Goal: Task Accomplishment & Management: Complete application form

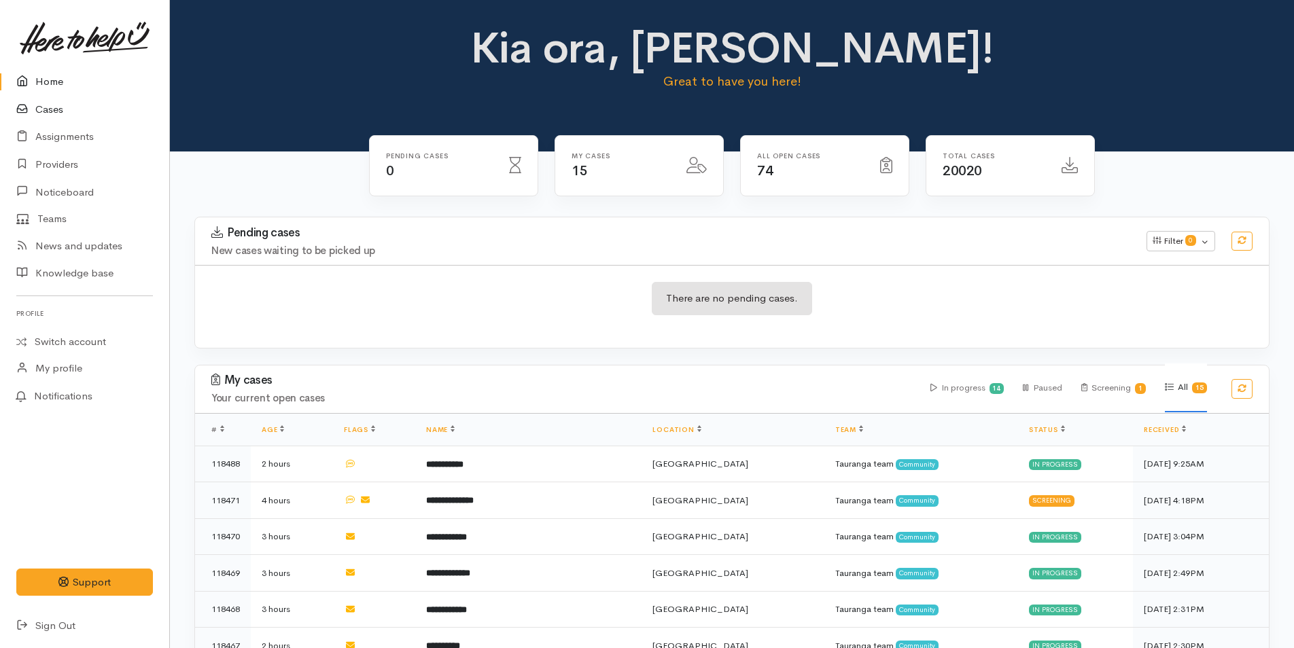
click at [58, 111] on link "Cases" at bounding box center [84, 110] width 169 height 28
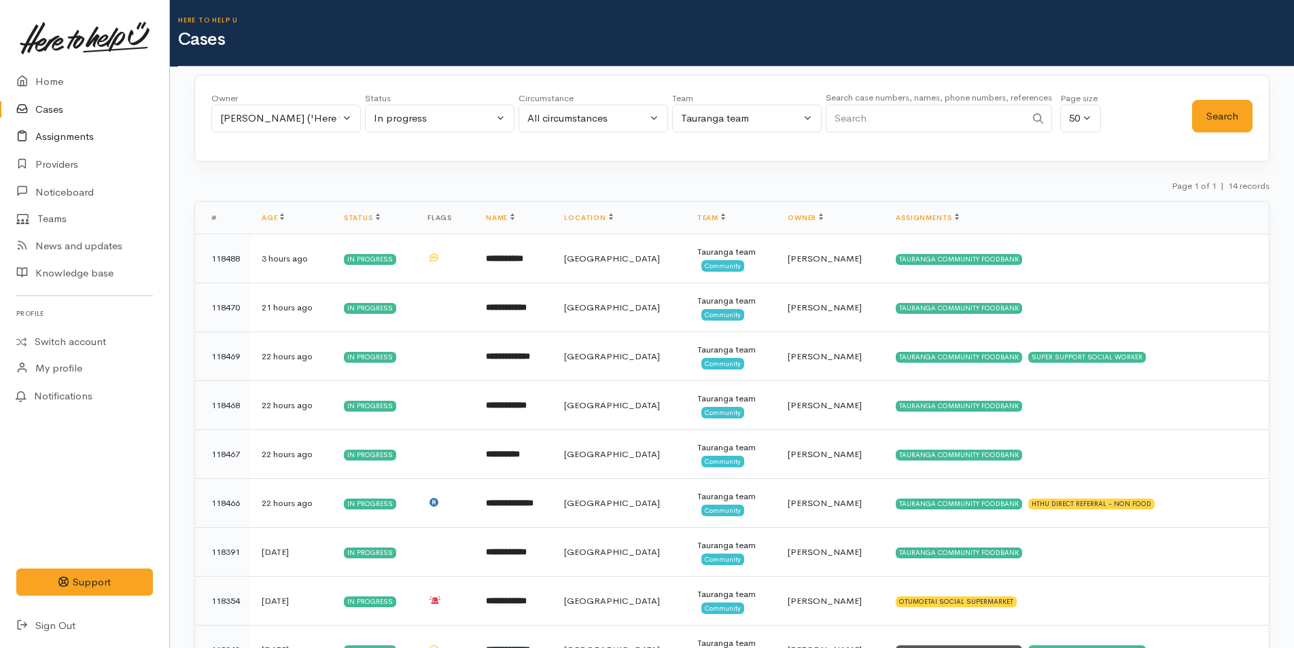
click at [74, 137] on link "Assignments" at bounding box center [84, 137] width 169 height 28
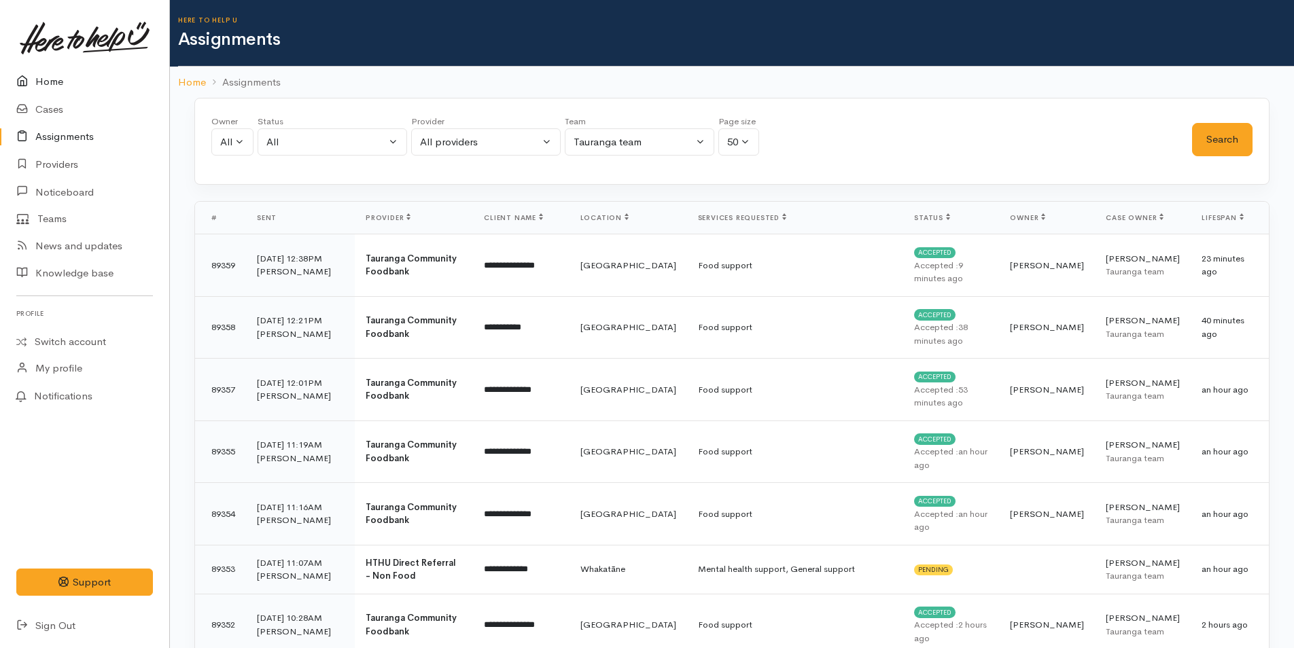
click at [51, 81] on link "Home" at bounding box center [84, 82] width 169 height 28
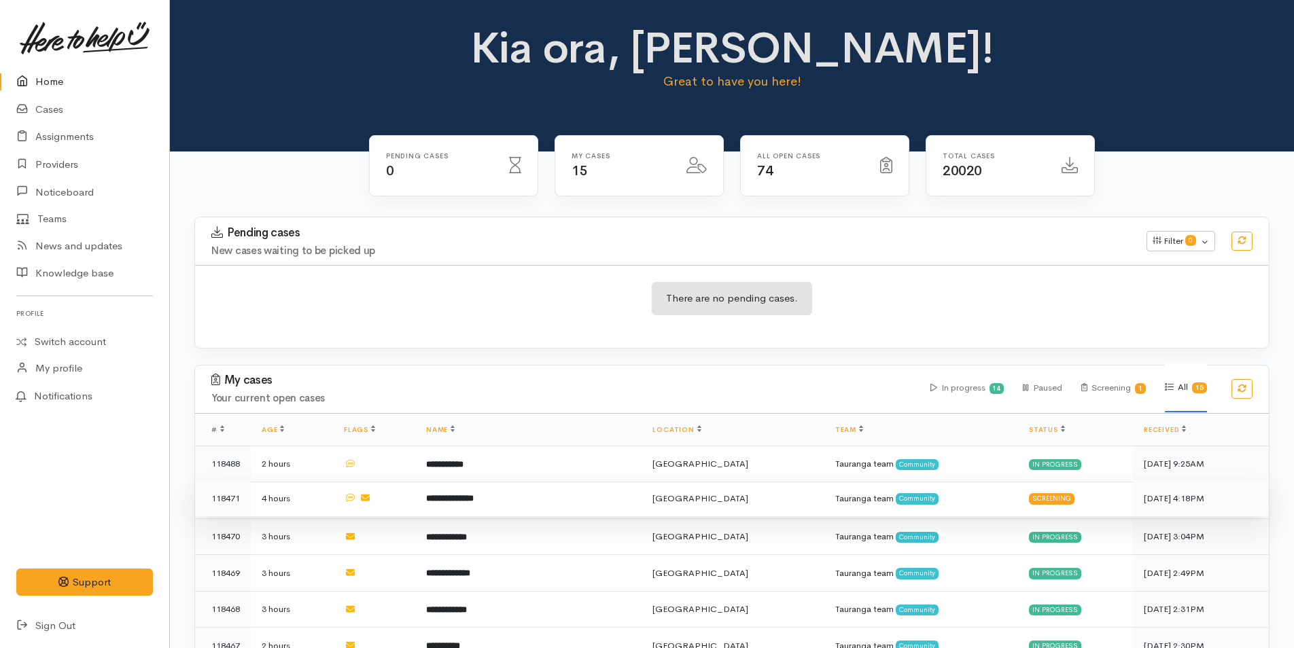
click at [507, 498] on td "**********" at bounding box center [528, 499] width 227 height 37
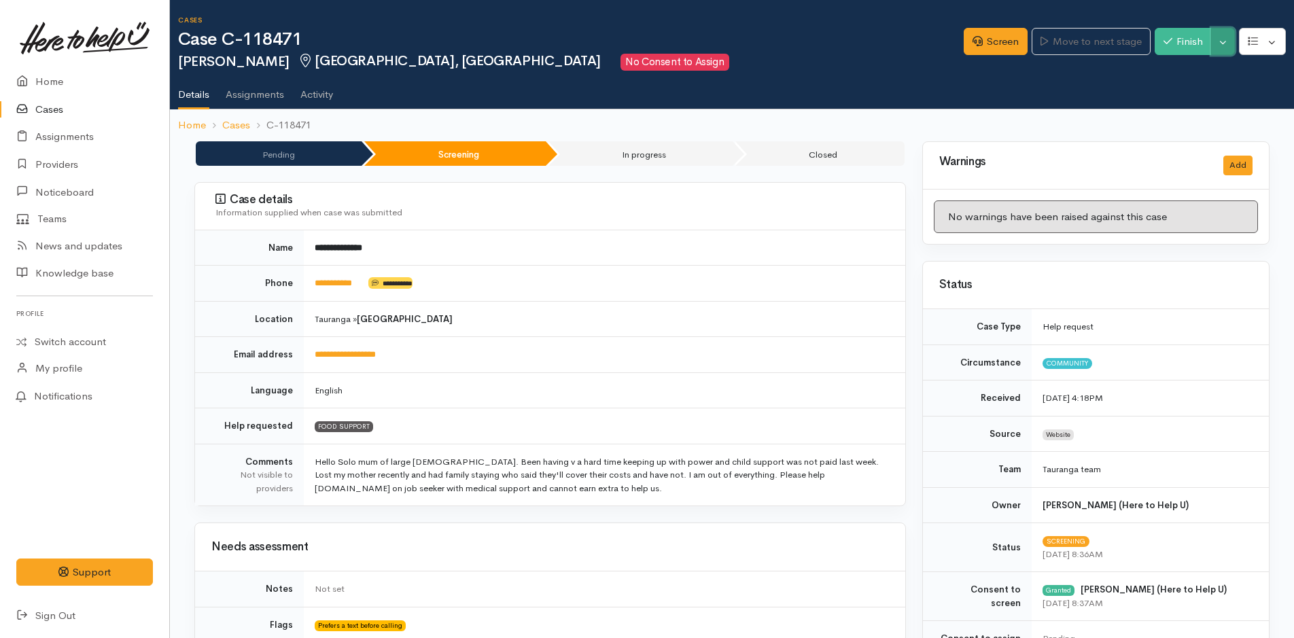
click at [1219, 39] on button "Toggle Dropdown" at bounding box center [1223, 42] width 24 height 28
click at [1167, 94] on link "Cancel" at bounding box center [1180, 94] width 107 height 21
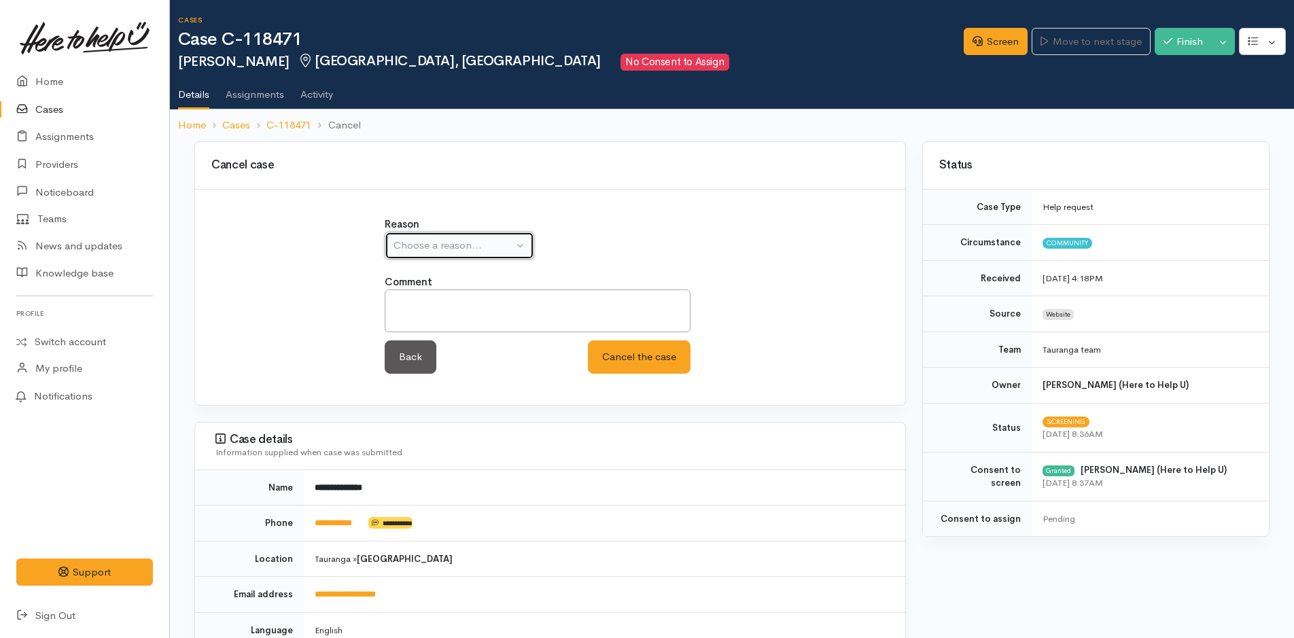
click at [468, 255] on button "Choose a reason..." at bounding box center [460, 246] width 150 height 28
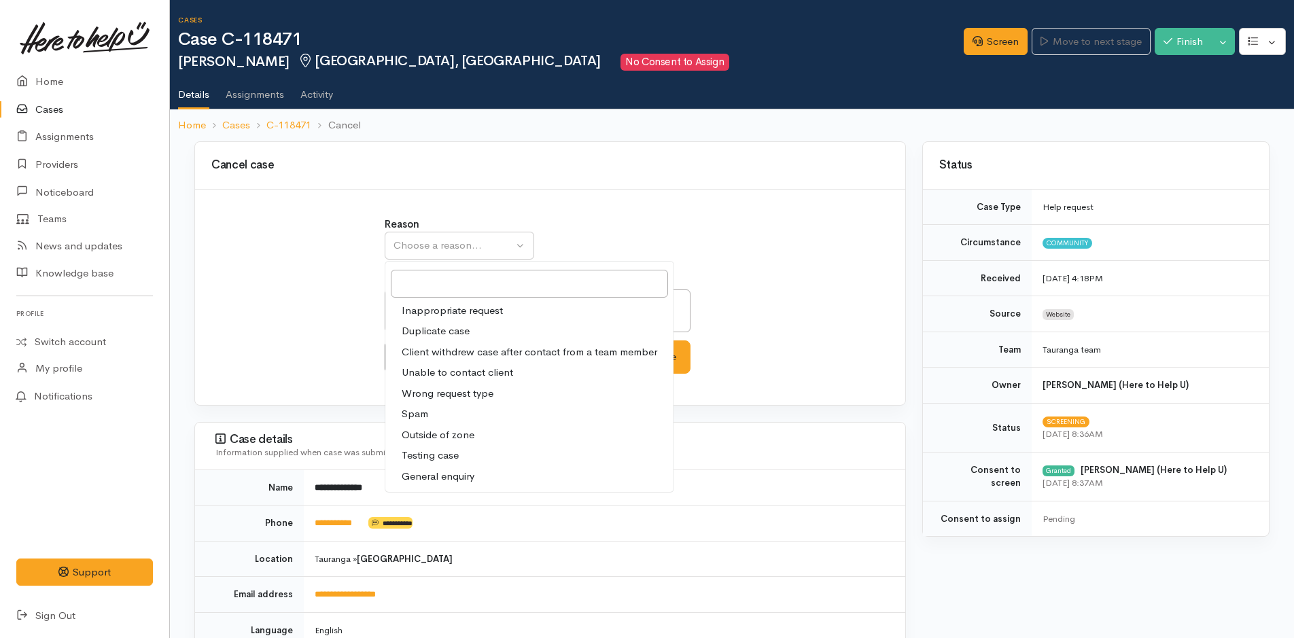
click at [460, 329] on span "Duplicate case" at bounding box center [436, 332] width 68 height 16
select select "2"
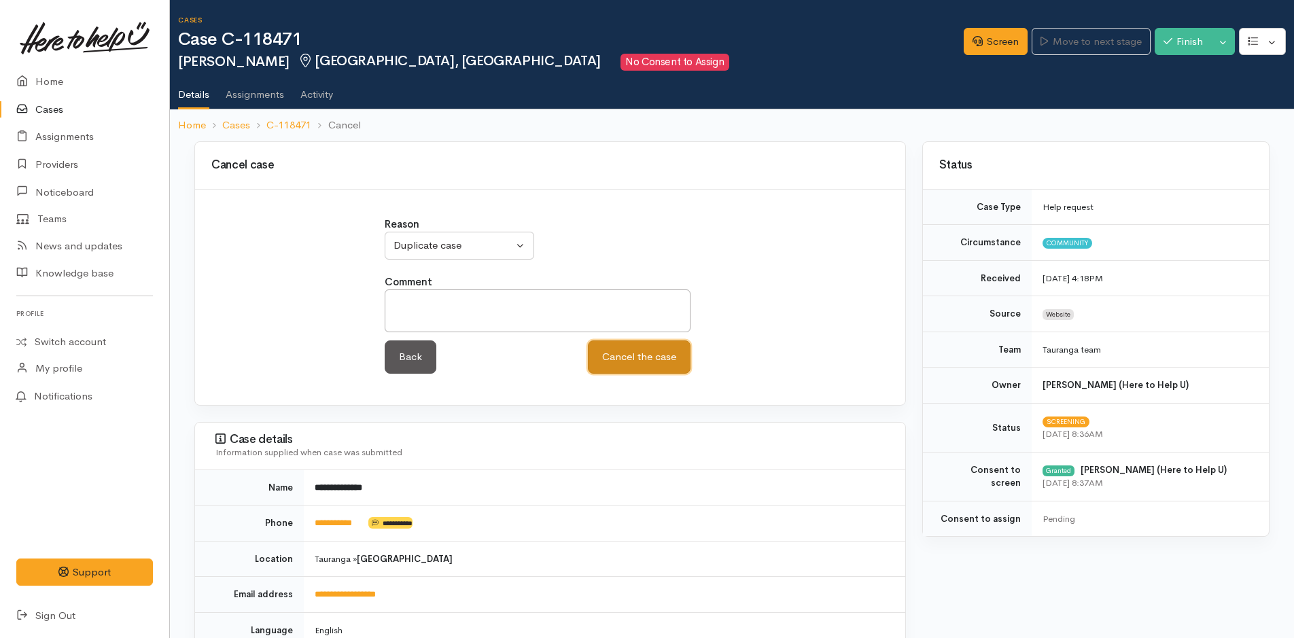
click at [622, 351] on button "Cancel the case" at bounding box center [639, 357] width 103 height 33
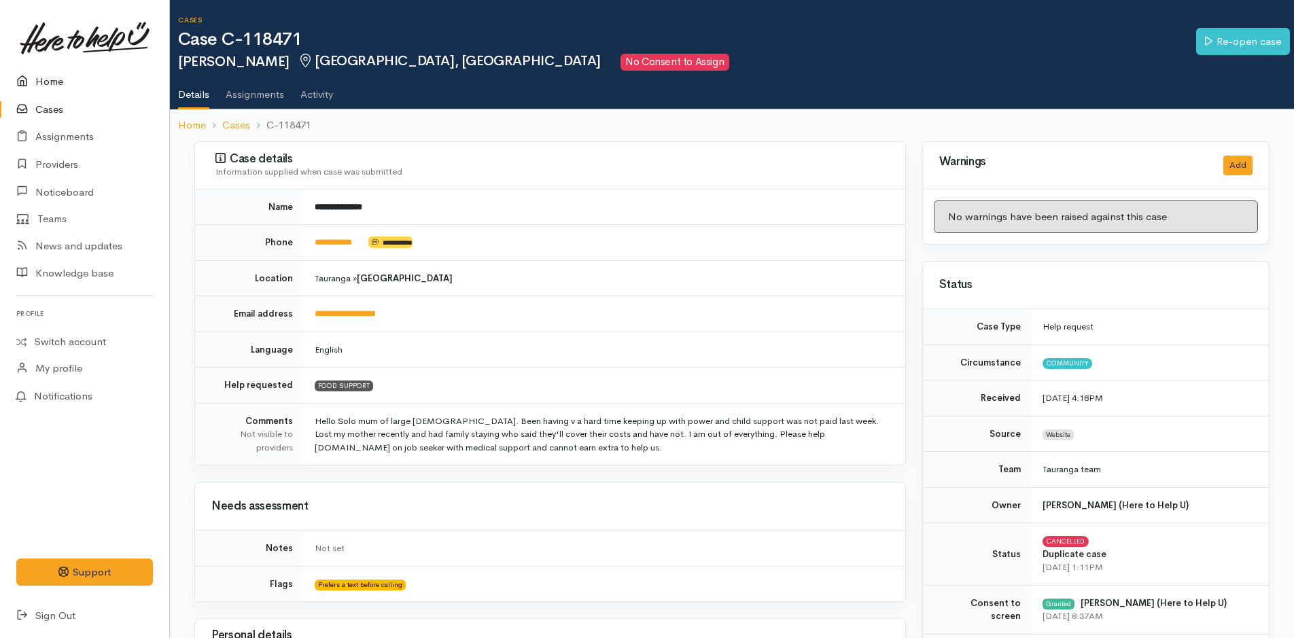
click at [52, 82] on link "Home" at bounding box center [84, 82] width 169 height 28
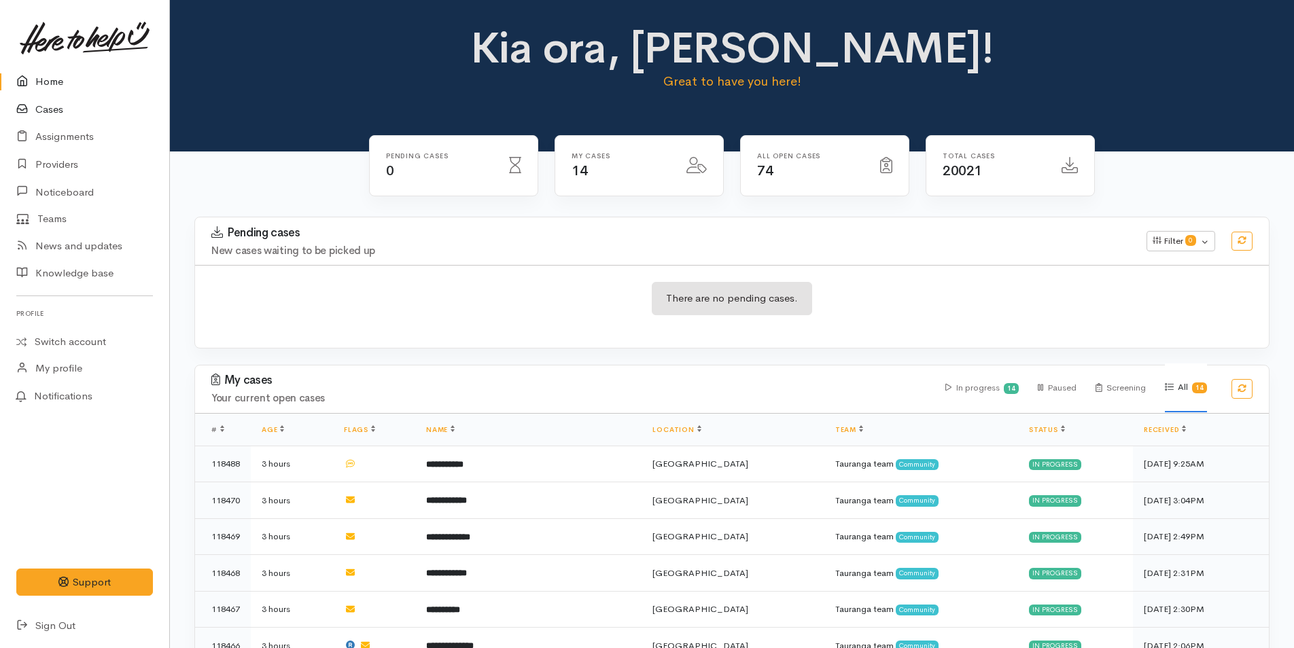
click at [47, 108] on link "Cases" at bounding box center [84, 110] width 169 height 28
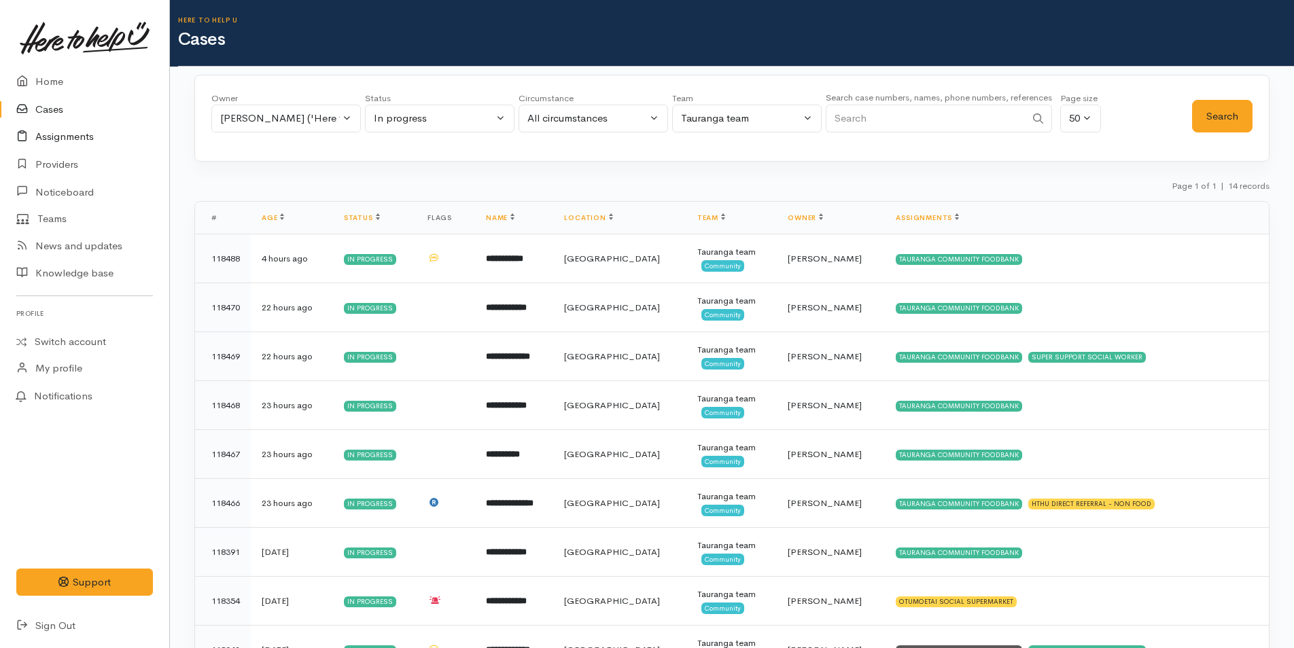
click at [65, 129] on link "Assignments" at bounding box center [84, 137] width 169 height 28
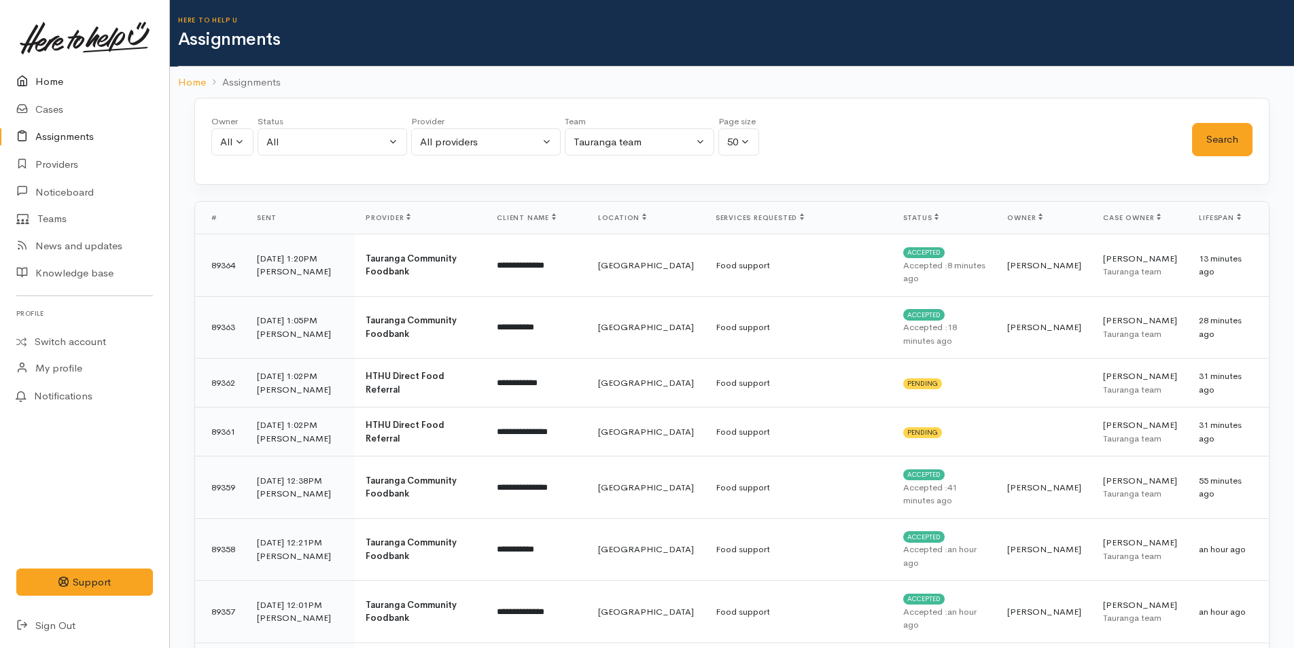
click at [48, 76] on link "Home" at bounding box center [84, 82] width 169 height 28
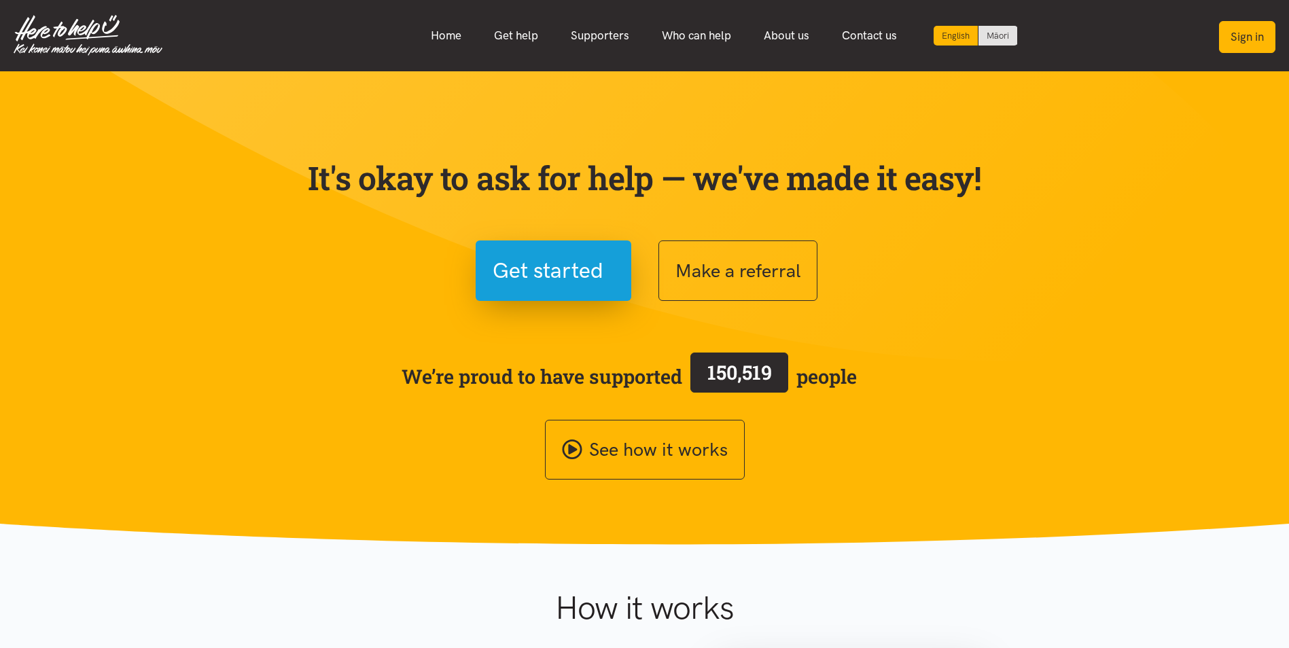
click at [1255, 35] on button "Sign in" at bounding box center [1247, 37] width 56 height 32
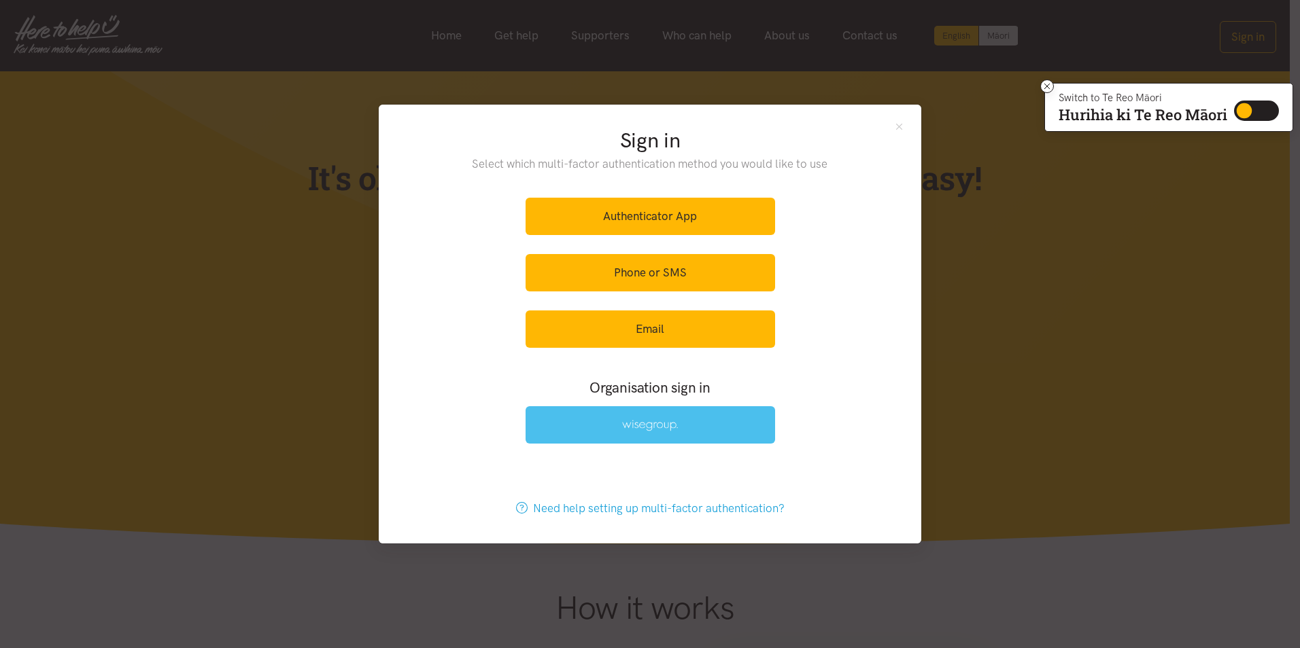
click at [622, 432] on img at bounding box center [650, 426] width 56 height 12
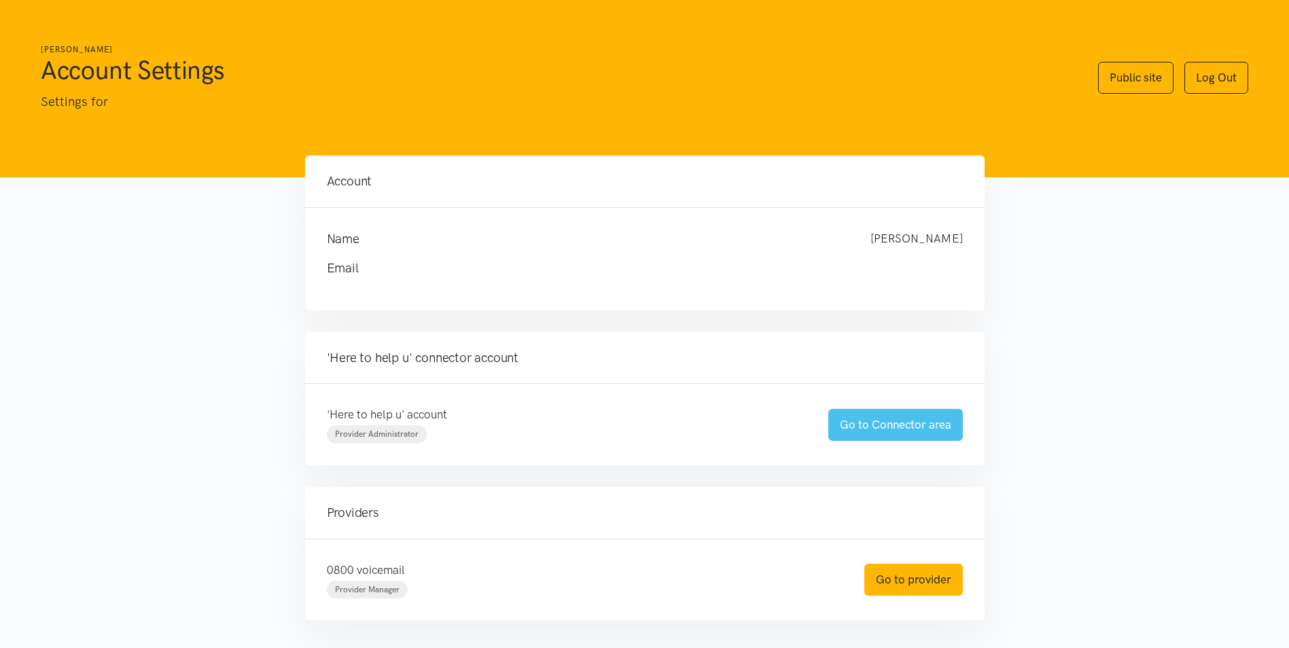
click at [868, 427] on link "Go to Connector area" at bounding box center [896, 425] width 135 height 32
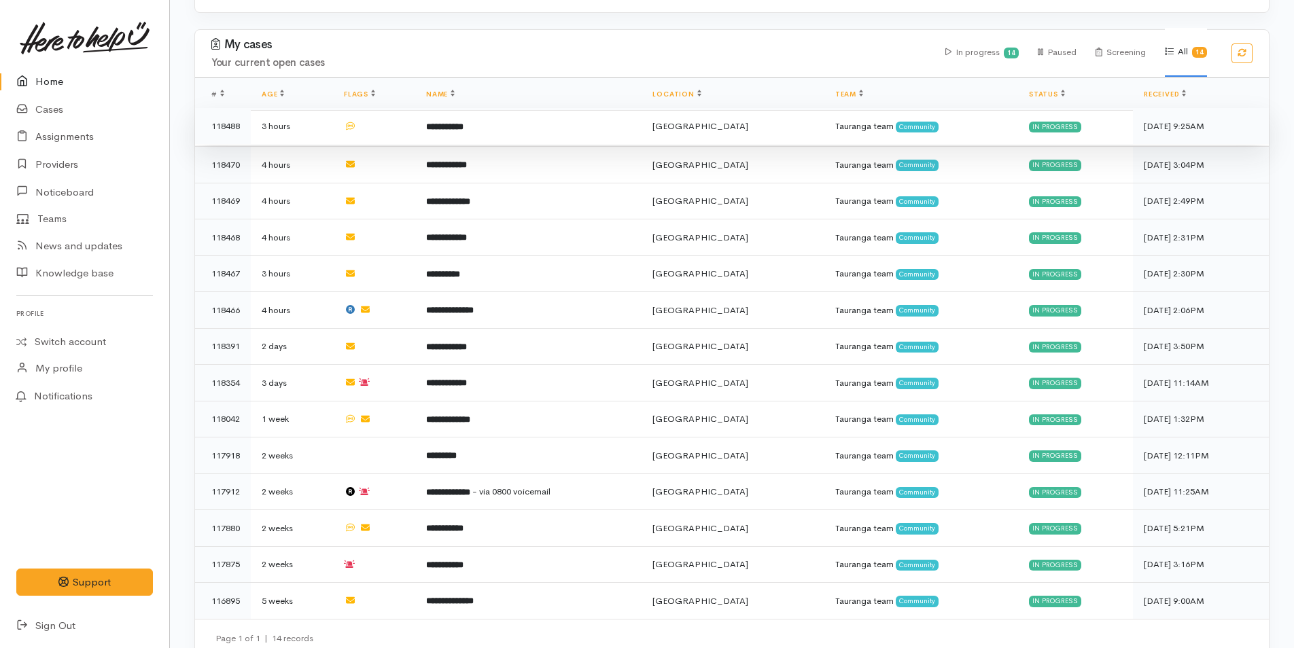
scroll to position [349, 0]
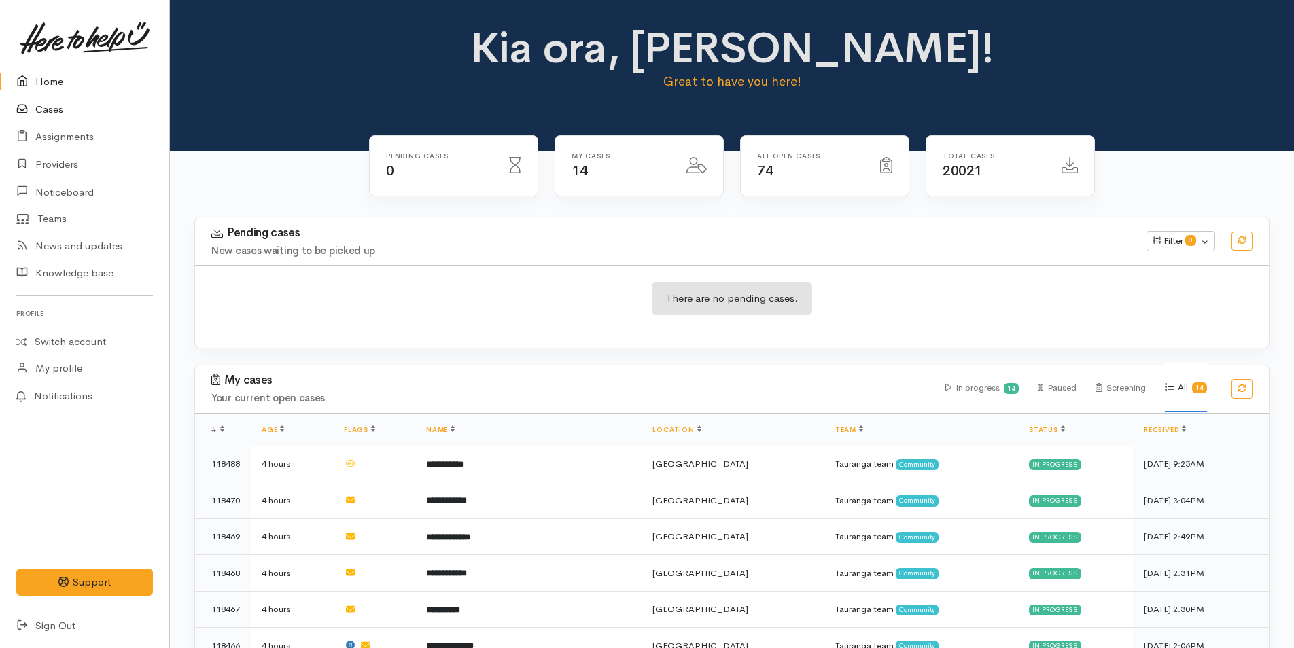
click at [57, 103] on link "Cases" at bounding box center [84, 110] width 169 height 28
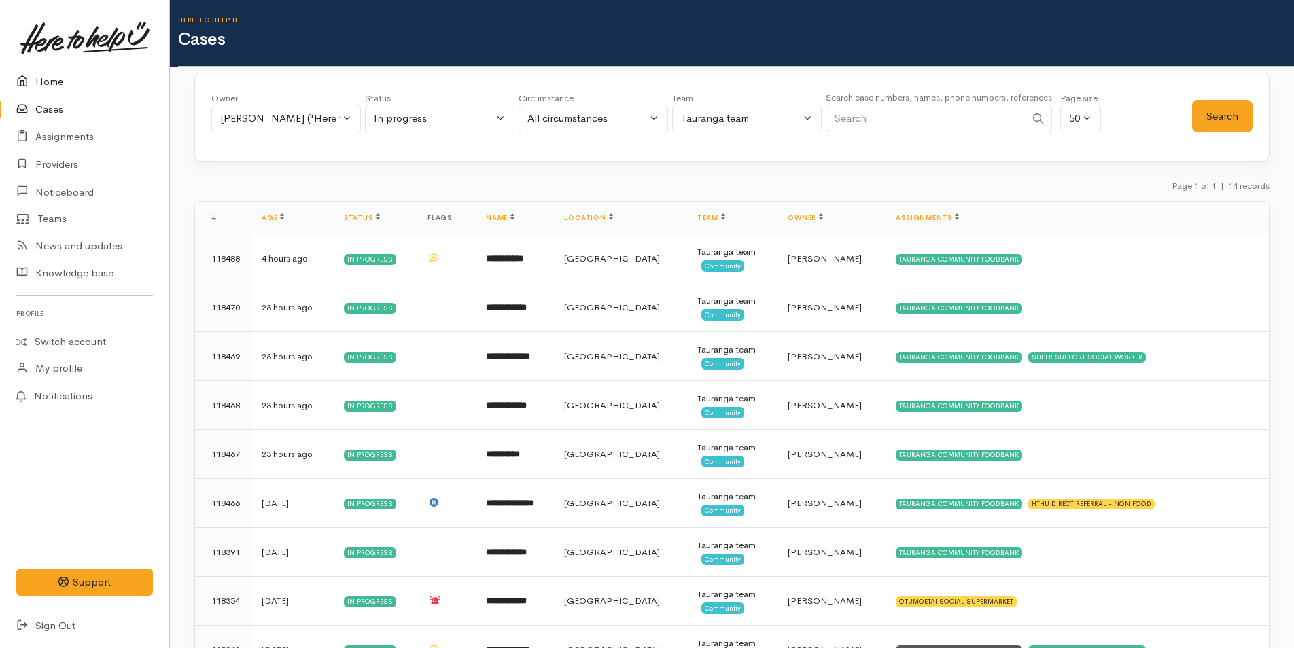
click at [56, 84] on link "Home" at bounding box center [84, 82] width 169 height 28
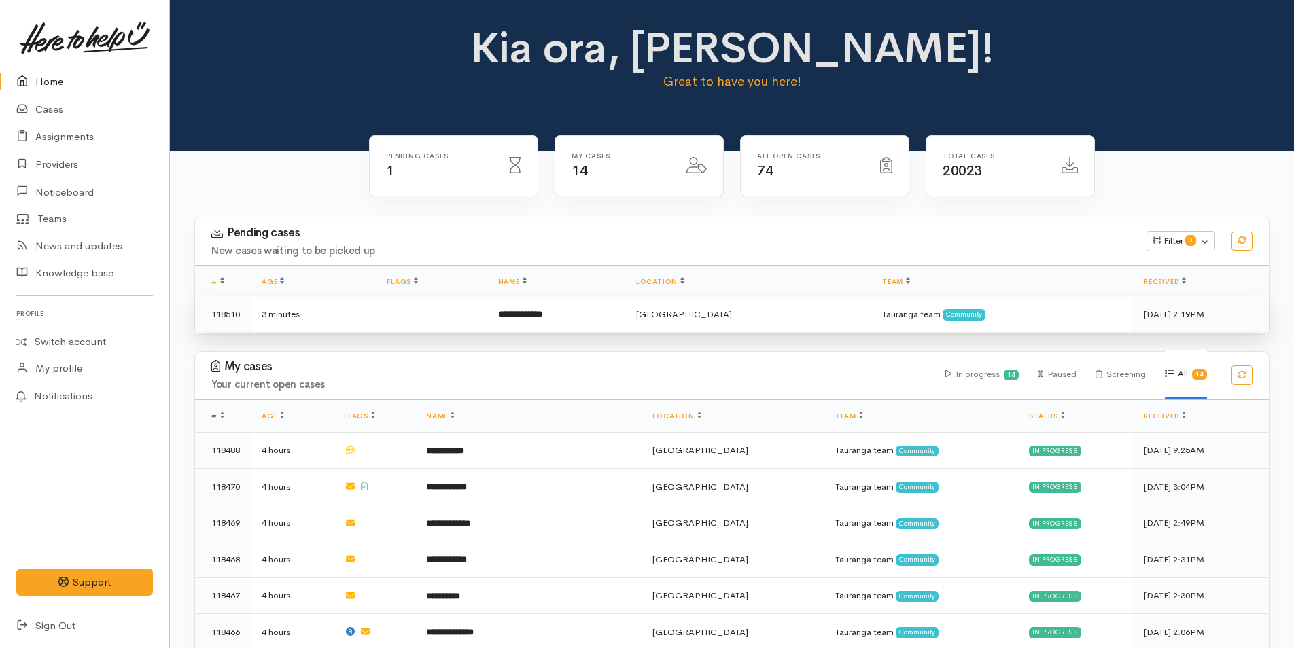
click at [557, 304] on td "**********" at bounding box center [556, 314] width 138 height 36
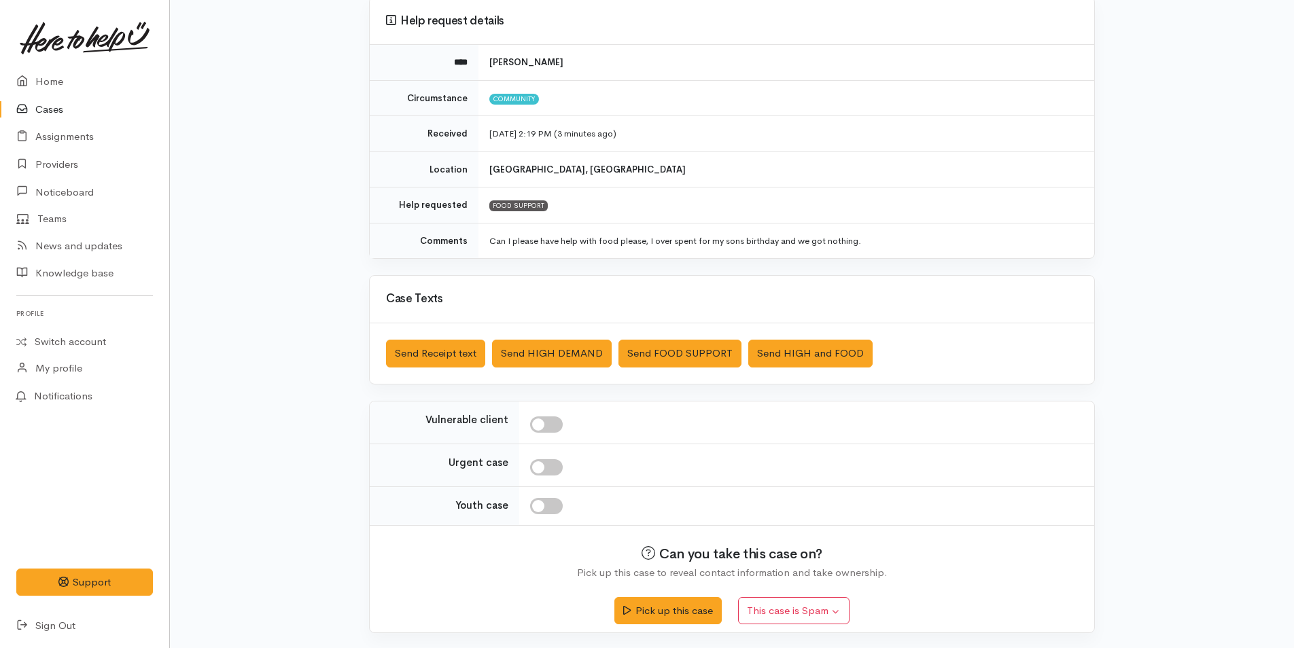
scroll to position [124, 0]
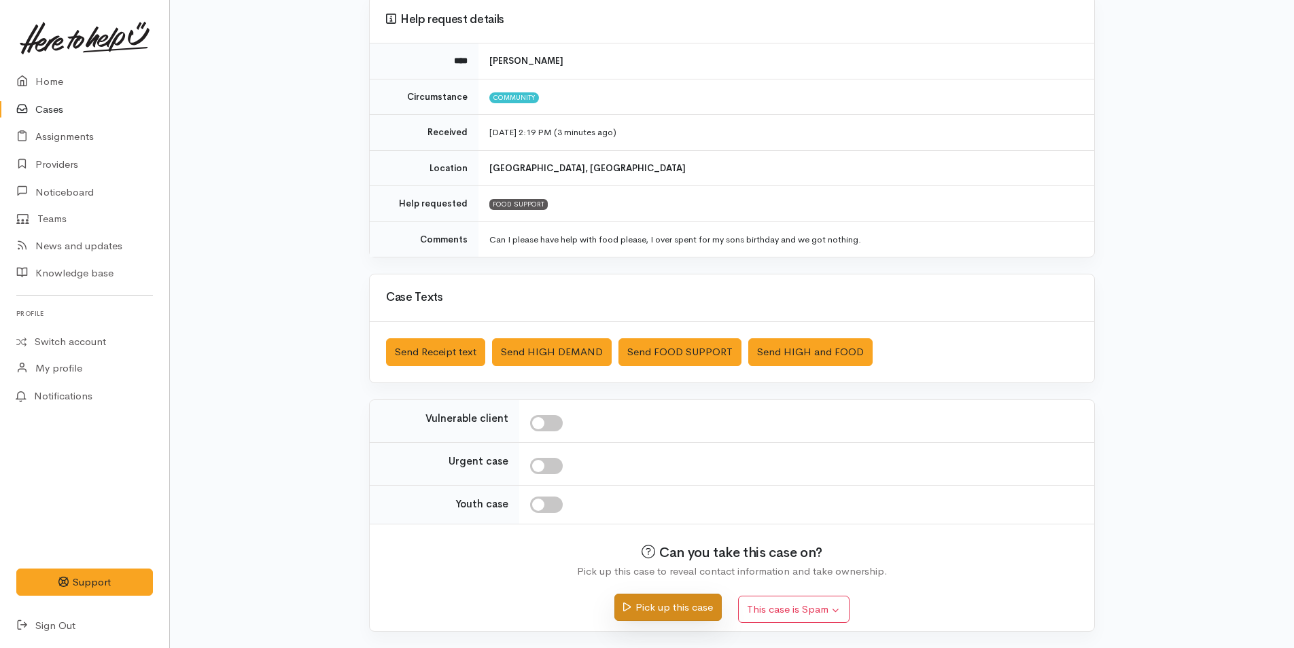
click at [708, 608] on button "Pick up this case" at bounding box center [667, 608] width 107 height 28
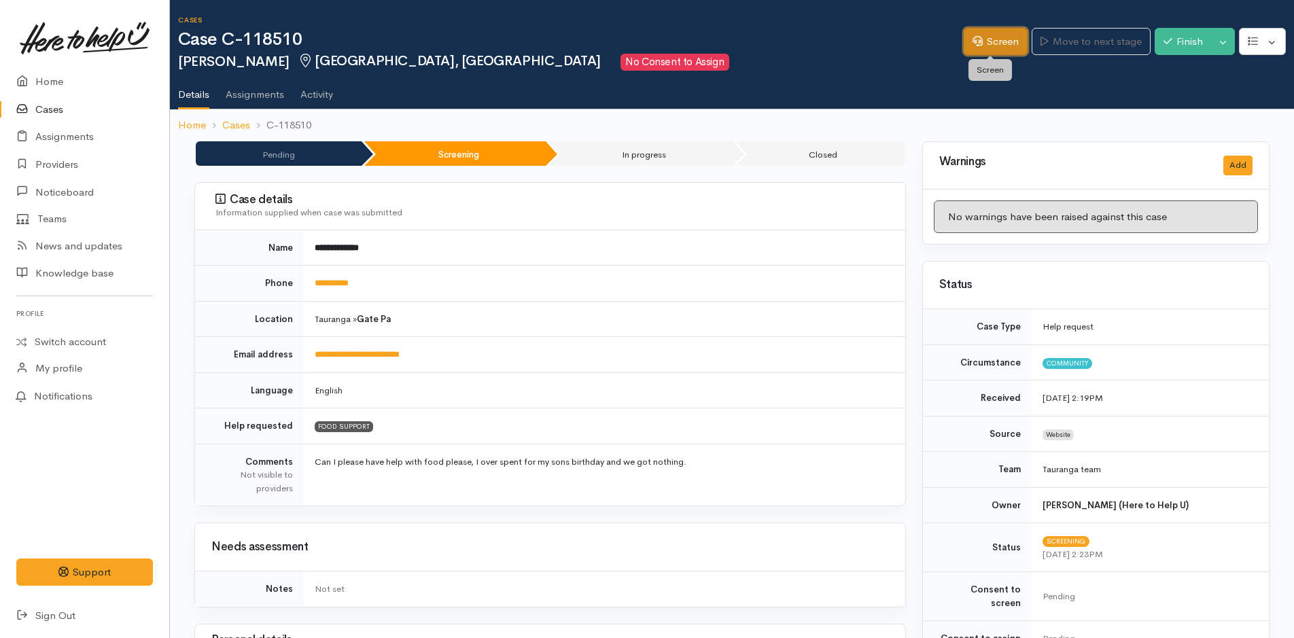
click at [993, 39] on link "Screen" at bounding box center [996, 42] width 64 height 28
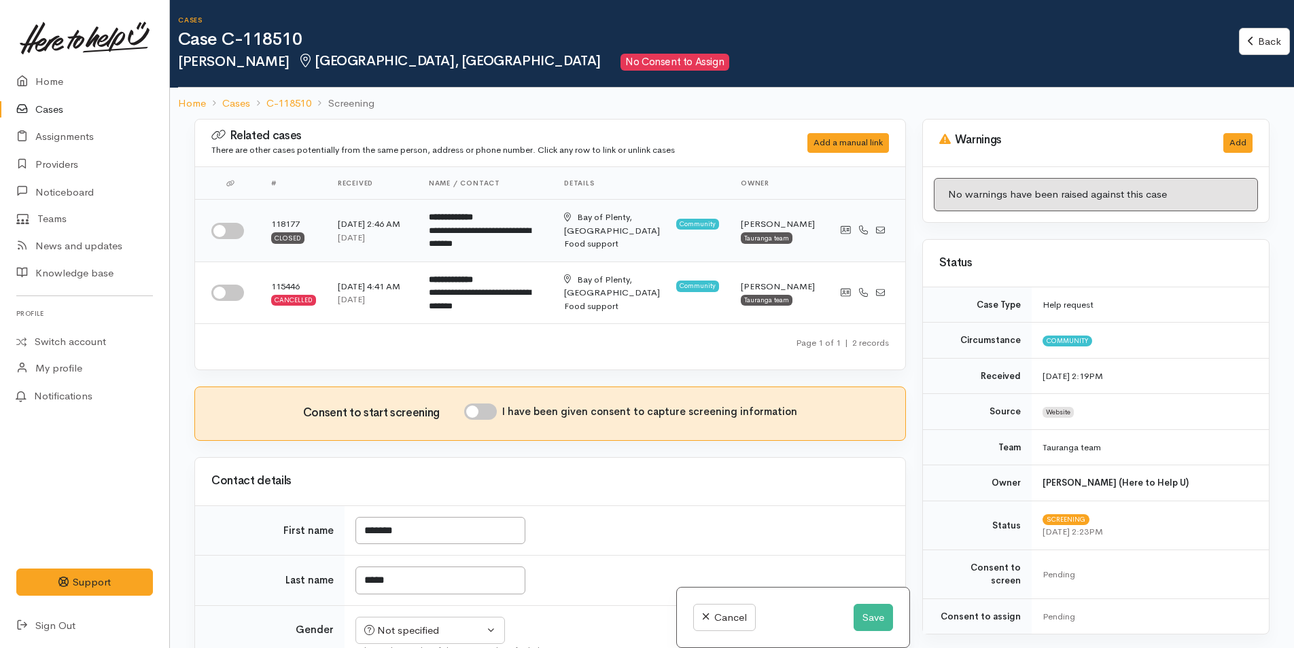
click at [237, 236] on input "checkbox" at bounding box center [227, 231] width 33 height 16
checkbox input "true"
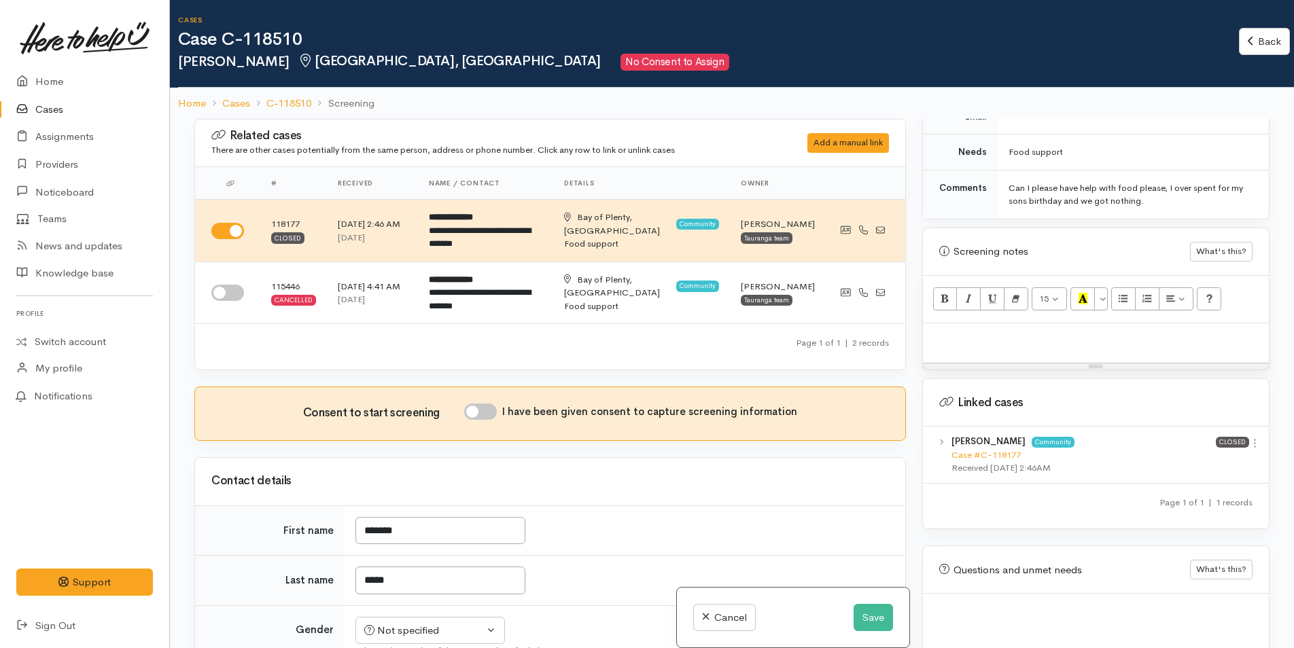
scroll to position [725, 0]
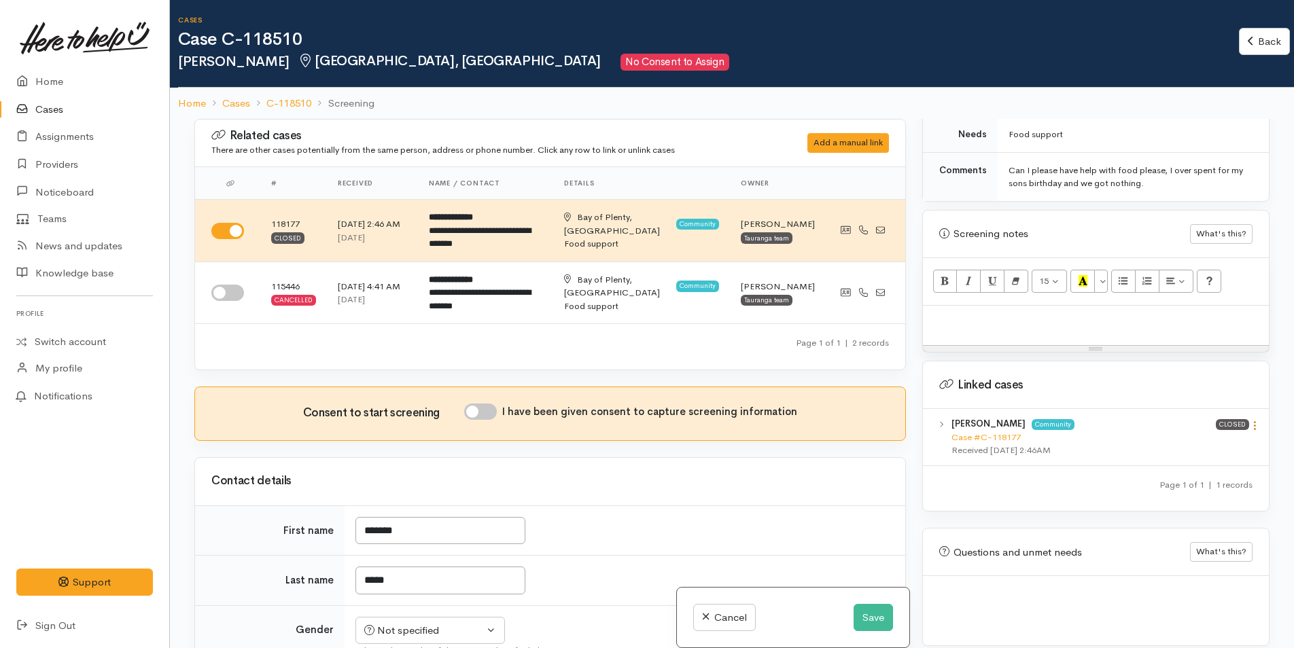
click at [1249, 420] on icon at bounding box center [1255, 426] width 12 height 12
click at [1173, 442] on link "View case" at bounding box center [1206, 452] width 107 height 21
click at [961, 313] on p at bounding box center [1096, 321] width 332 height 16
paste div
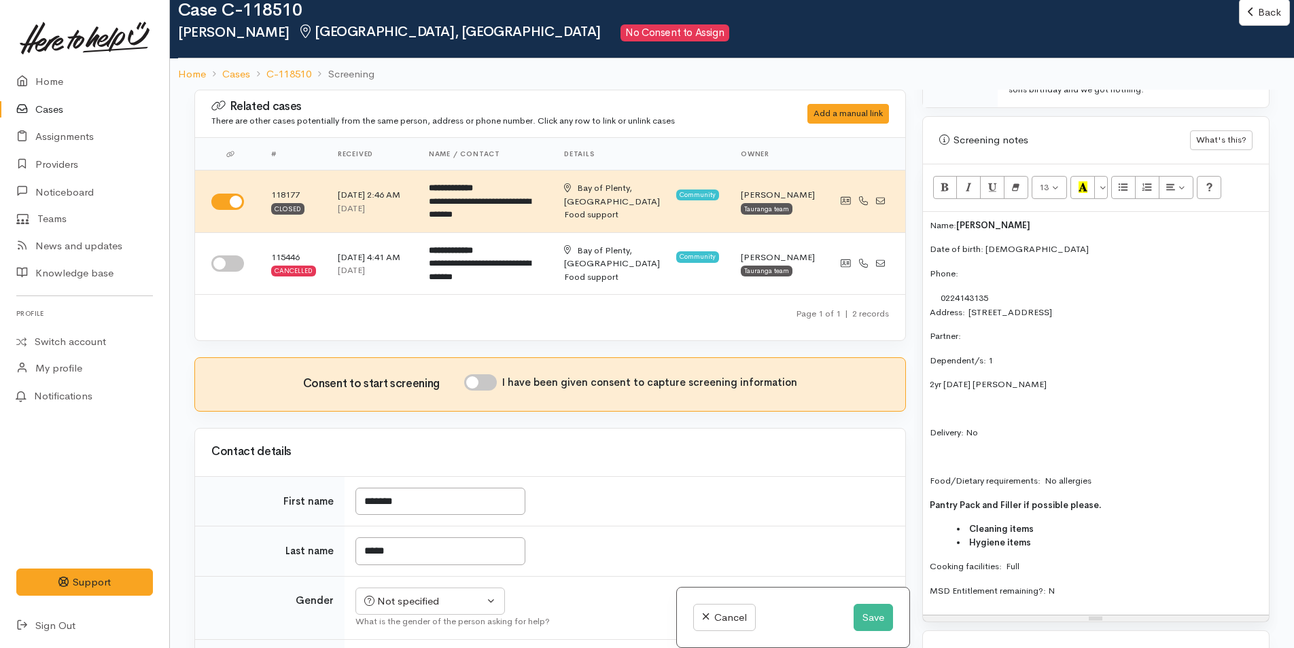
scroll to position [861, 0]
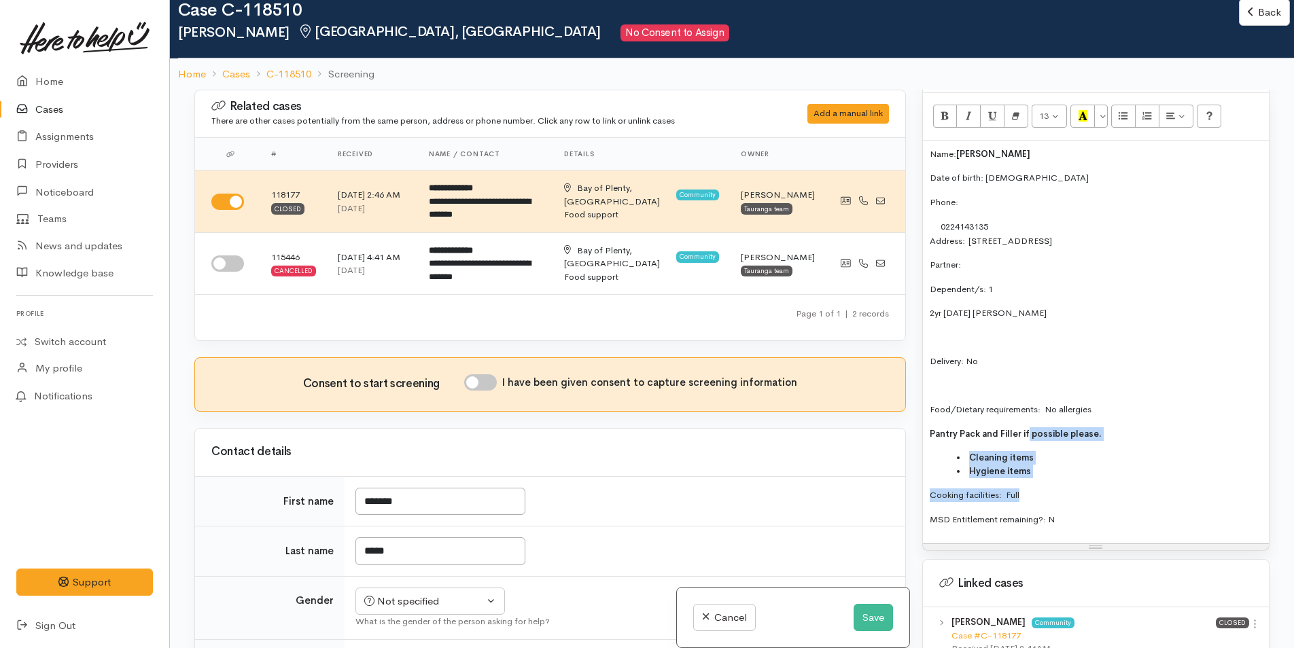
drag, startPoint x: 1052, startPoint y: 482, endPoint x: 1027, endPoint y: 410, distance: 76.3
click at [1027, 410] on div "Name: Trinity Jones Date of birth: 30/8/2002 Phone:  0224143135 Address:  8B Li…" at bounding box center [1096, 343] width 346 height 404
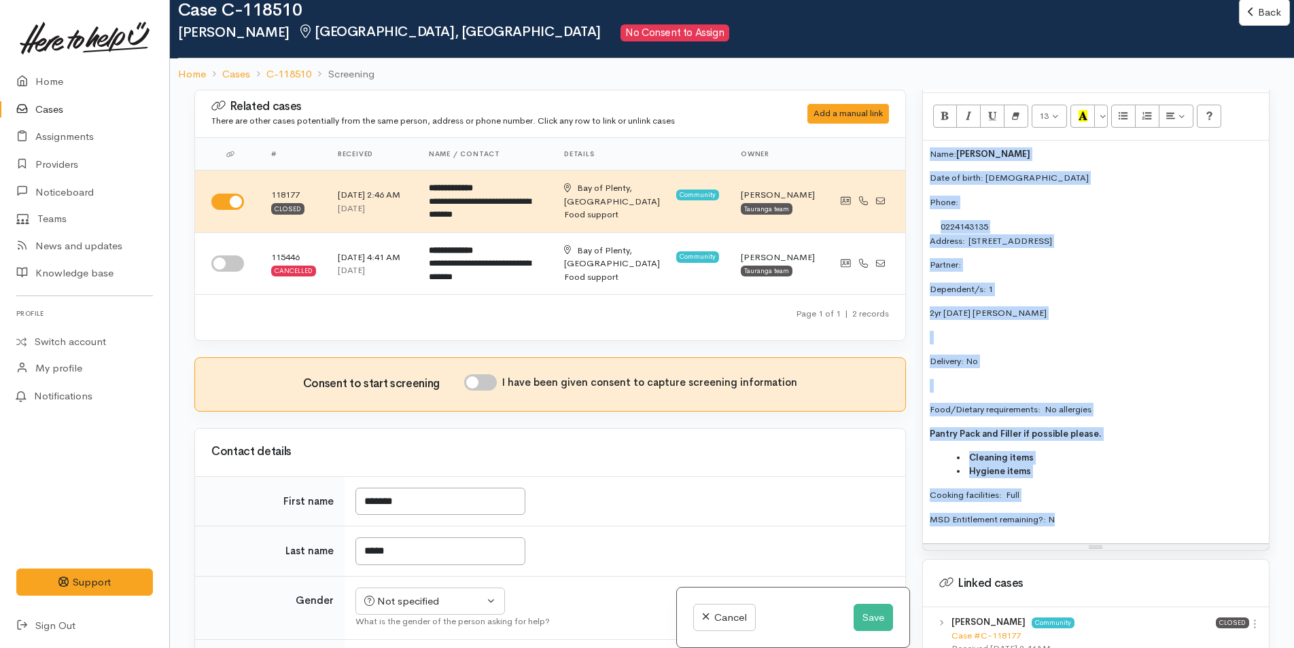
drag, startPoint x: 1063, startPoint y: 512, endPoint x: 913, endPoint y: 135, distance: 406.1
click at [913, 135] on div "Related cases There are other cases potentially from the same person, address o…" at bounding box center [732, 414] width 1092 height 648
copy div "Name: Trinity Jones Date of birth: 30/8/2002 Phone:  0224143135 Address:  8B Li…"
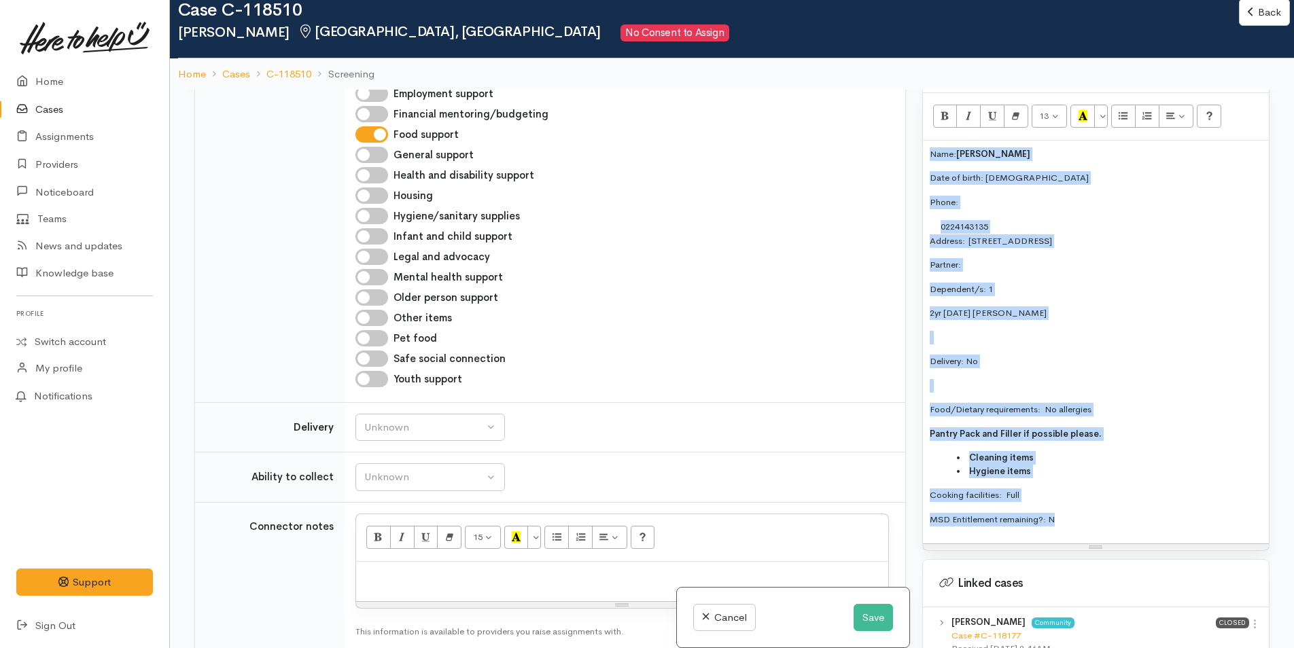
scroll to position [884, 0]
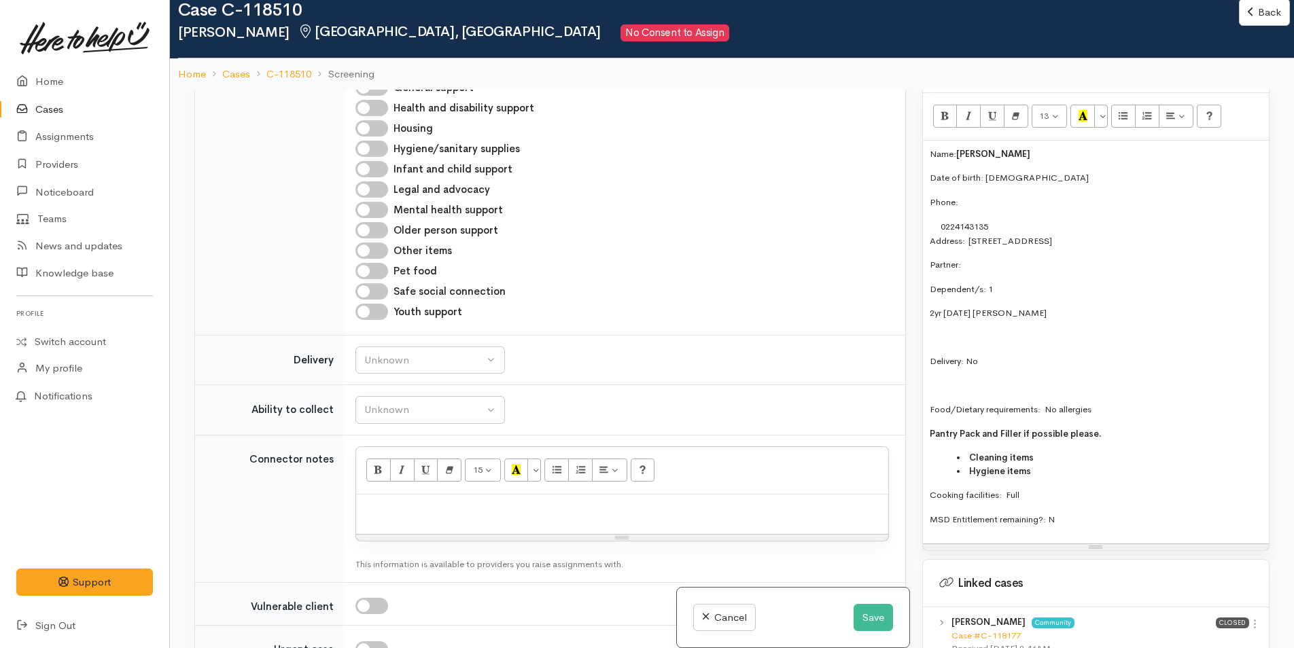
click at [390, 514] on p at bounding box center [622, 510] width 519 height 16
paste div
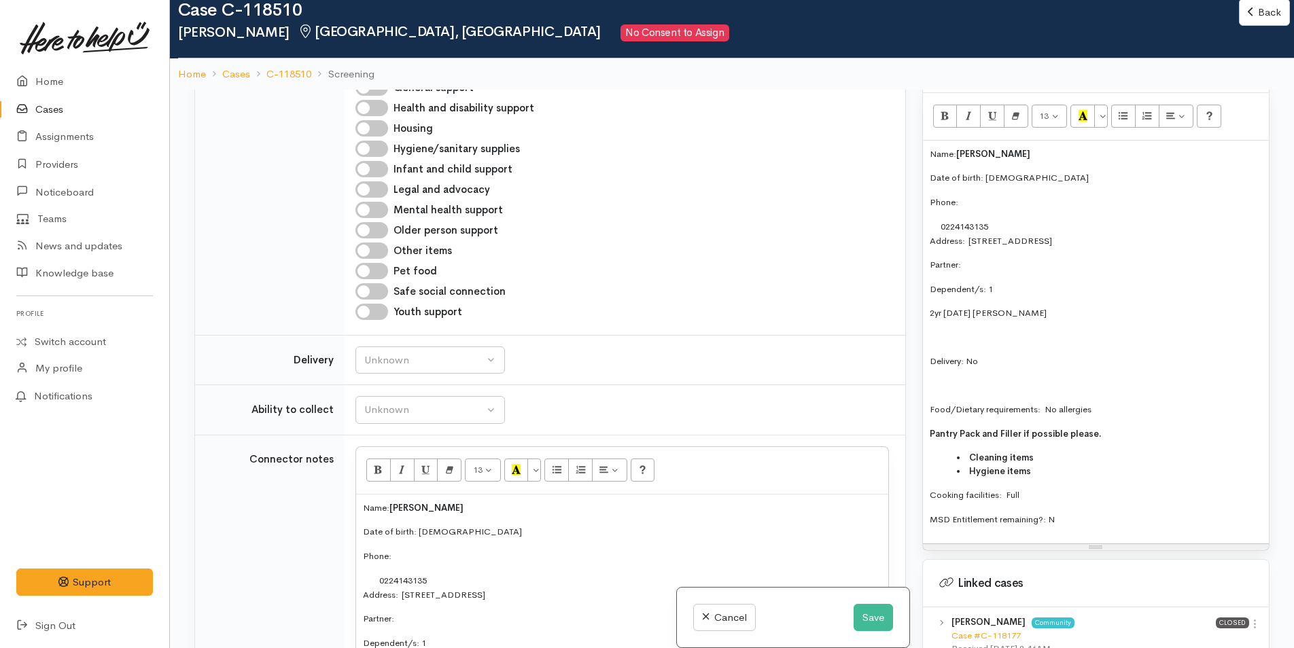
scroll to position [1025, 0]
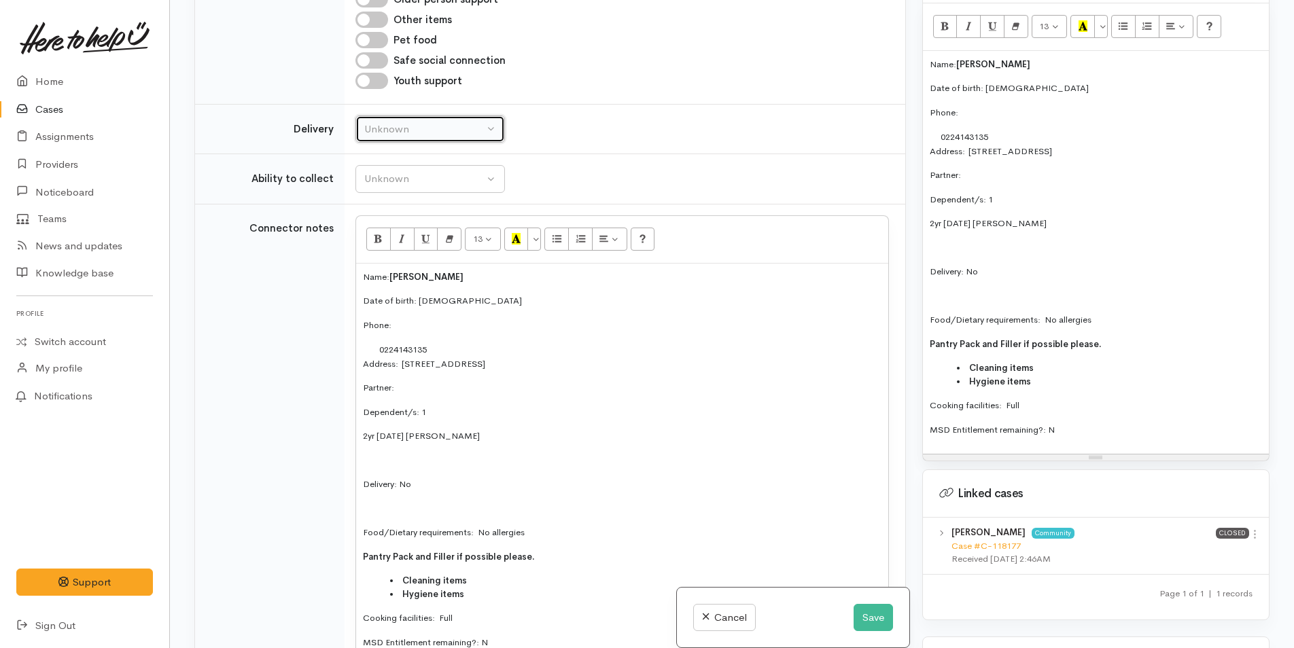
click at [392, 128] on div "Unknown" at bounding box center [424, 130] width 120 height 16
click at [383, 252] on span "No" at bounding box center [380, 257] width 14 height 16
select select "1"
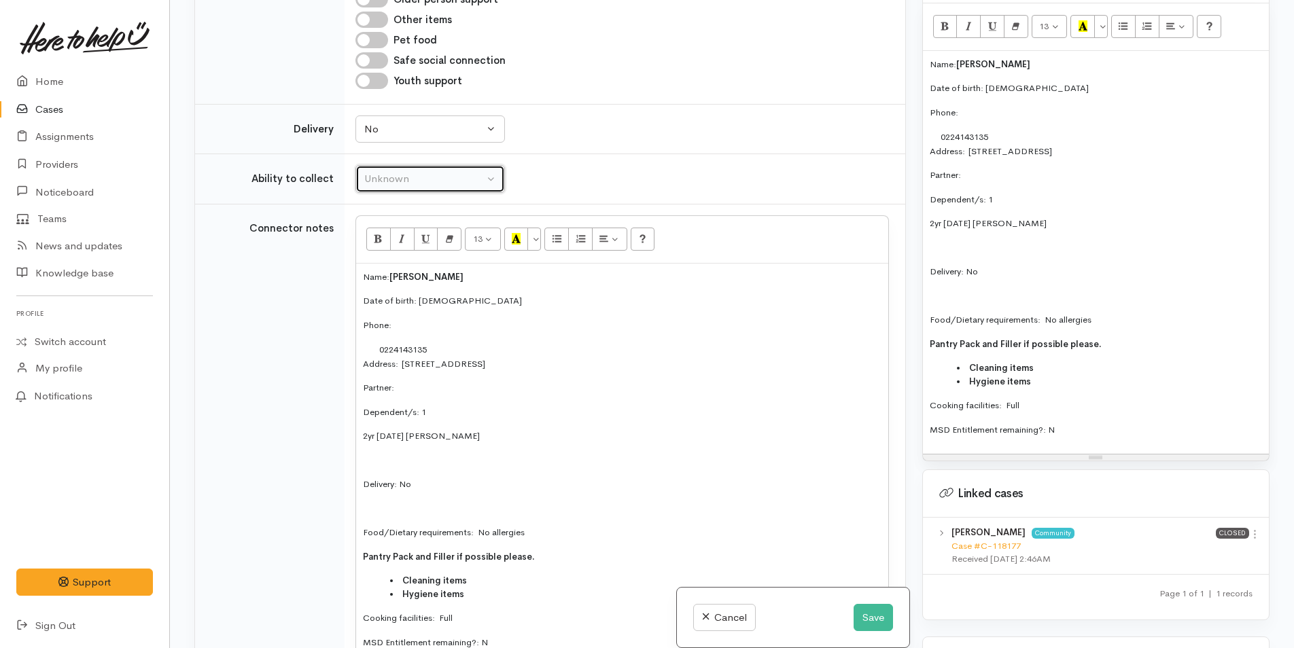
click at [408, 180] on div "Unknown" at bounding box center [424, 179] width 120 height 16
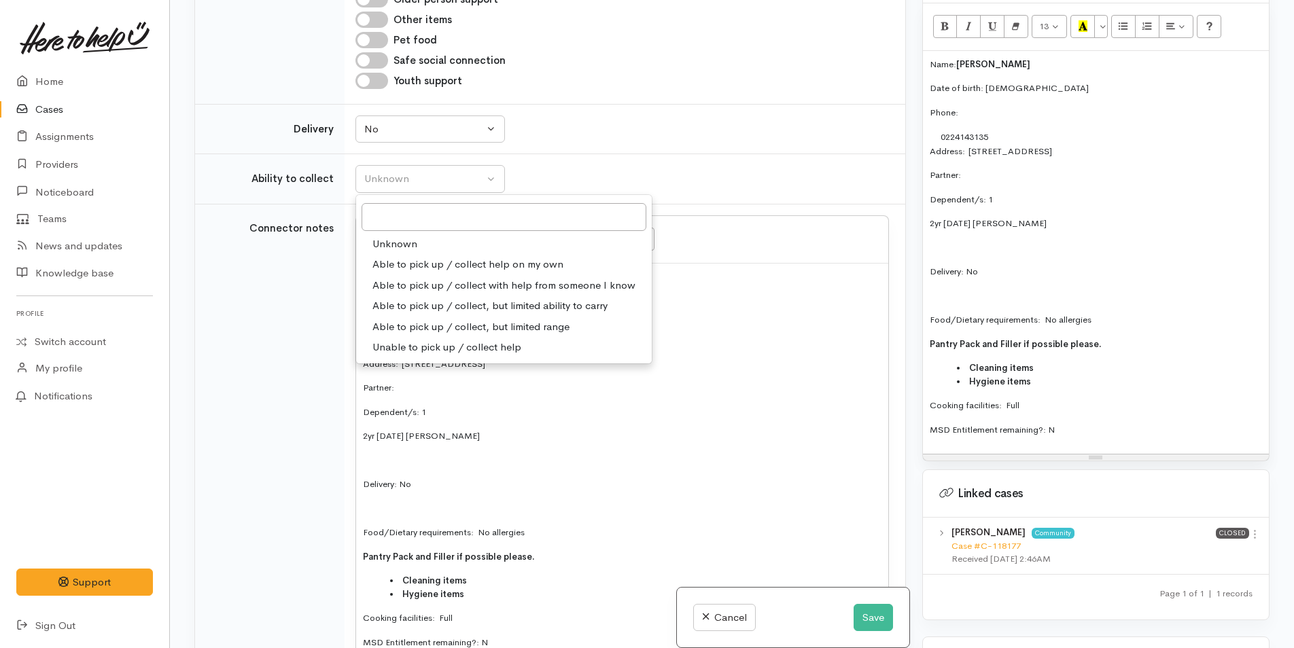
click at [430, 260] on span "Able to pick up / collect help on my own" at bounding box center [468, 265] width 191 height 16
select select "2"
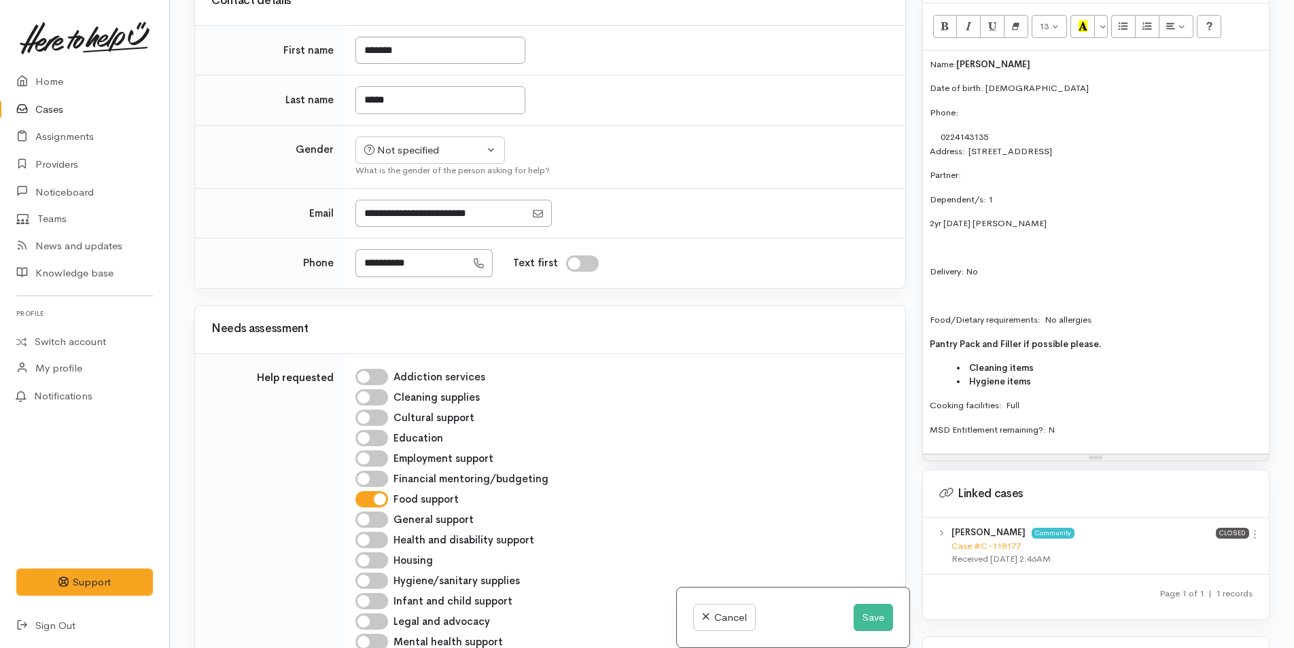
scroll to position [277, 0]
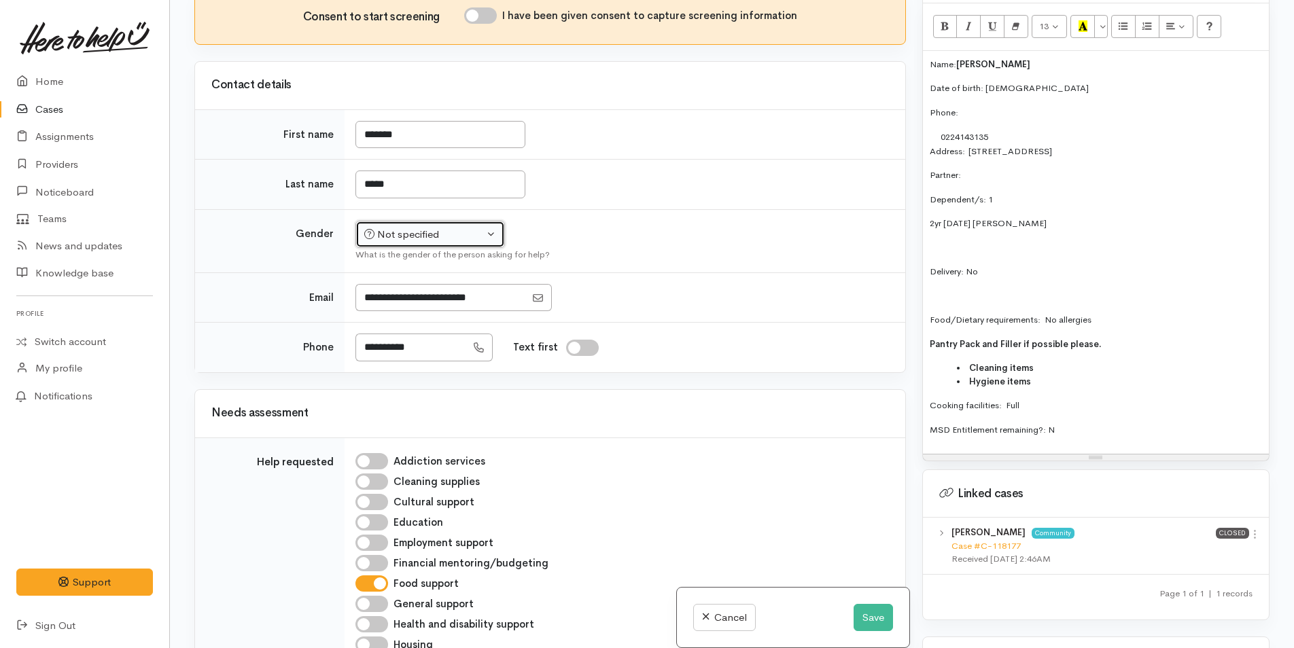
click at [392, 242] on button "Not specified" at bounding box center [431, 235] width 150 height 28
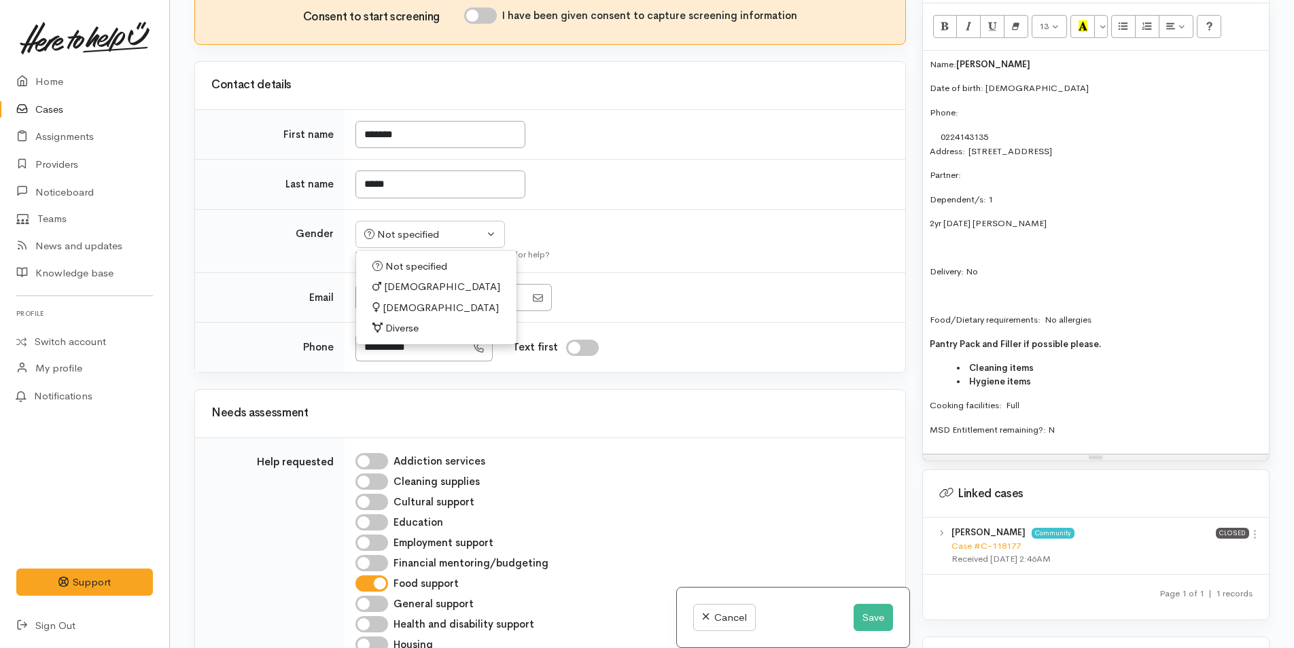
click at [400, 310] on span "Female" at bounding box center [441, 308] width 116 height 16
select select "Female"
click at [482, 16] on input "I have been given consent to capture screening information" at bounding box center [480, 15] width 33 height 16
checkbox input "true"
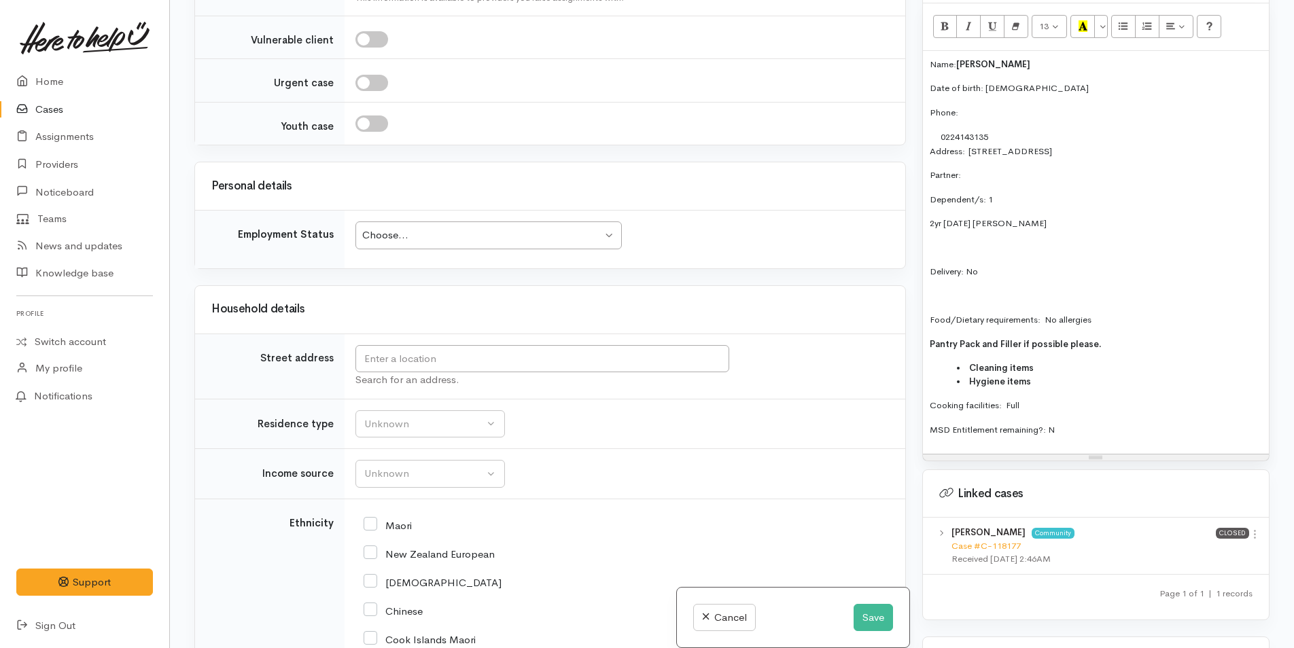
scroll to position [1841, 0]
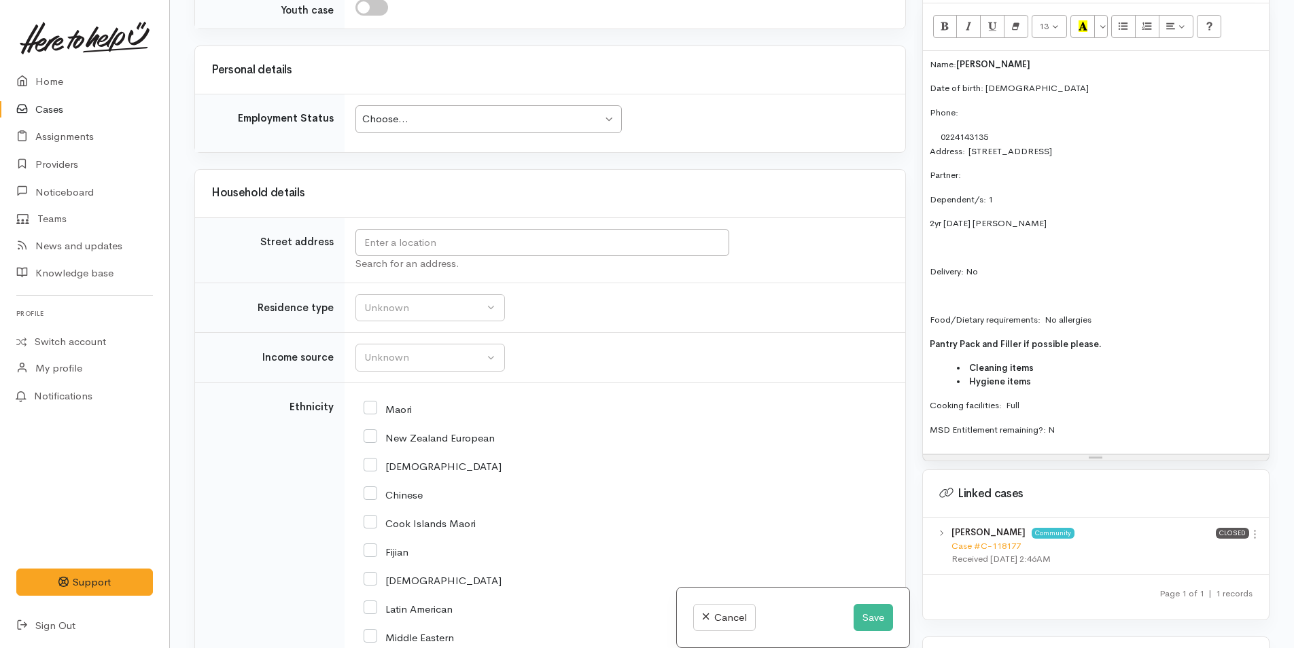
click at [426, 115] on div "Choose..." at bounding box center [482, 119] width 240 height 16
drag, startPoint x: 1194, startPoint y: 139, endPoint x: 969, endPoint y: 133, distance: 225.1
click at [969, 145] on p "Address:  8B Lincoln Terrace, Gate Pa, Tauranga, New Zealand" at bounding box center [1096, 152] width 332 height 14
copy p "8B Lincoln Terrace, Gate Pa, Tauranga, New Zealand"
click at [652, 252] on input "text" at bounding box center [543, 243] width 374 height 28
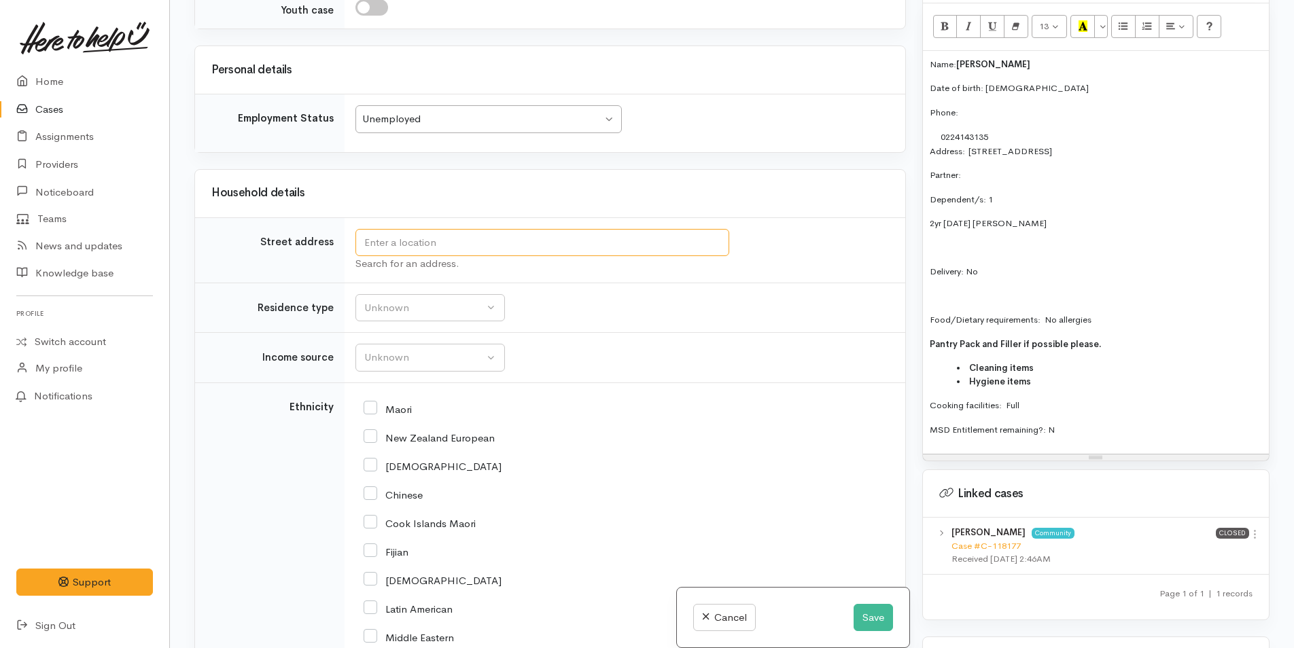
paste input "8B Lincoln Terrace, Gate Pa, Tauranga, New Zealand"
type input "8B Lincoln Terrace, Gate Pa, Tauranga, New Zealand"
click at [411, 315] on div "Unknown" at bounding box center [424, 308] width 120 height 16
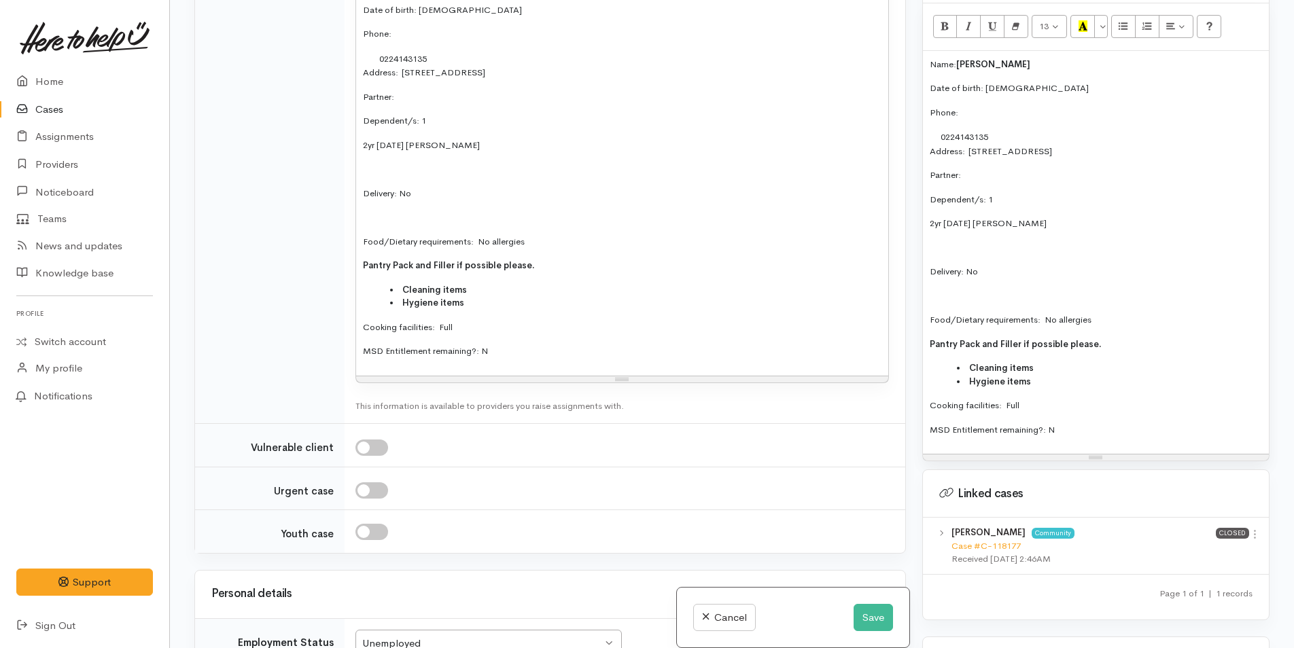
scroll to position [2151, 0]
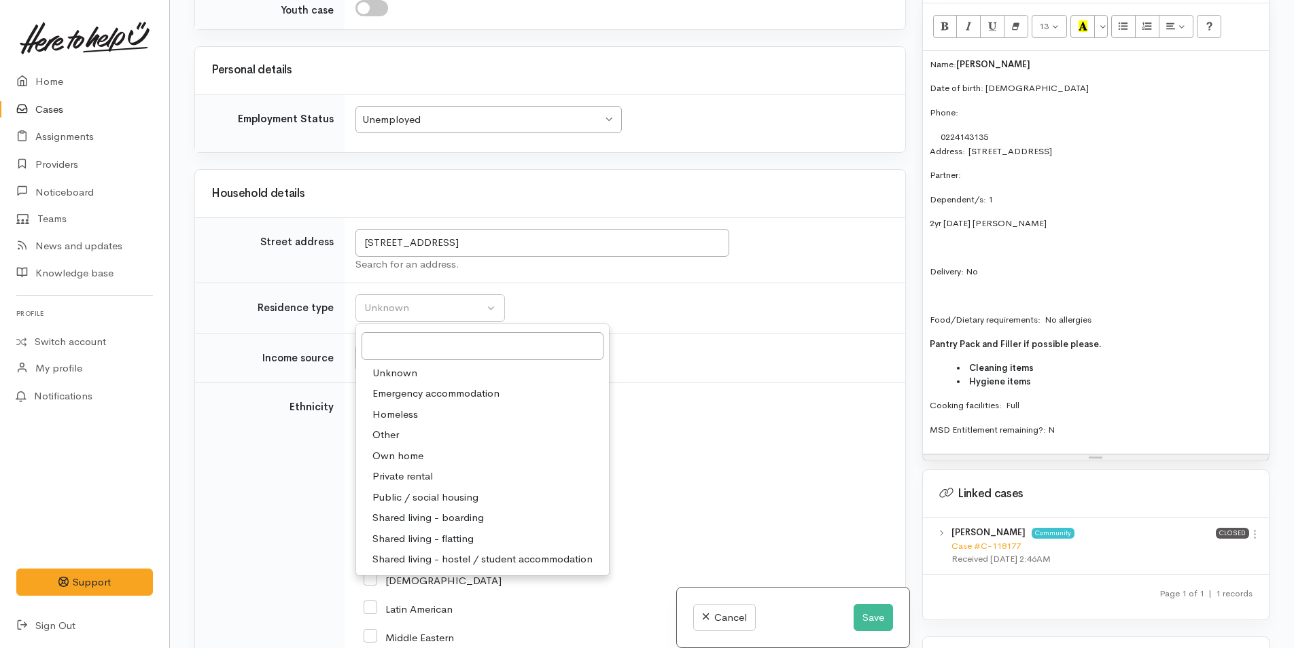
click at [428, 477] on span "Private rental" at bounding box center [403, 477] width 60 height 16
select select "2"
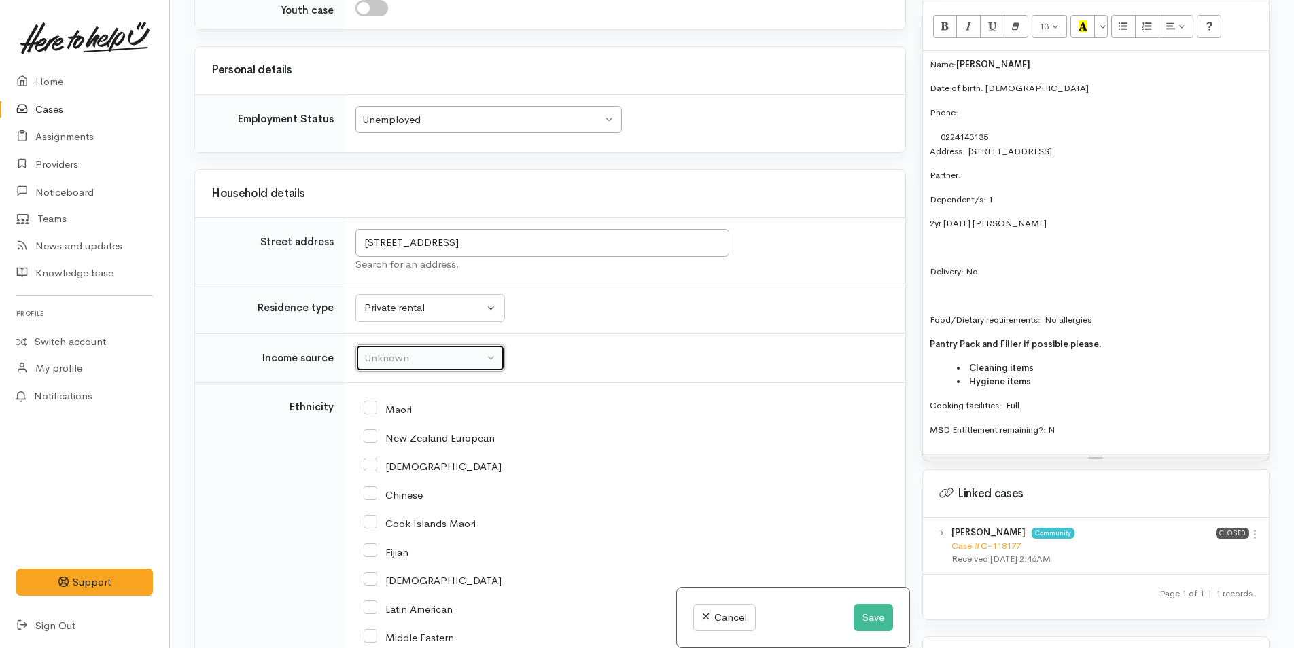
click at [443, 362] on div "Unknown" at bounding box center [424, 359] width 120 height 16
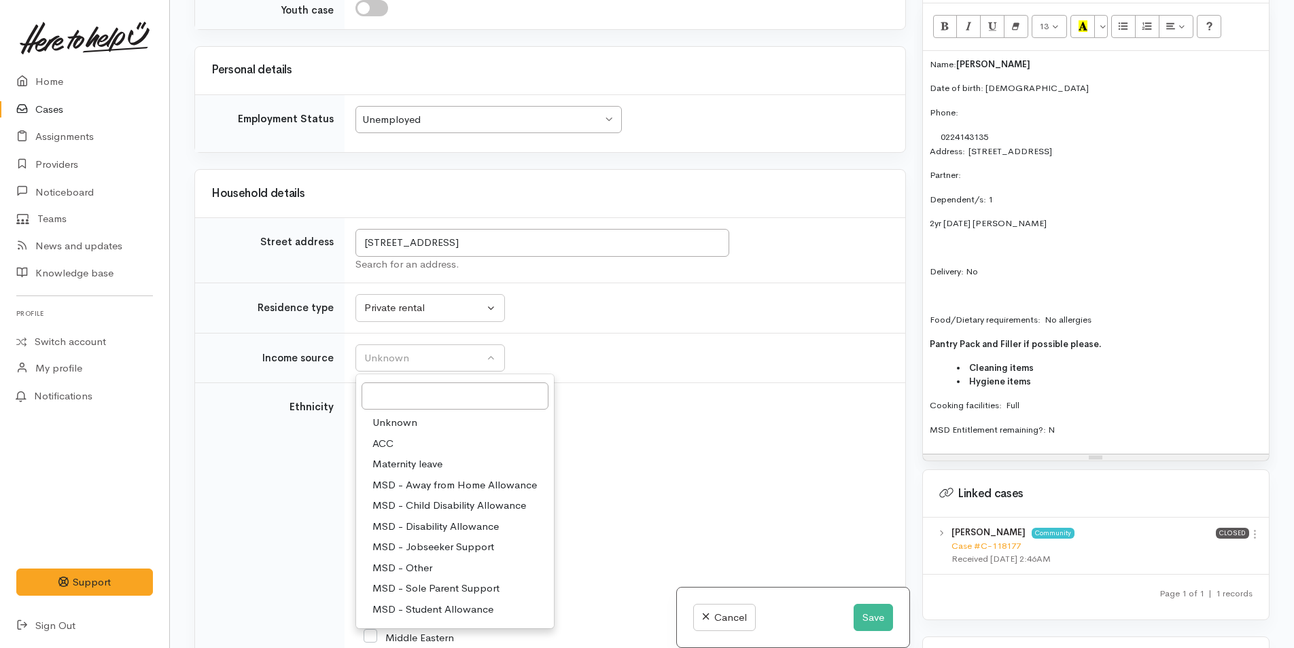
click at [446, 585] on span "MSD - Sole Parent Support" at bounding box center [436, 589] width 127 height 16
select select "7"
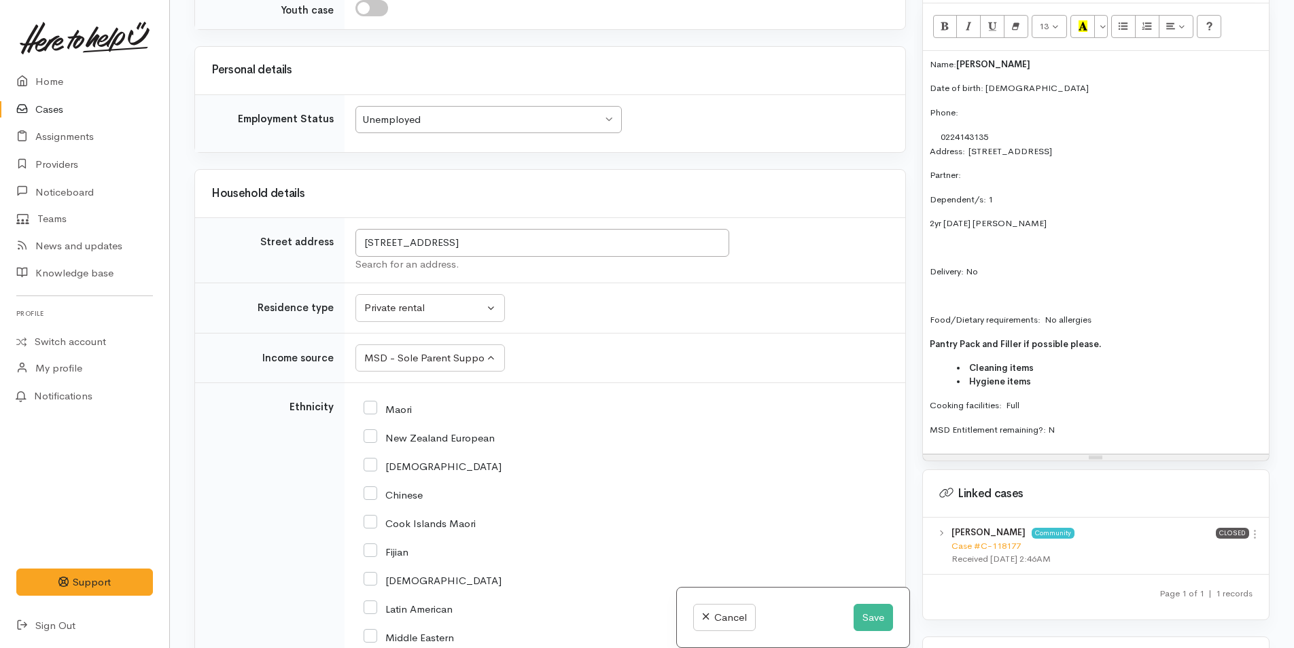
click at [990, 169] on p "Partner:" at bounding box center [1096, 176] width 332 height 14
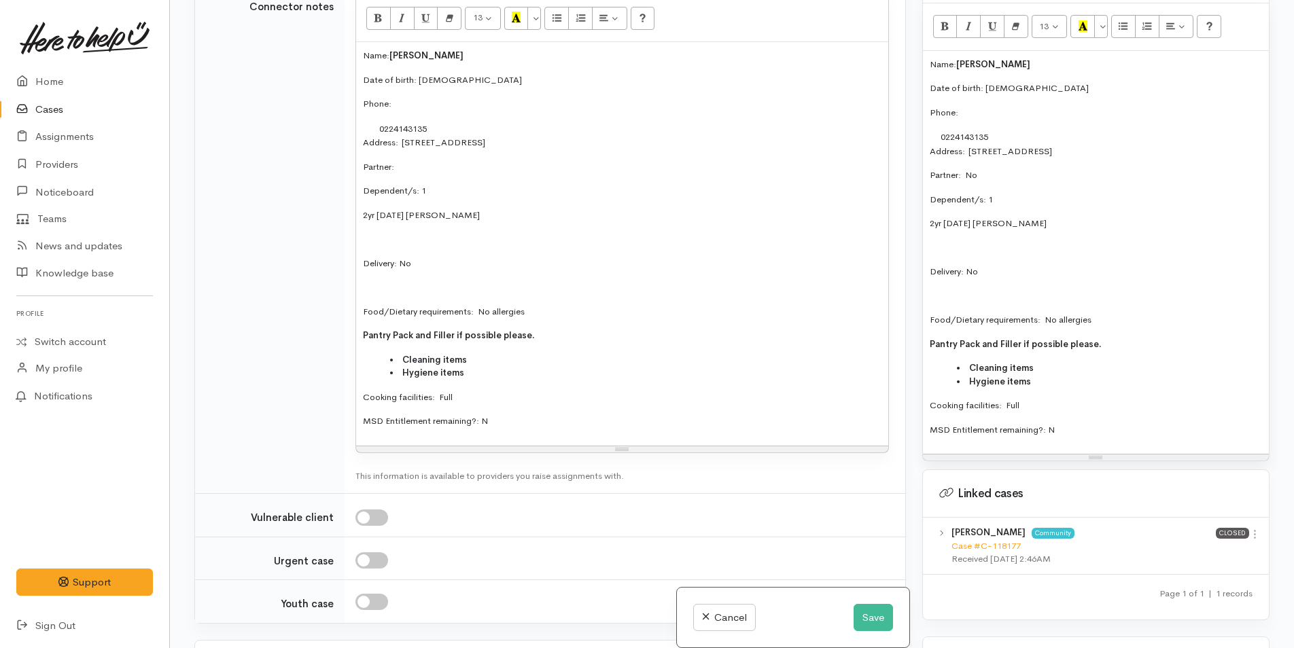
scroll to position [1404, 0]
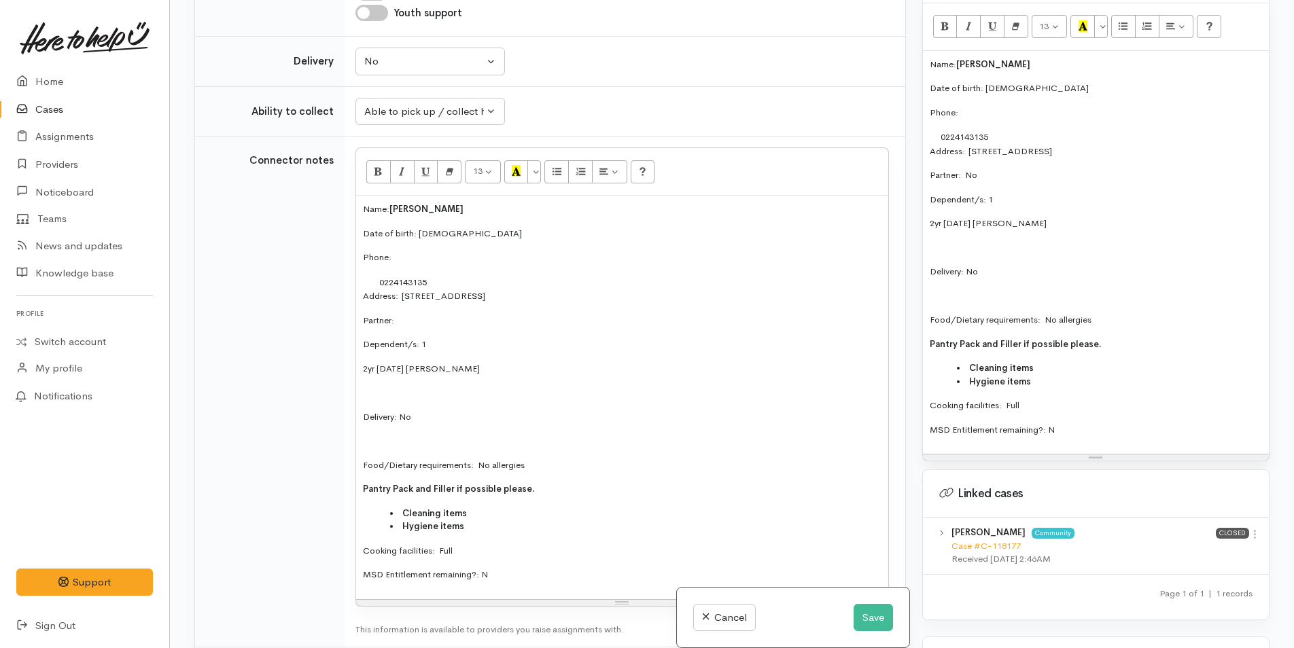
click at [458, 330] on div "Name: Trinity Jones Date of birth: 30/8/2002 Phone:  0224143135 Address:  8B Li…" at bounding box center [622, 398] width 532 height 404
click at [457, 319] on p "Partner:" at bounding box center [622, 321] width 519 height 14
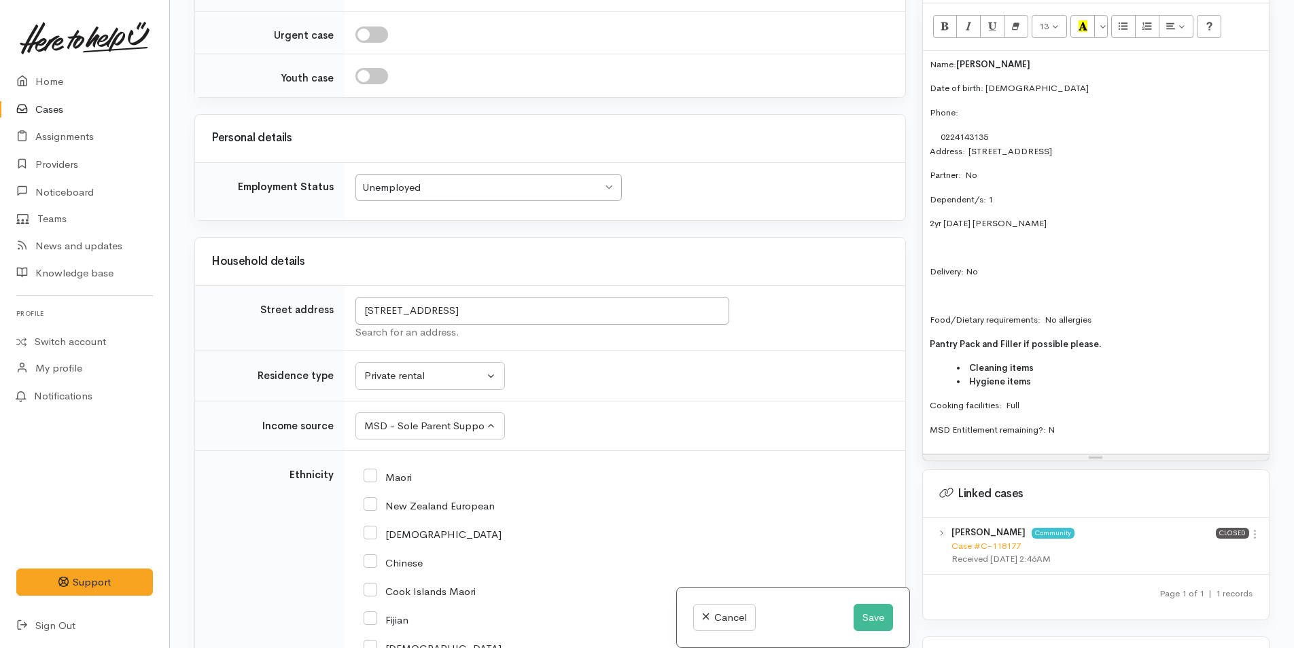
scroll to position [2491, 0]
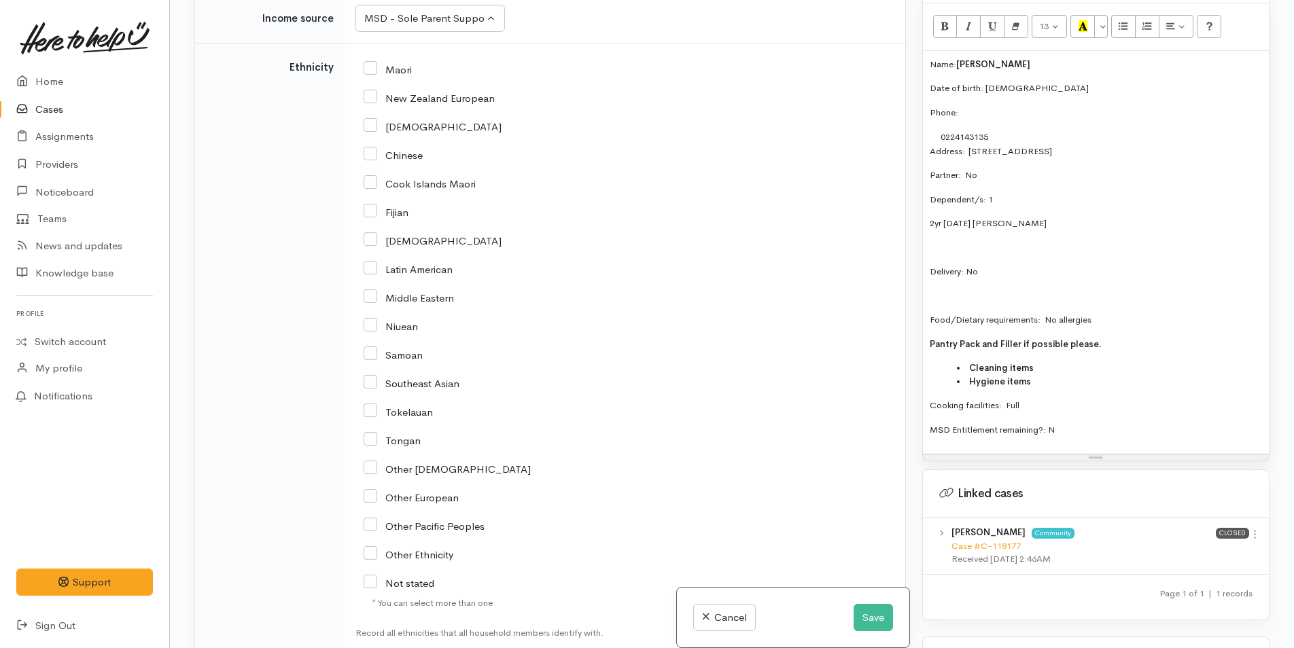
click at [373, 67] on input "Maori" at bounding box center [388, 69] width 48 height 12
checkbox input "true"
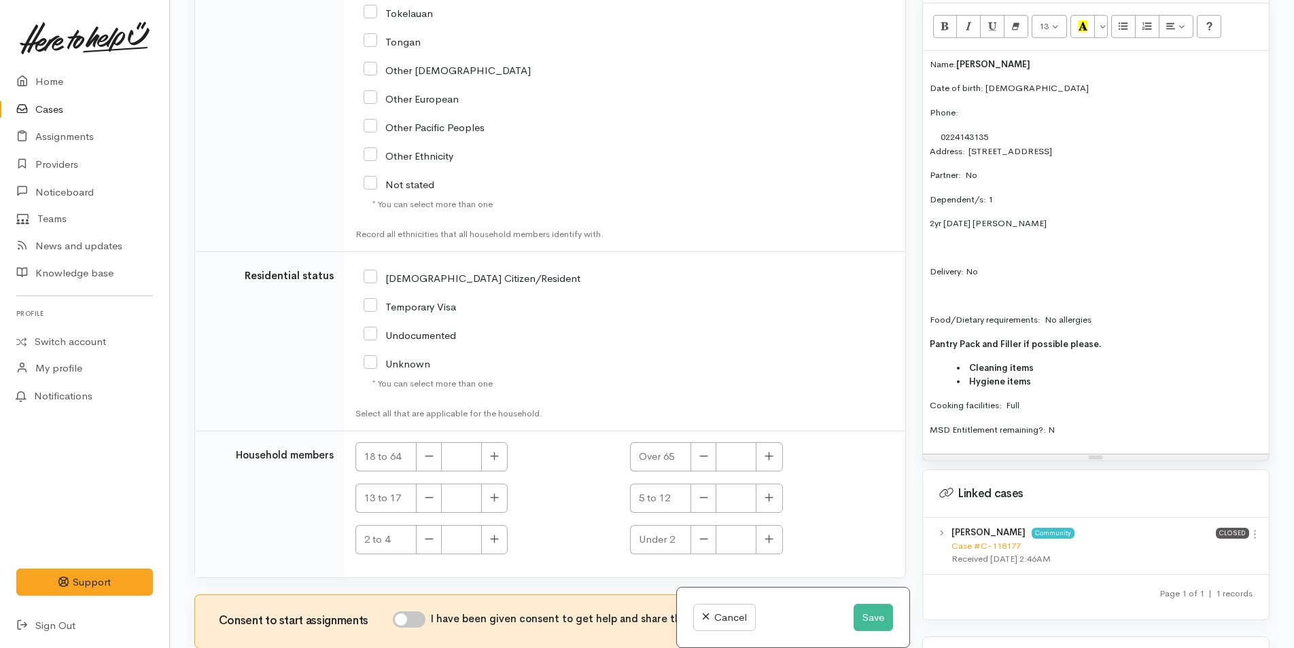
scroll to position [2975, 0]
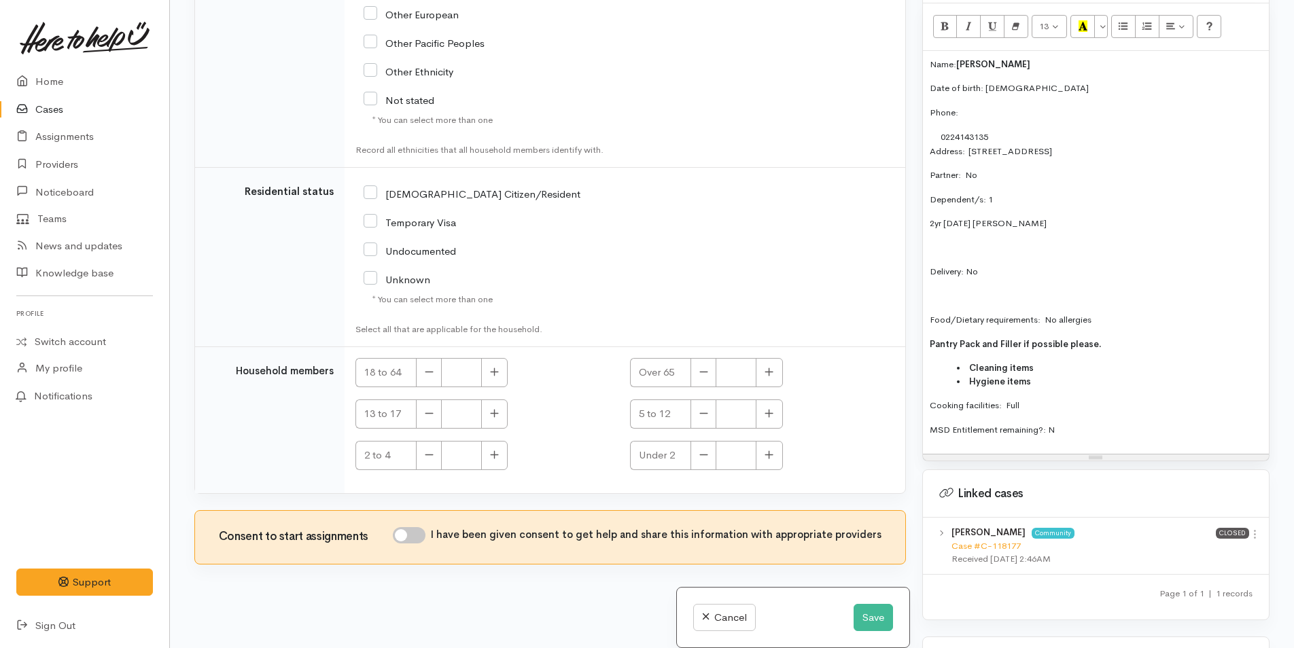
click at [370, 186] on icon at bounding box center [371, 193] width 14 height 14
click at [369, 190] on input "NZ Citizen/Resident" at bounding box center [472, 193] width 217 height 12
checkbox input "true"
click at [500, 376] on button "button" at bounding box center [494, 372] width 27 height 29
type input "1"
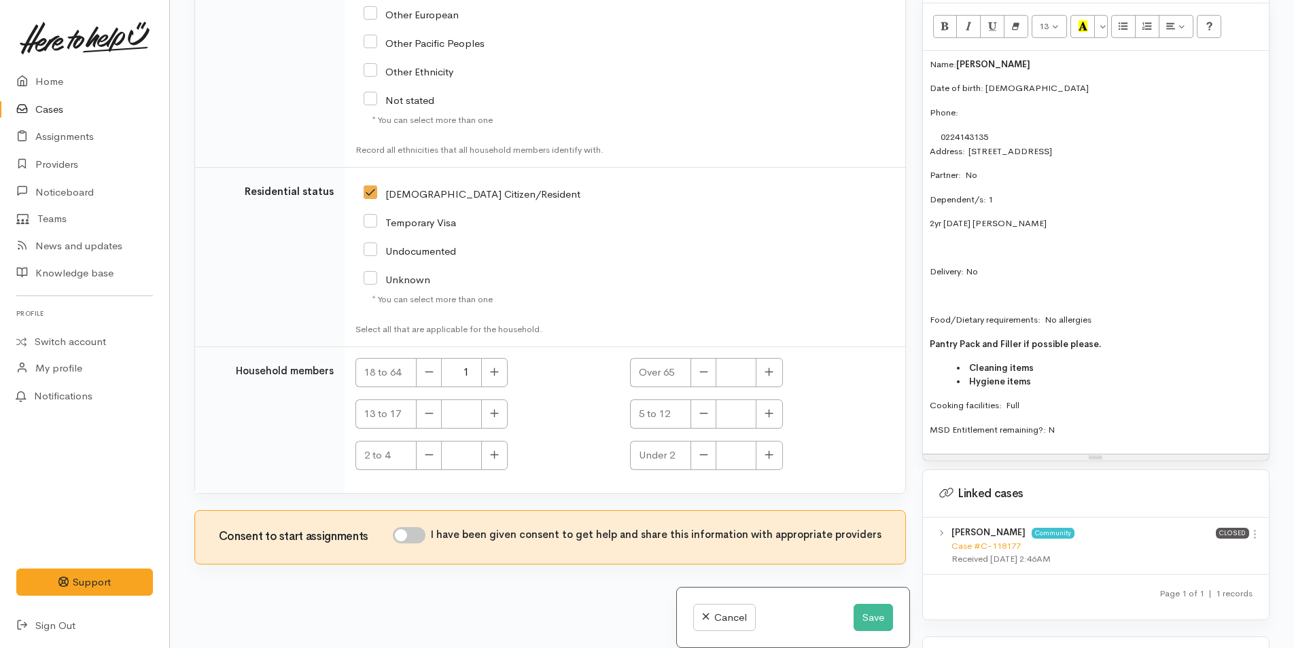
click at [420, 534] on input "I have been given consent to get help and share this information with appropria…" at bounding box center [409, 535] width 33 height 16
checkbox input "true"
click at [498, 457] on icon "button" at bounding box center [494, 455] width 9 height 10
type input "1"
click at [872, 614] on button "Save" at bounding box center [873, 618] width 39 height 28
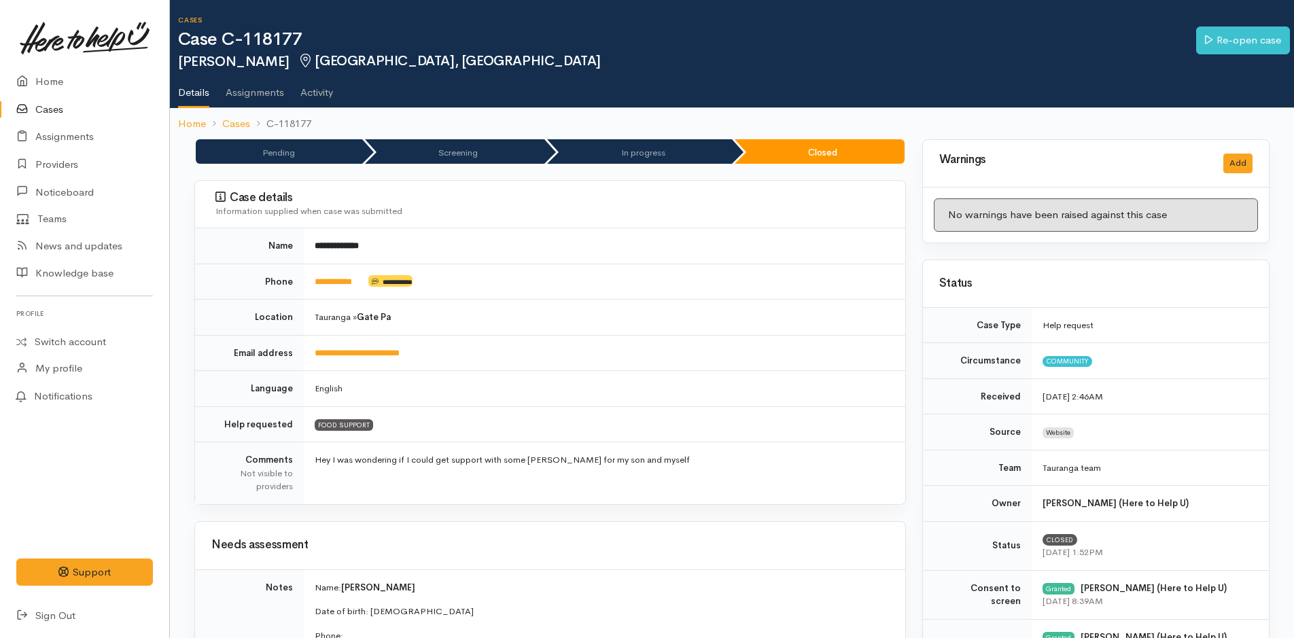
scroll to position [408, 0]
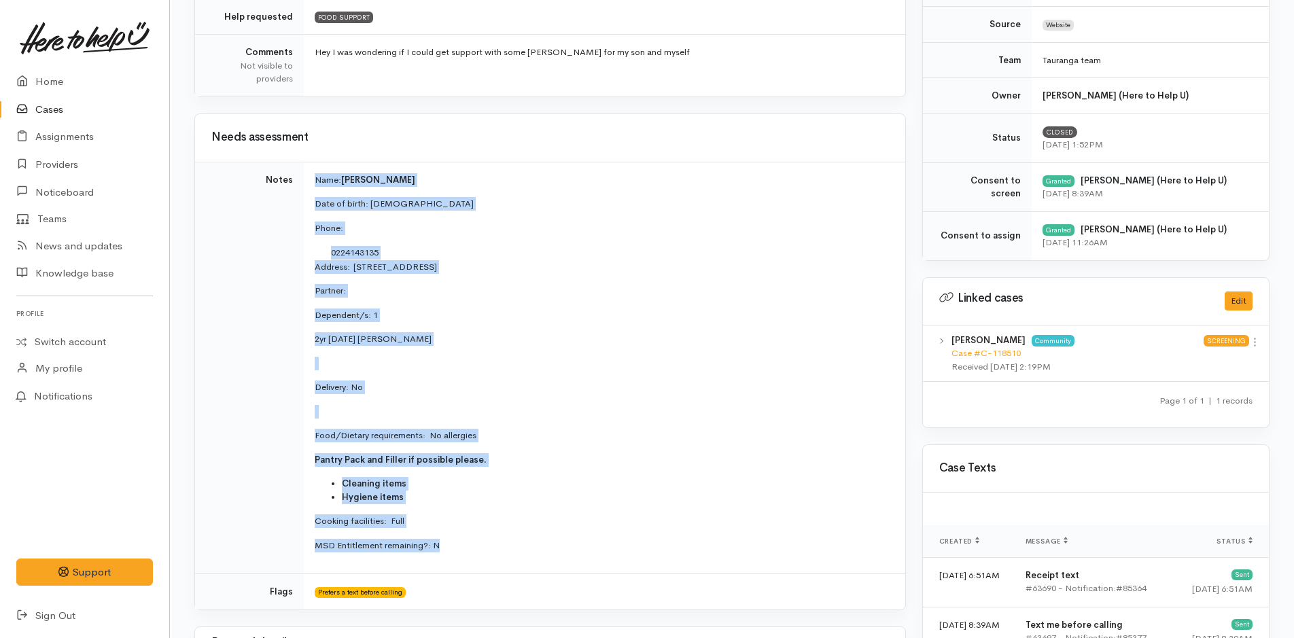
drag, startPoint x: 426, startPoint y: 506, endPoint x: 305, endPoint y: 179, distance: 348.0
click at [305, 179] on td "Name: [PERSON_NAME] Date of birth: [DEMOGRAPHIC_DATA] Phone:  0224143135 Addres…" at bounding box center [605, 368] width 602 height 413
copy td "Name: [PERSON_NAME] Date of birth: [DEMOGRAPHIC_DATA] Phone:  0224143135 Addres…"
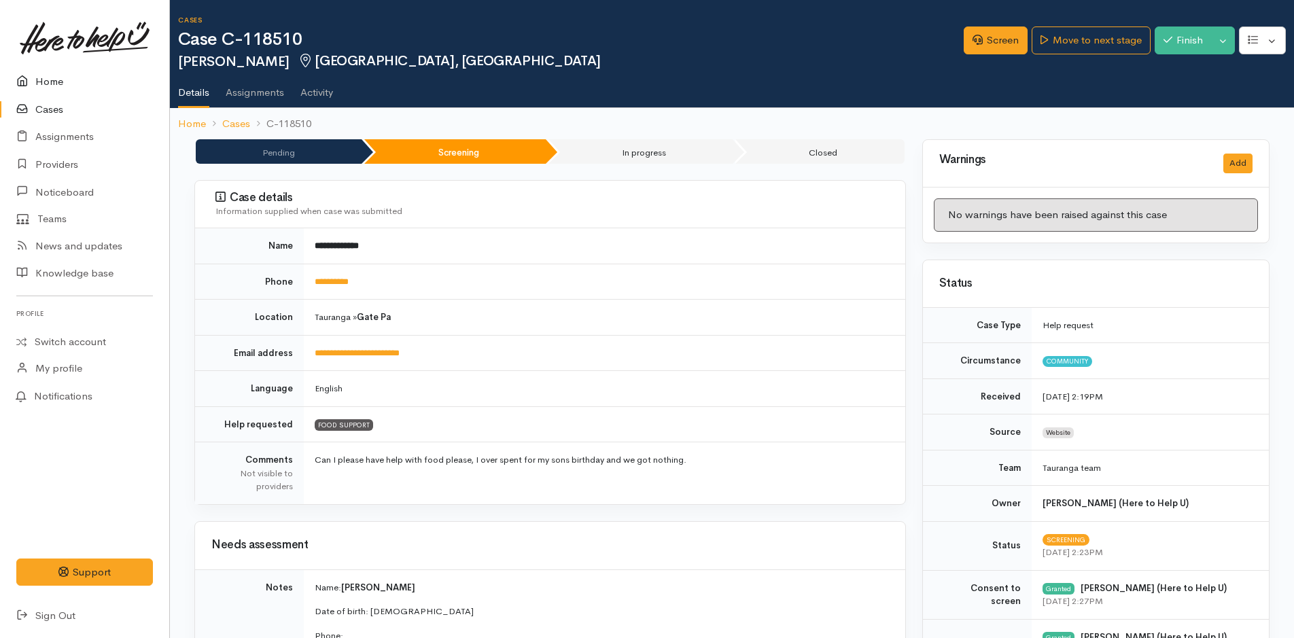
click at [59, 75] on link "Home" at bounding box center [84, 82] width 169 height 28
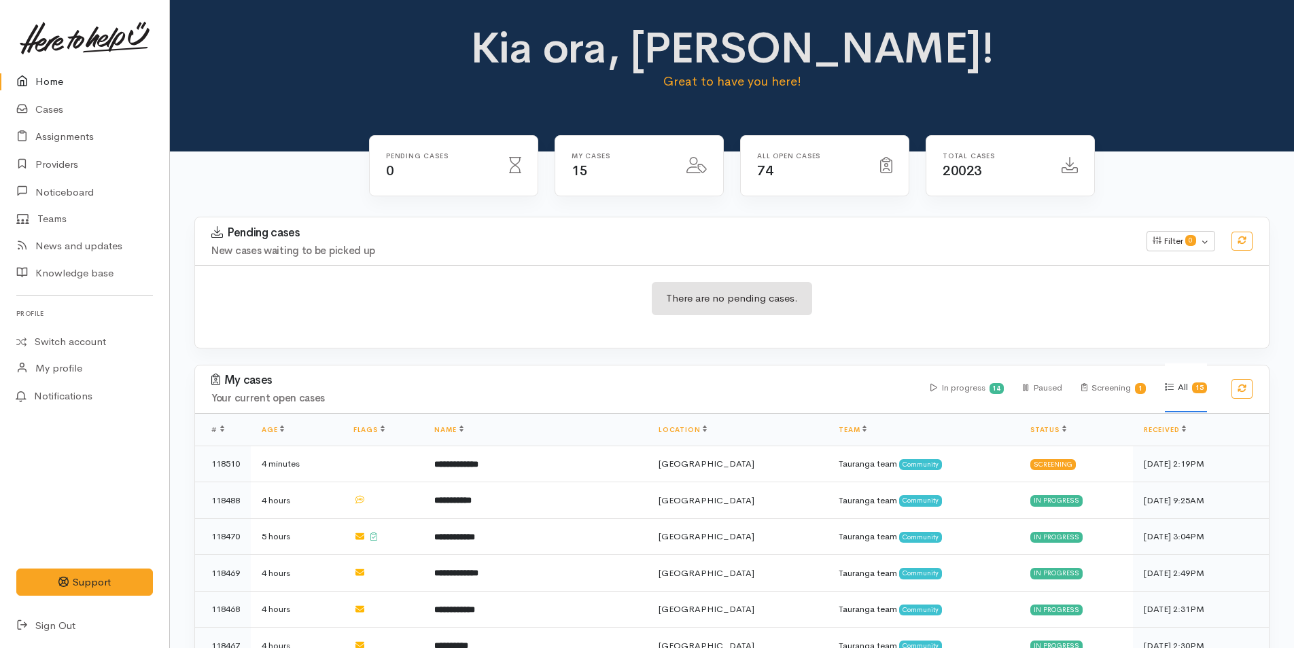
click at [48, 84] on link "Home" at bounding box center [84, 82] width 169 height 28
click at [59, 109] on link "Cases" at bounding box center [84, 110] width 169 height 28
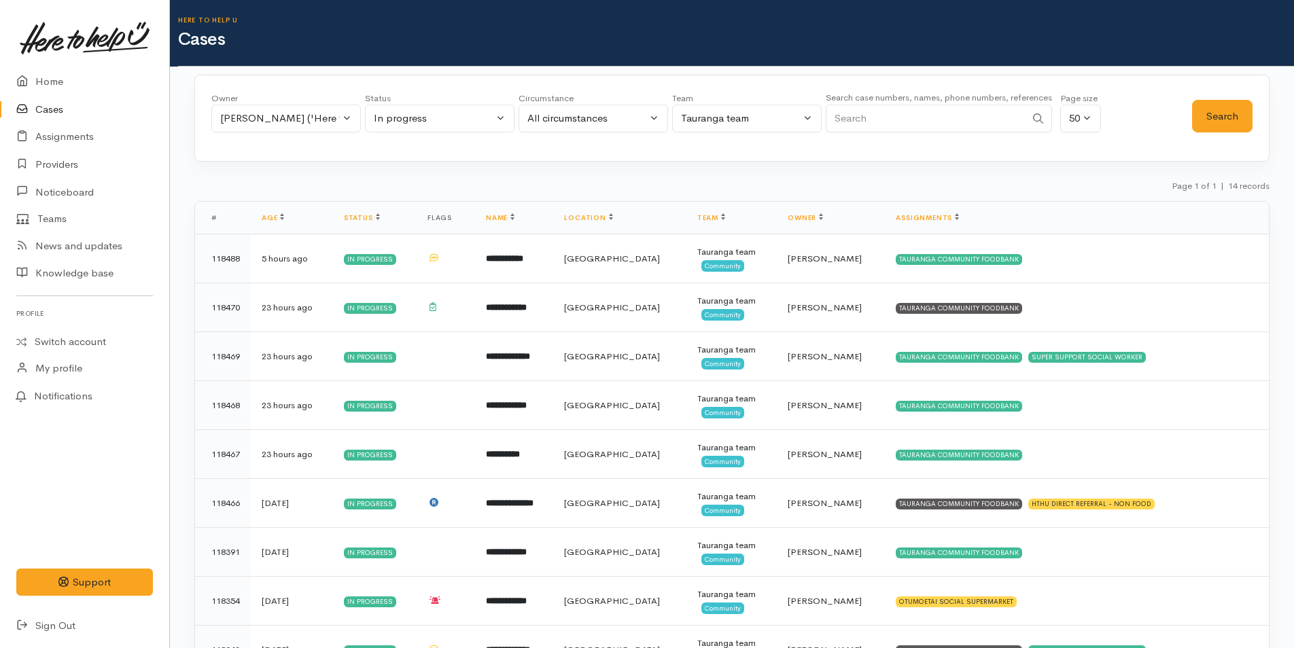
click at [944, 300] on body "Support Feedback I've got something to say" at bounding box center [647, 480] width 1294 height 960
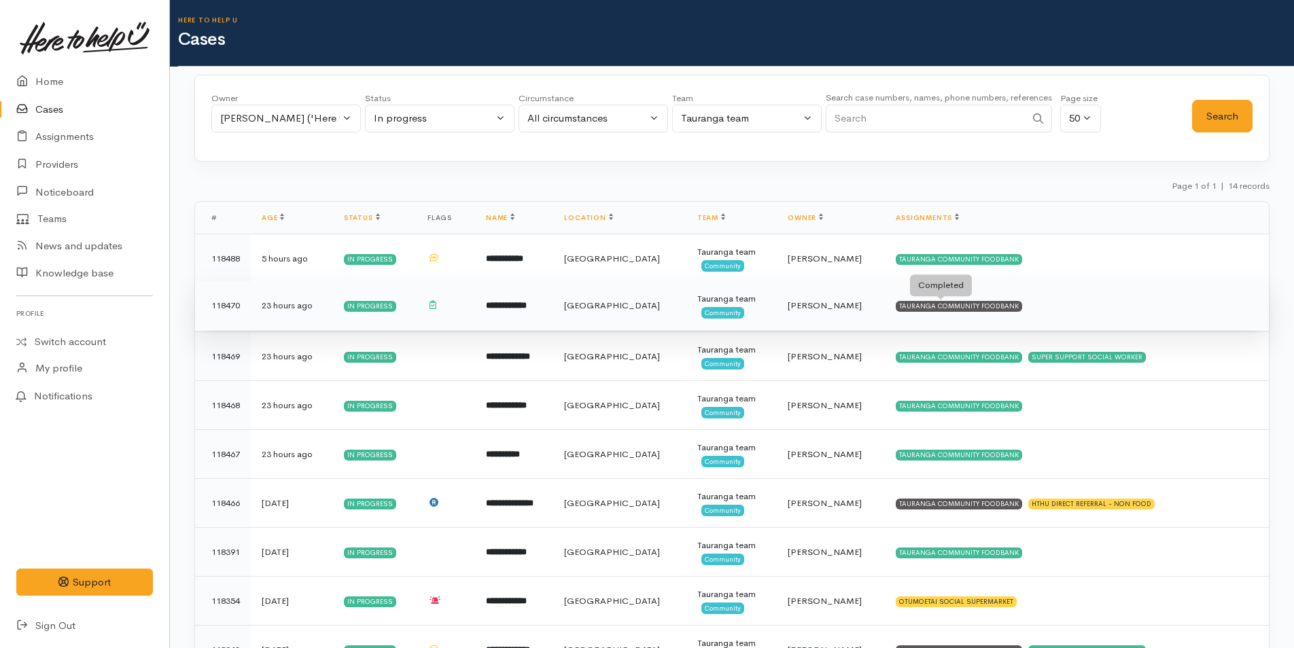
click at [922, 304] on div "TAURANGA COMMUNITY FOODBANK" at bounding box center [959, 306] width 126 height 11
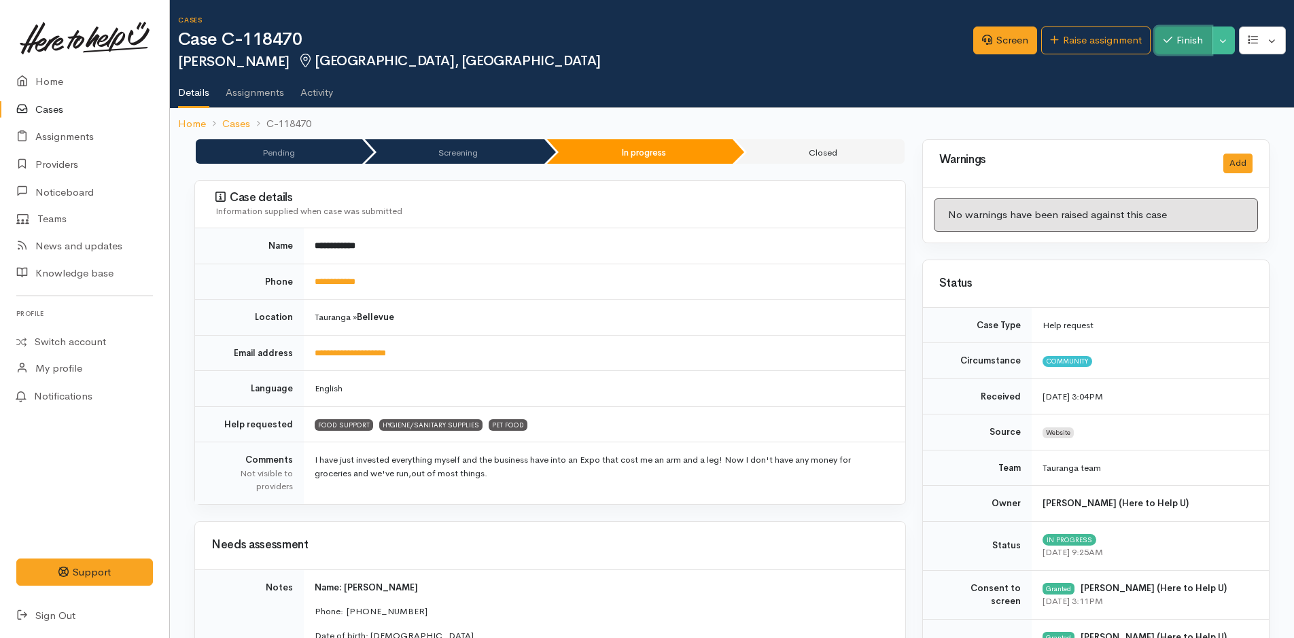
click at [1180, 35] on button "Finish" at bounding box center [1183, 41] width 57 height 28
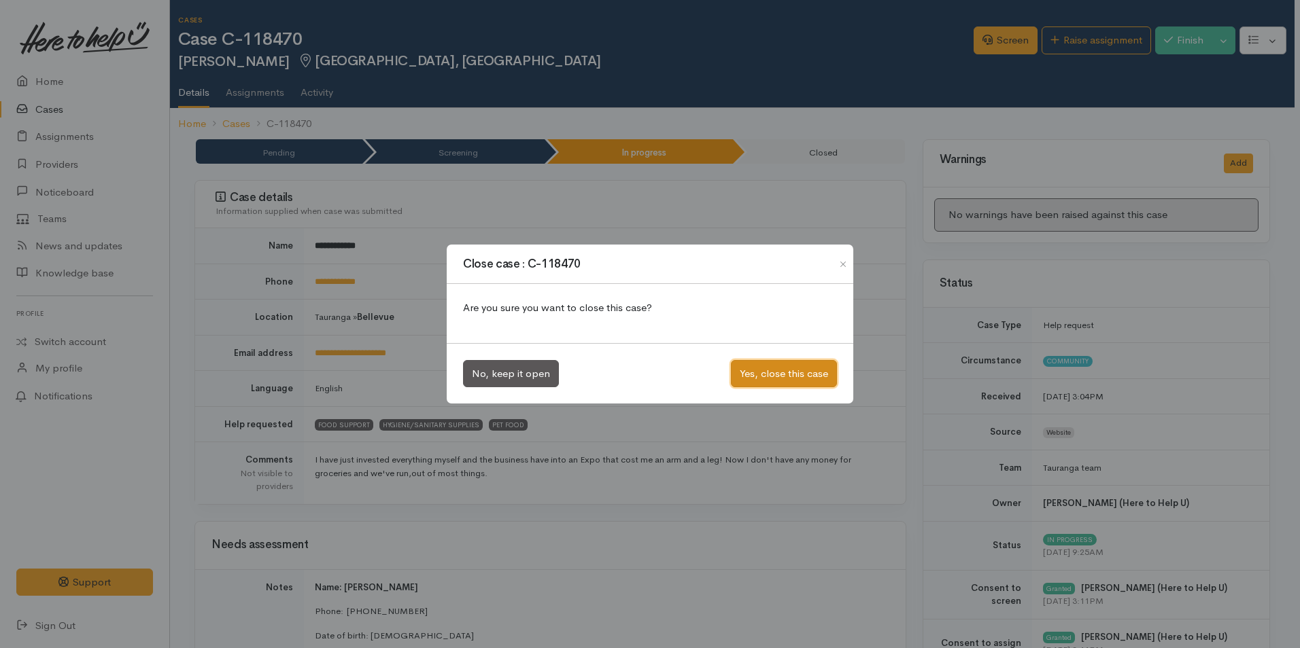
click at [808, 368] on button "Yes, close this case" at bounding box center [784, 374] width 106 height 28
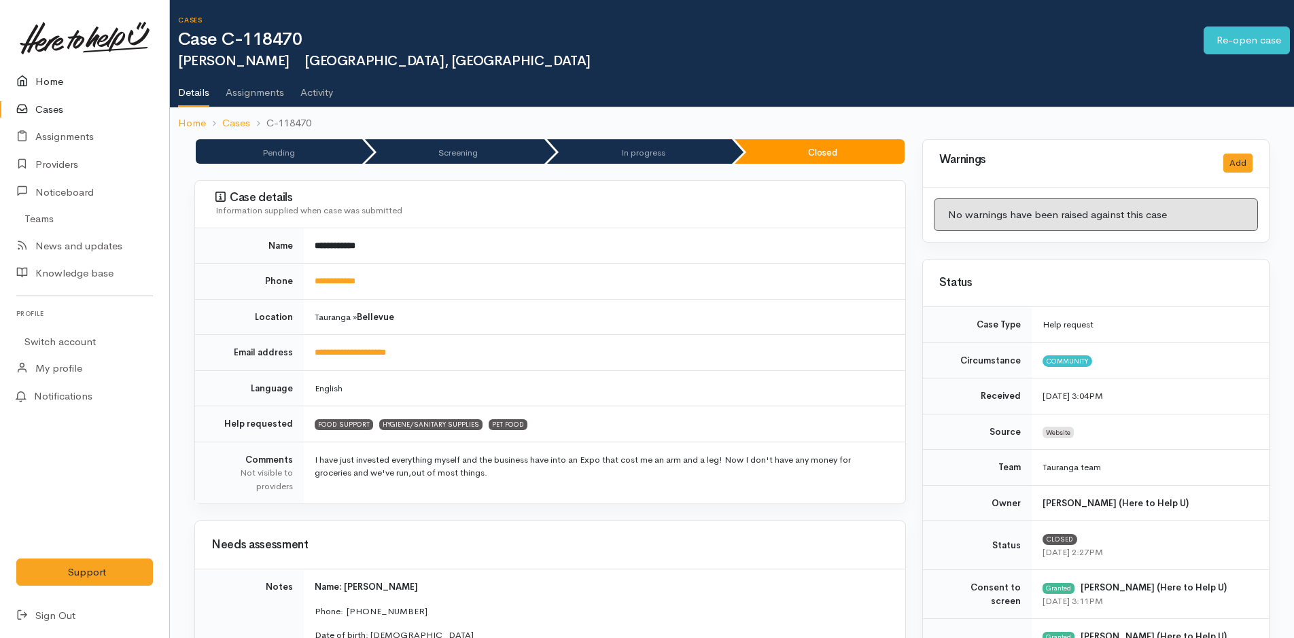
click at [51, 74] on link "Home" at bounding box center [84, 82] width 169 height 28
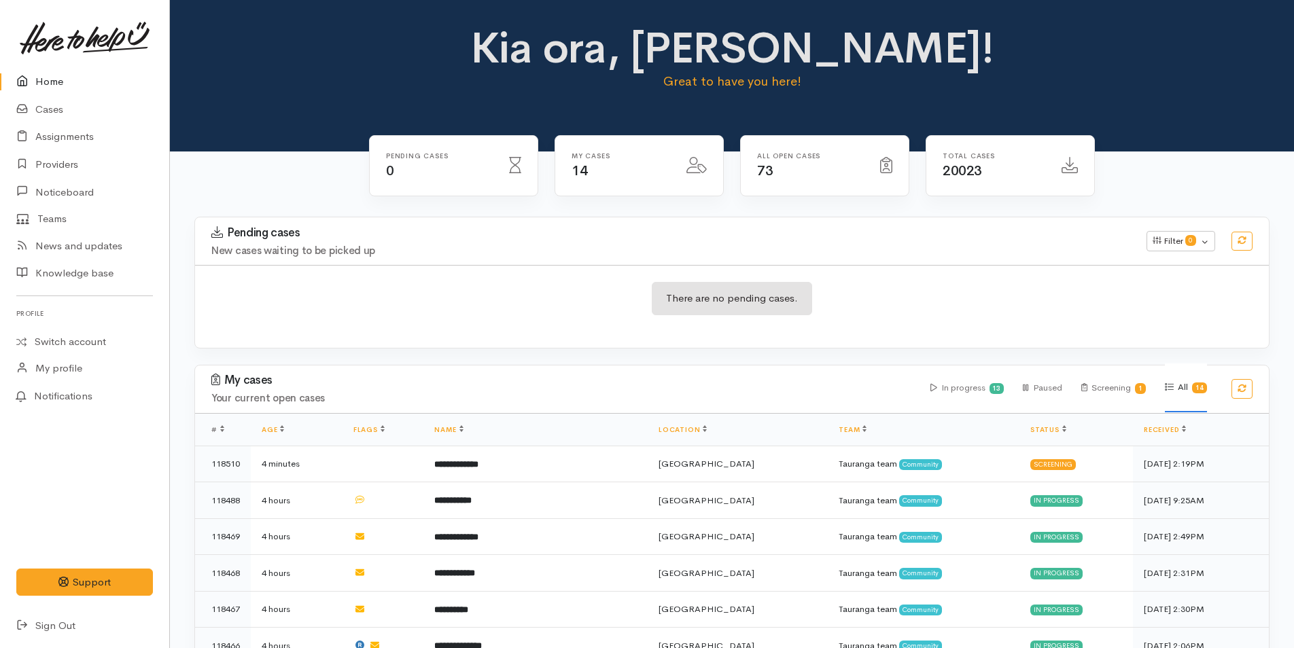
scroll to position [272, 0]
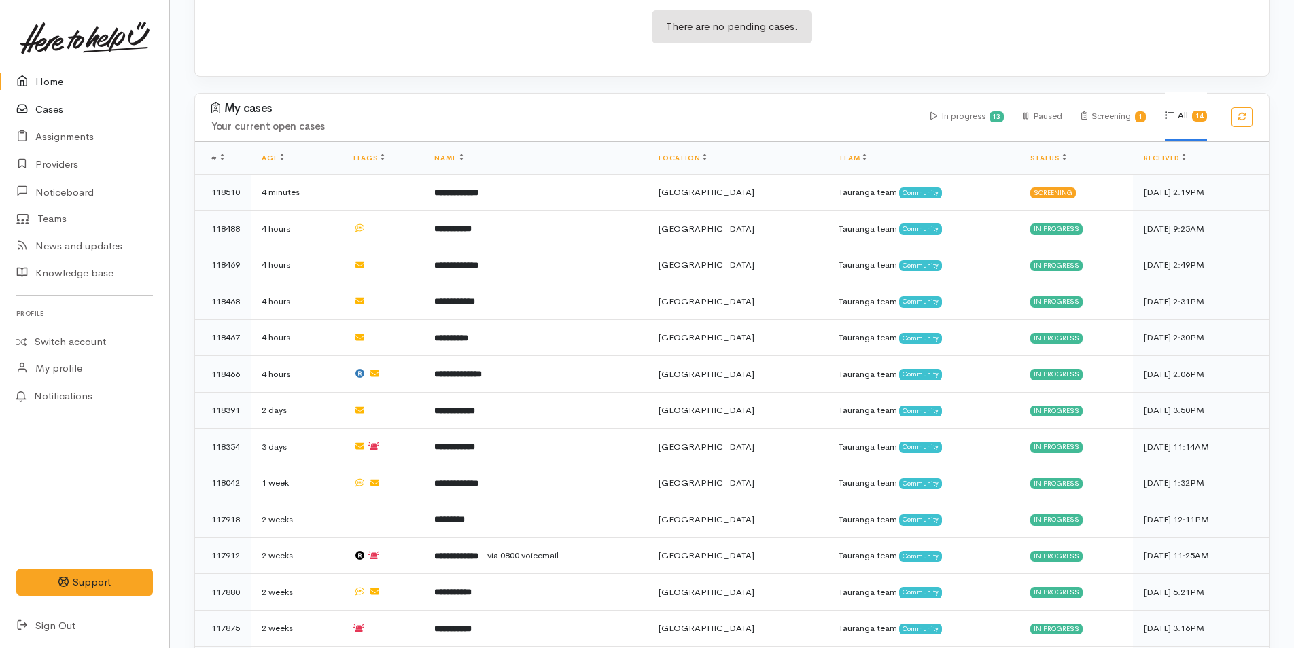
click at [48, 108] on link "Cases" at bounding box center [84, 110] width 169 height 28
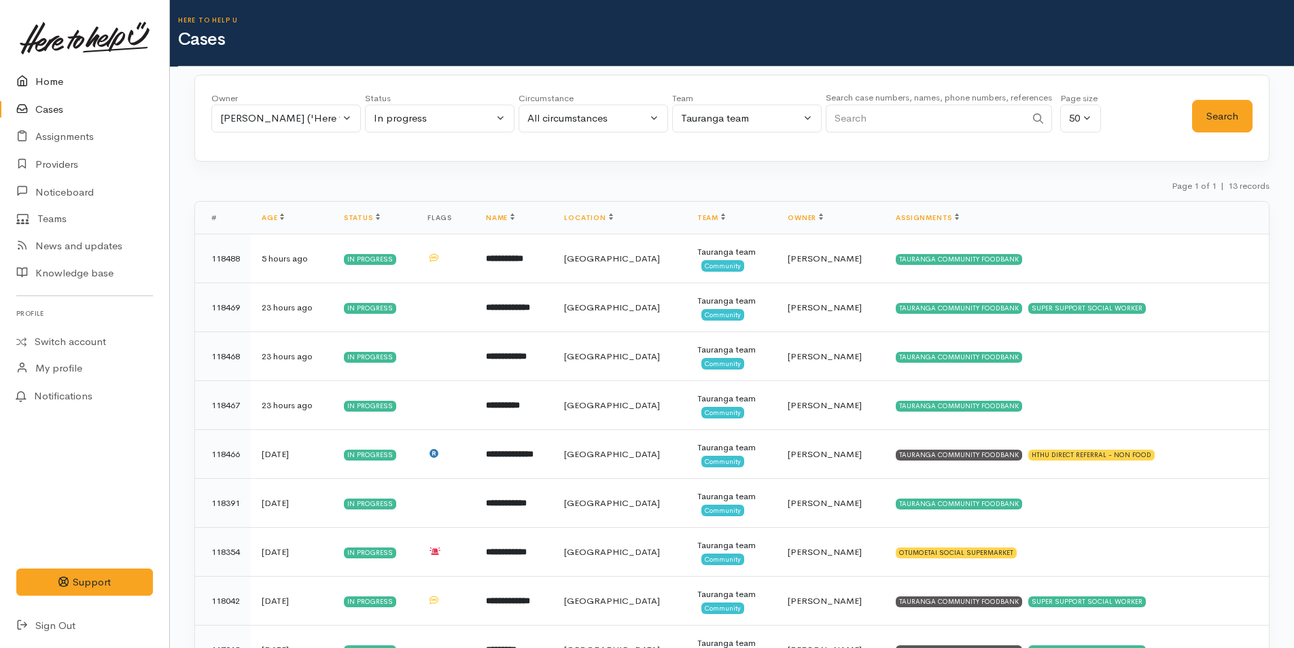
click at [54, 80] on link "Home" at bounding box center [84, 82] width 169 height 28
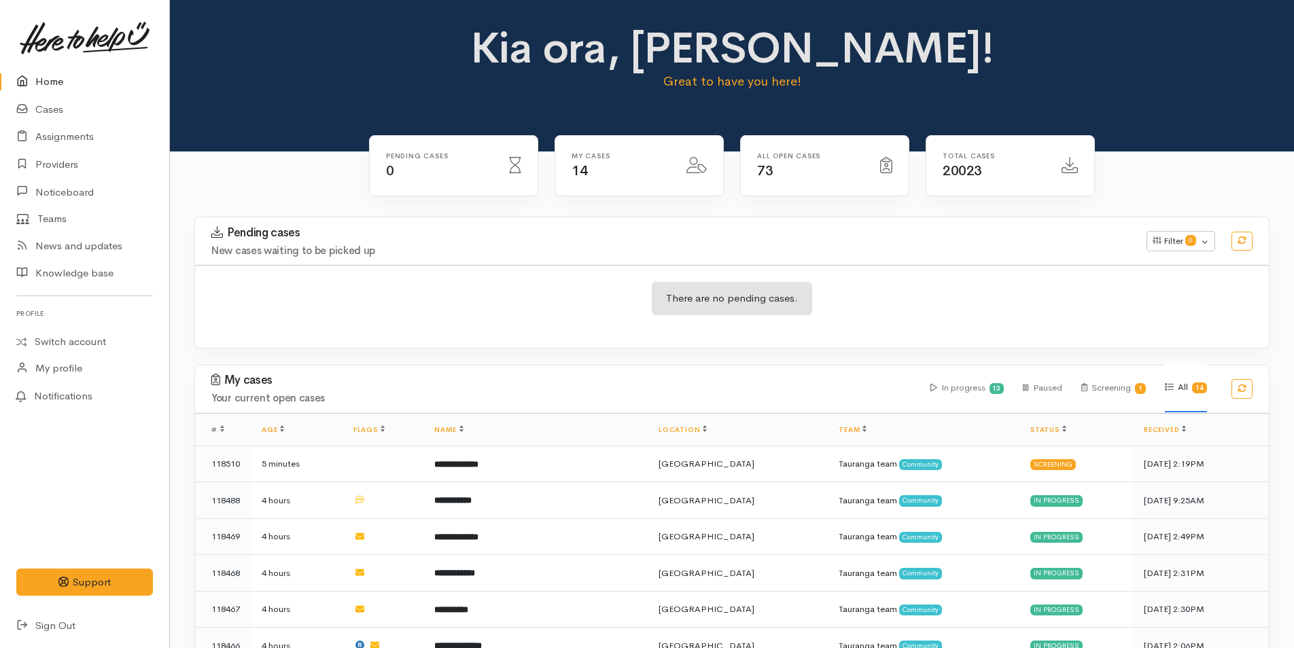
click at [44, 84] on link "Home" at bounding box center [84, 82] width 169 height 28
click at [65, 110] on link "Cases" at bounding box center [84, 110] width 169 height 28
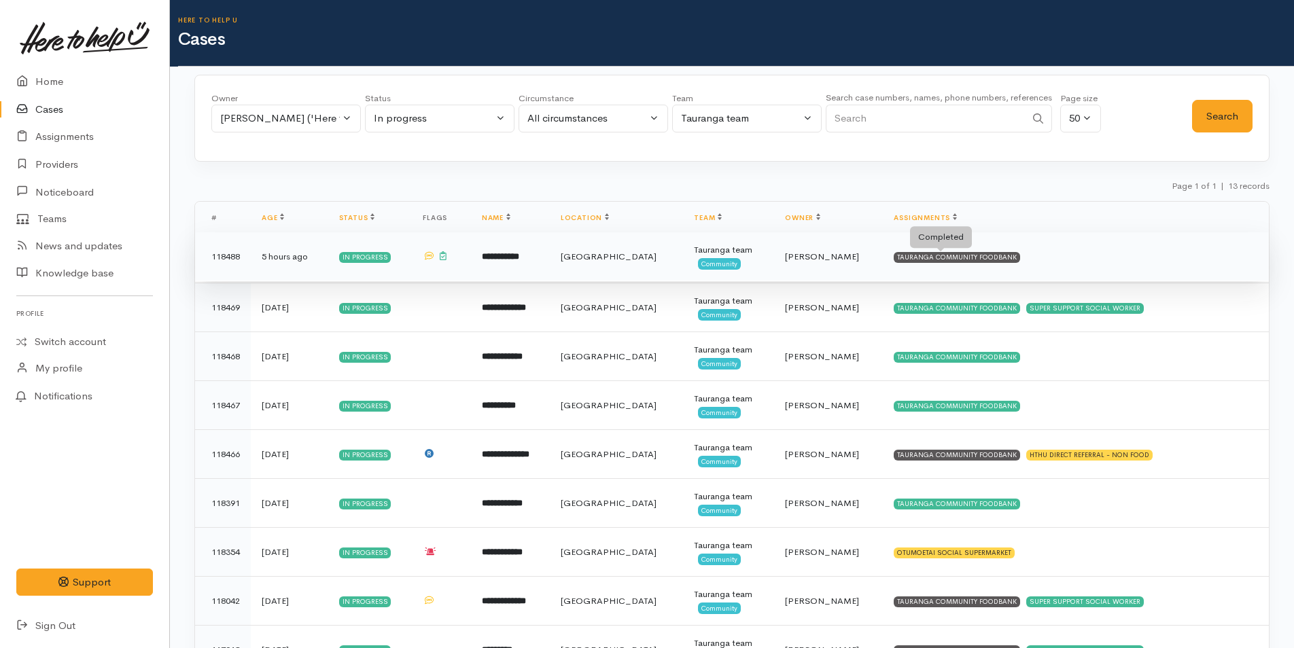
click at [906, 257] on div "TAURANGA COMMUNITY FOODBANK" at bounding box center [957, 257] width 126 height 11
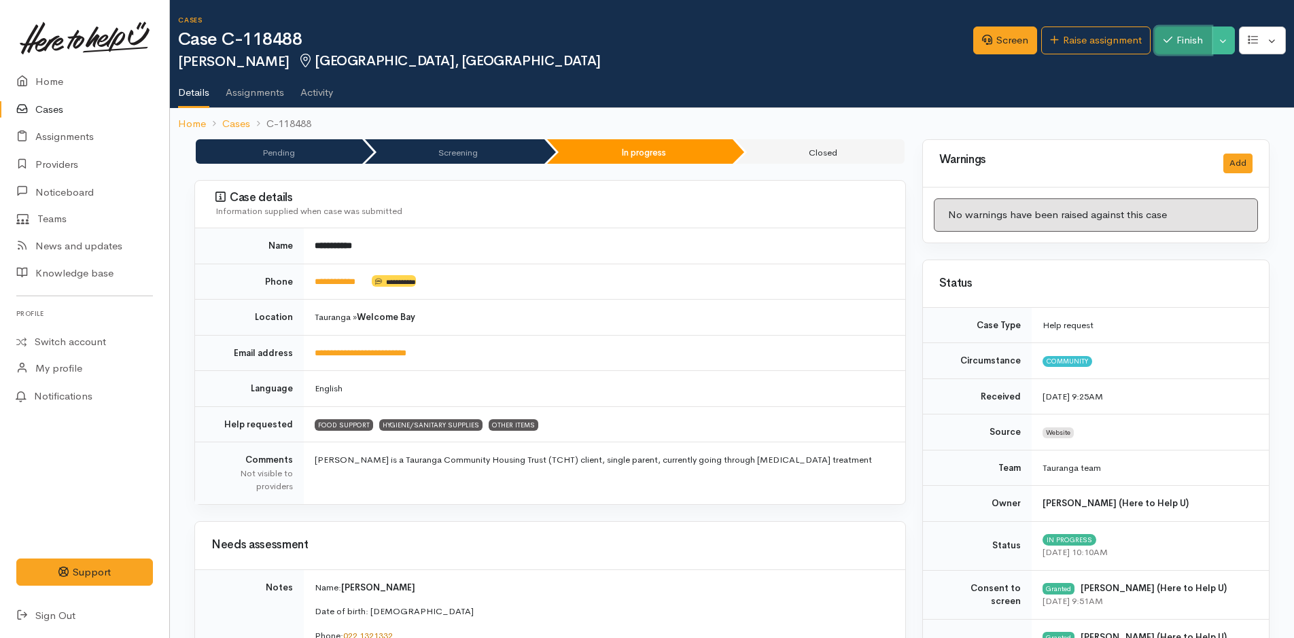
click at [1177, 40] on button "Finish" at bounding box center [1183, 41] width 57 height 28
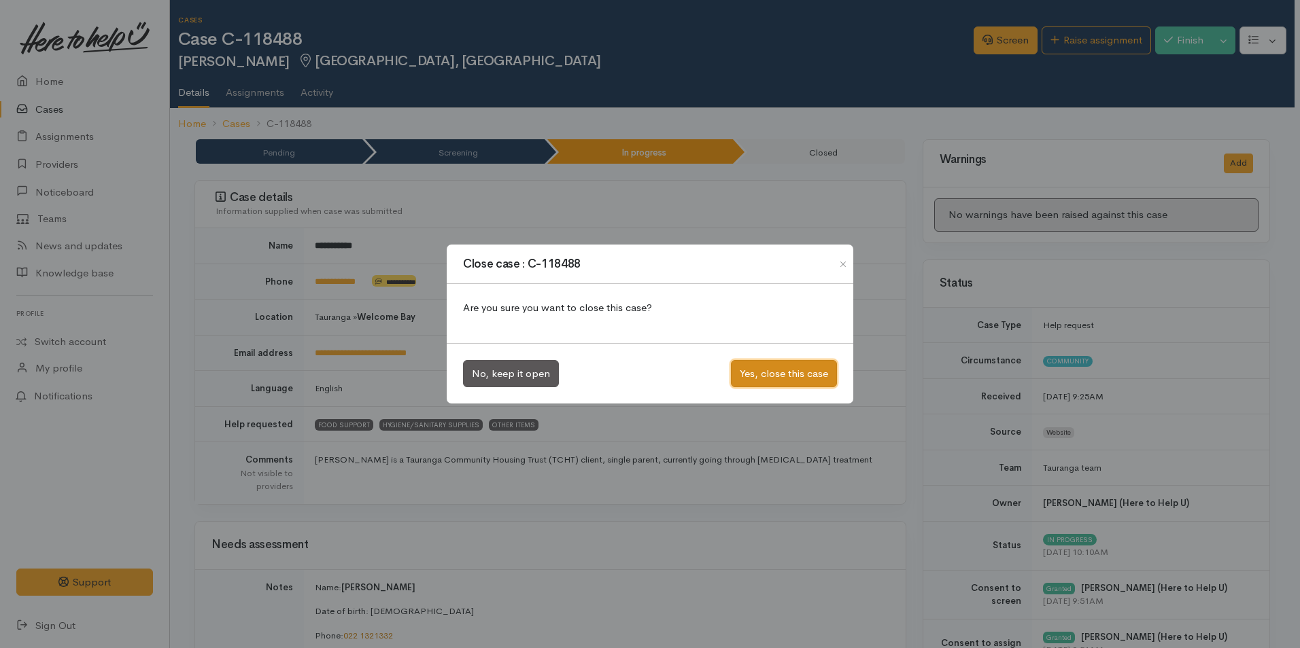
click at [804, 364] on button "Yes, close this case" at bounding box center [784, 374] width 106 height 28
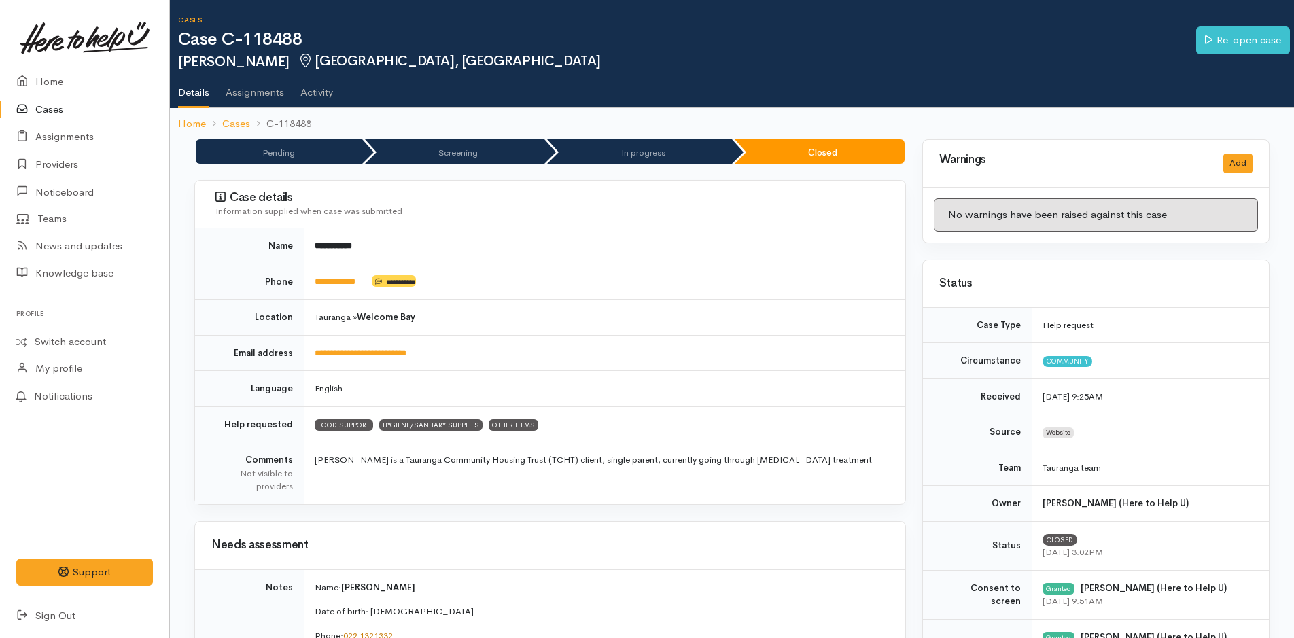
drag, startPoint x: 0, startPoint y: 0, endPoint x: 50, endPoint y: 105, distance: 116.1
click at [50, 105] on link "Cases" at bounding box center [84, 110] width 169 height 28
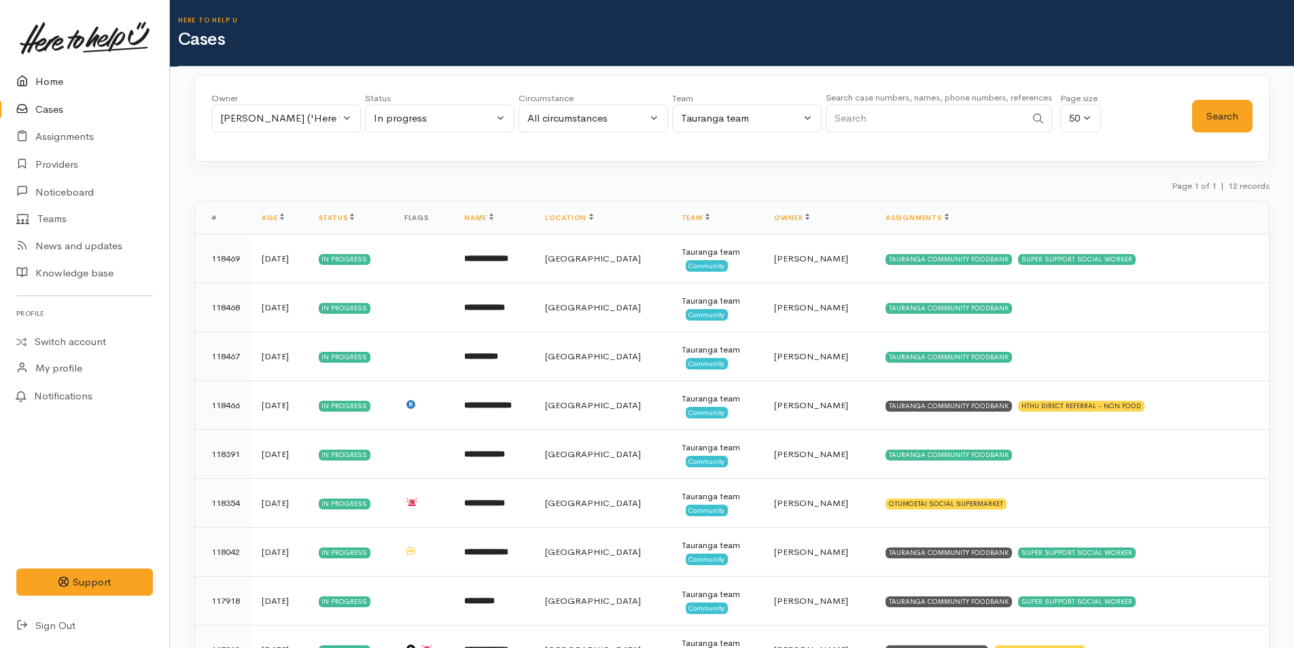
click at [50, 84] on link "Home" at bounding box center [84, 82] width 169 height 28
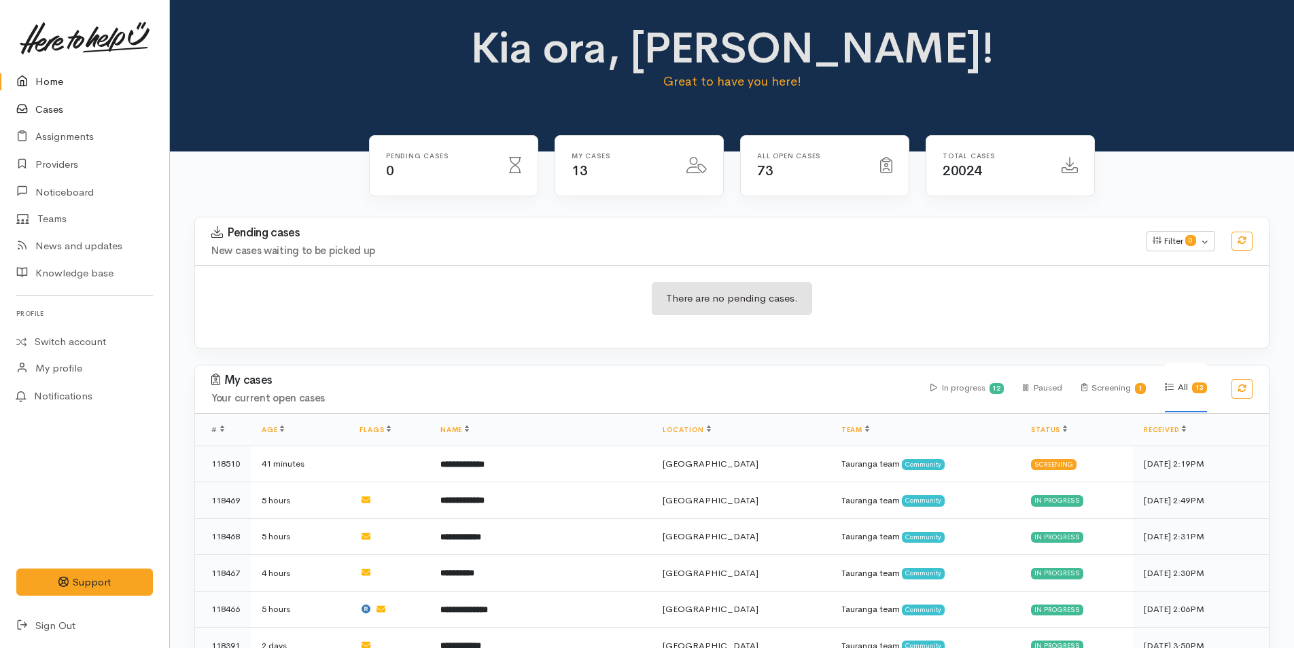
click at [56, 109] on link "Cases" at bounding box center [84, 110] width 169 height 28
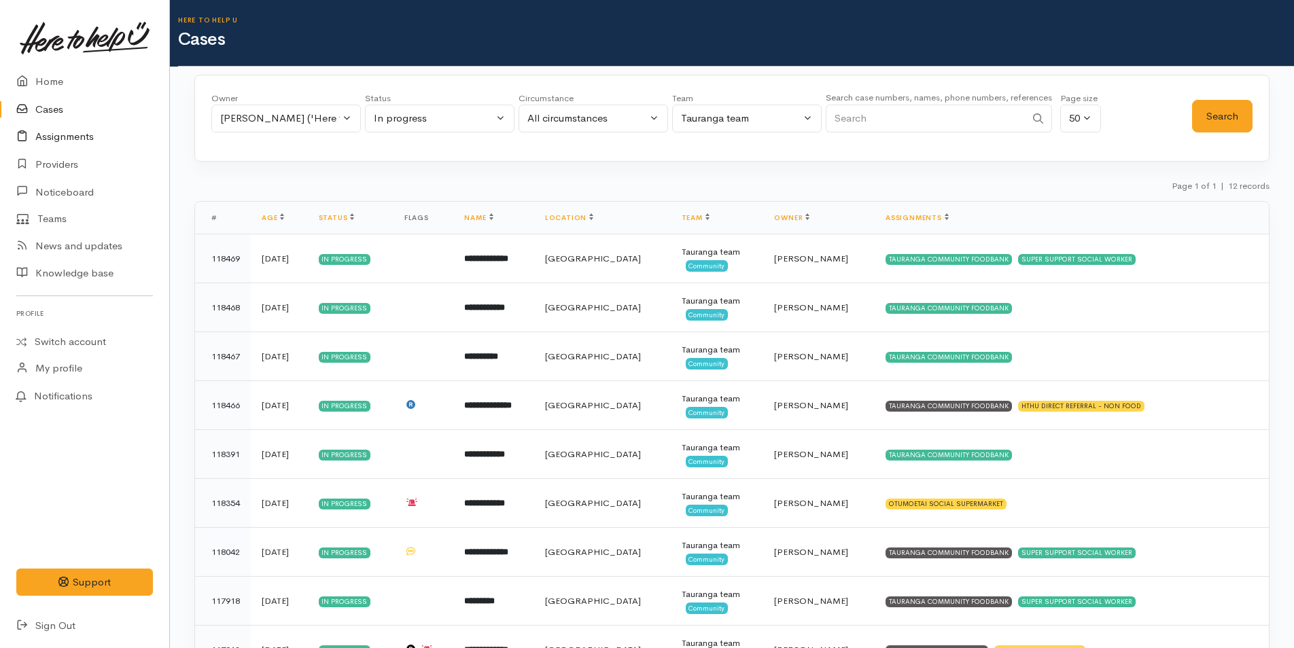
click at [65, 137] on link "Assignments" at bounding box center [84, 137] width 169 height 28
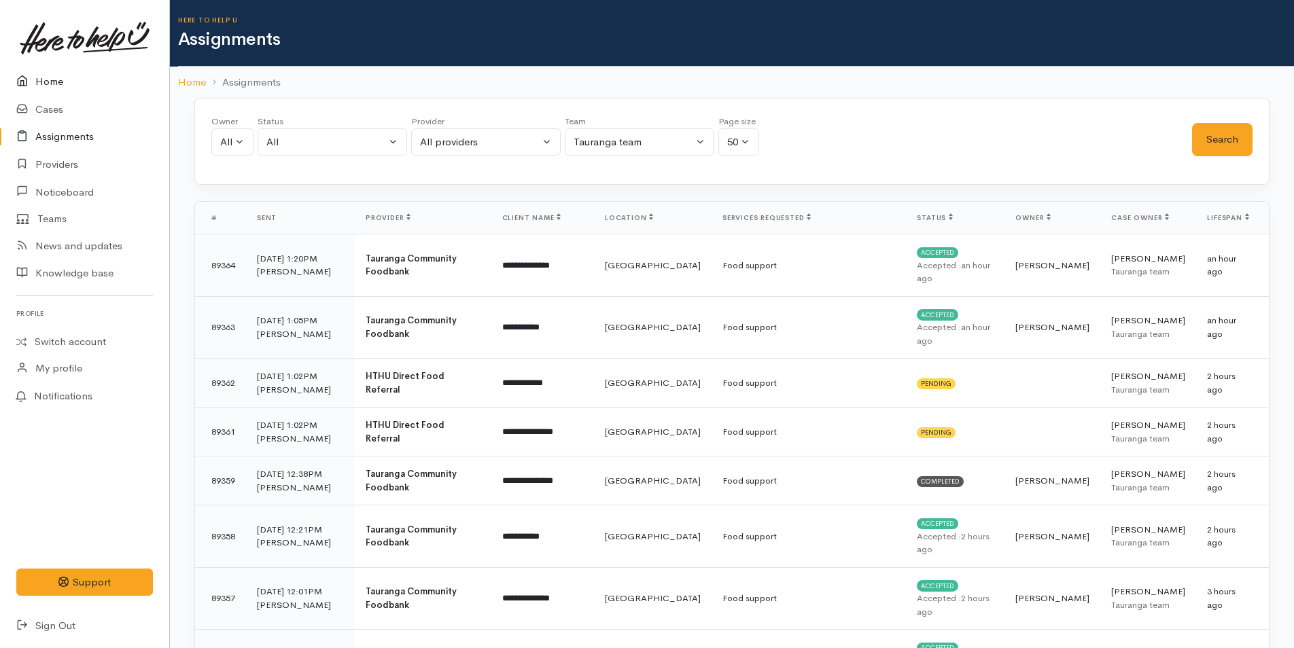
click at [46, 72] on link "Home" at bounding box center [84, 82] width 169 height 28
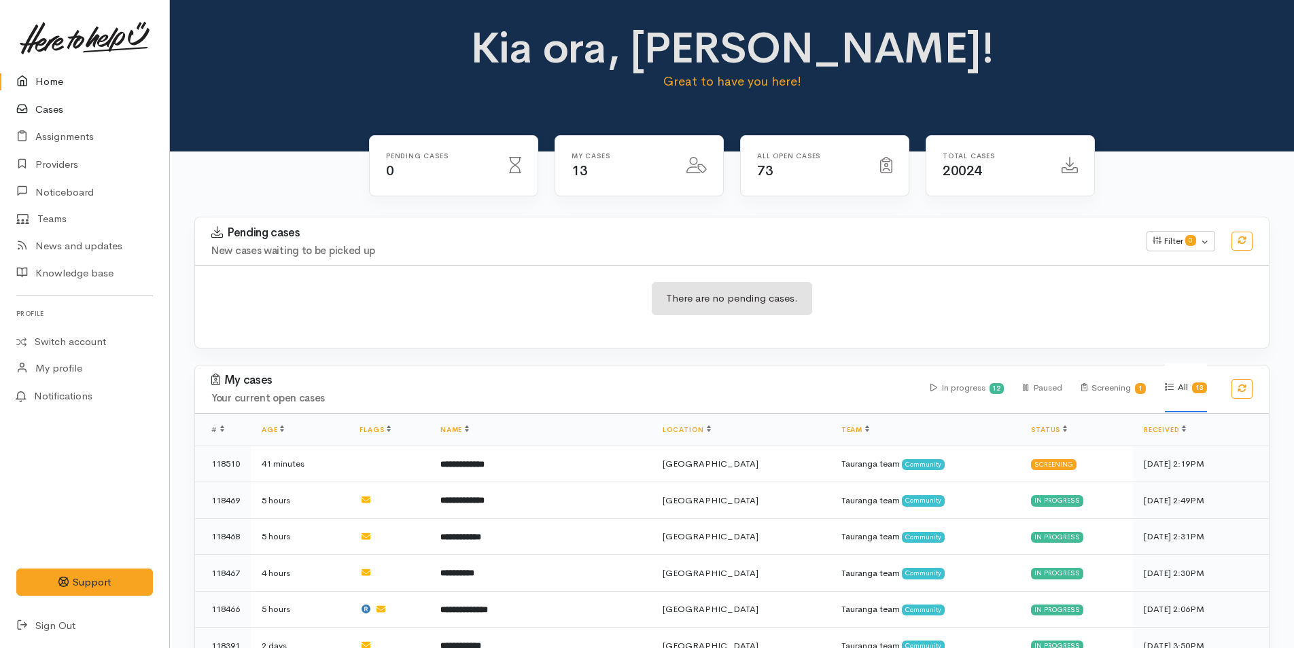
click at [52, 107] on link "Cases" at bounding box center [84, 110] width 169 height 28
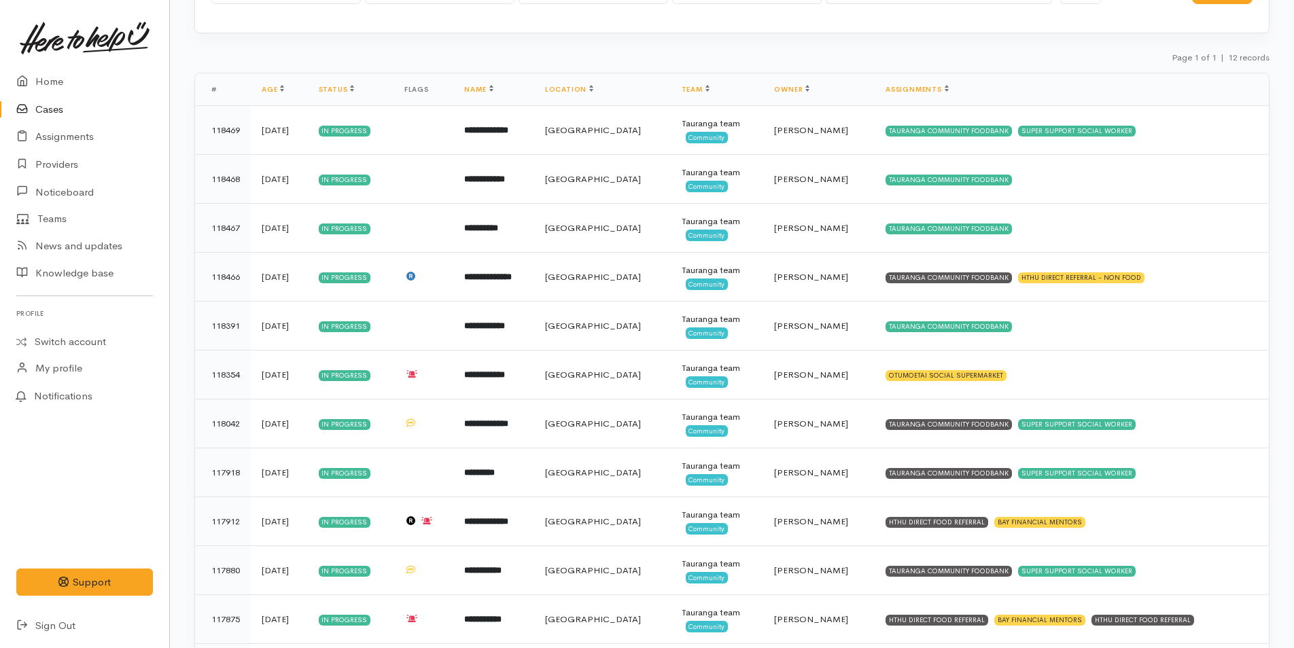
scroll to position [213, 0]
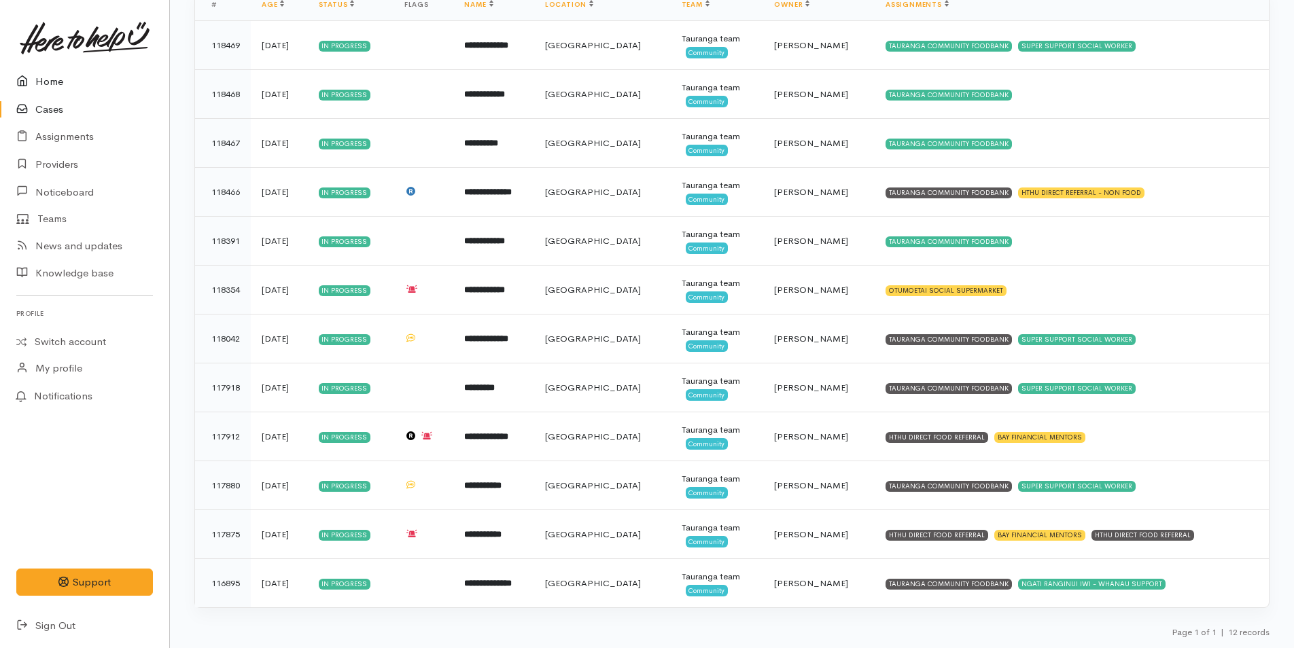
click at [51, 75] on link "Home" at bounding box center [84, 82] width 169 height 28
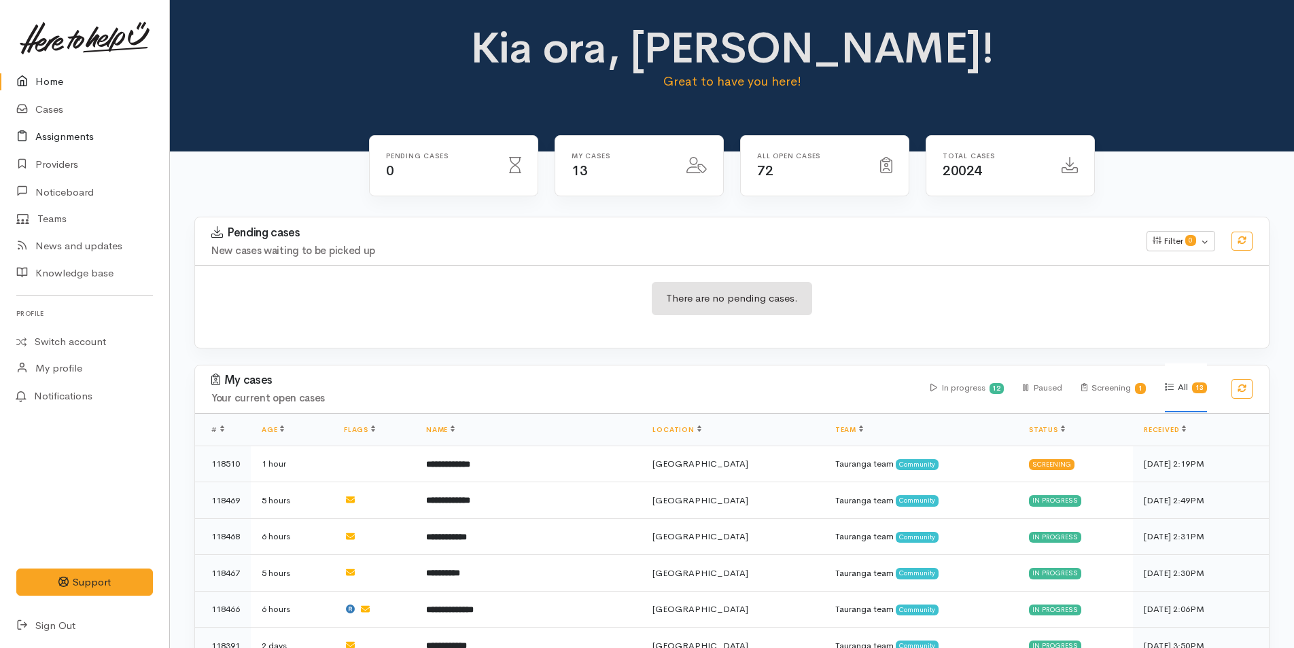
click at [58, 135] on link "Assignments" at bounding box center [84, 137] width 169 height 28
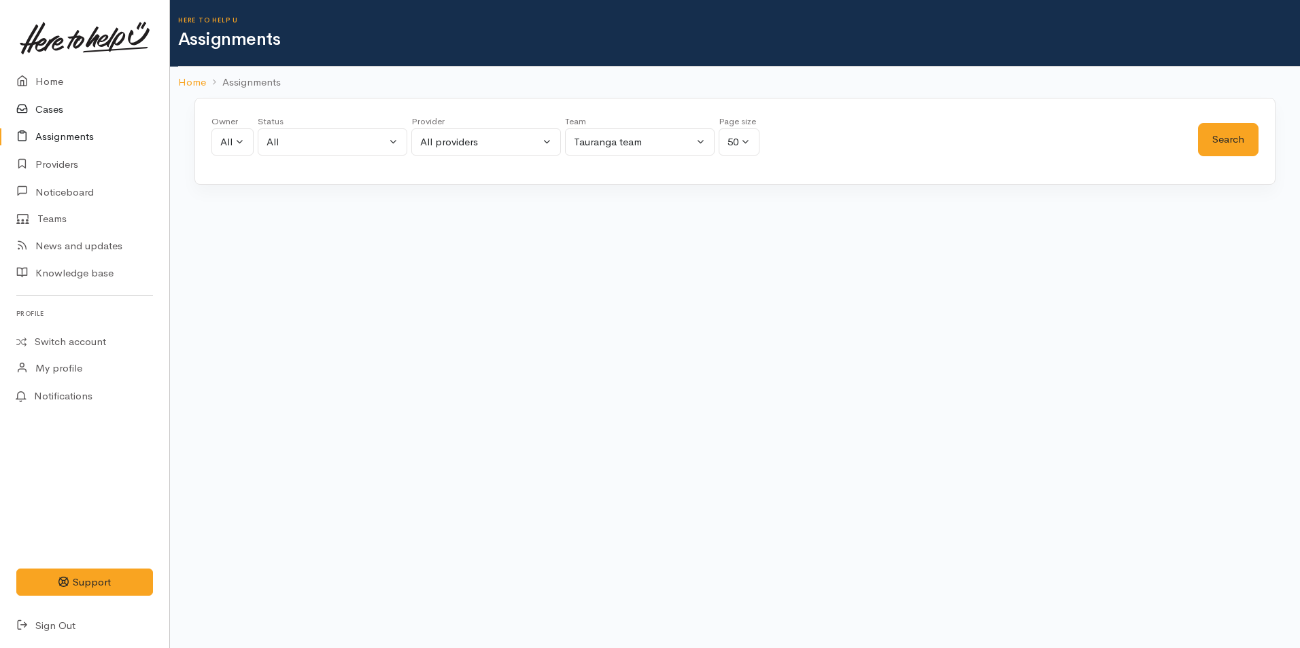
click at [52, 111] on link "Cases" at bounding box center [84, 110] width 169 height 28
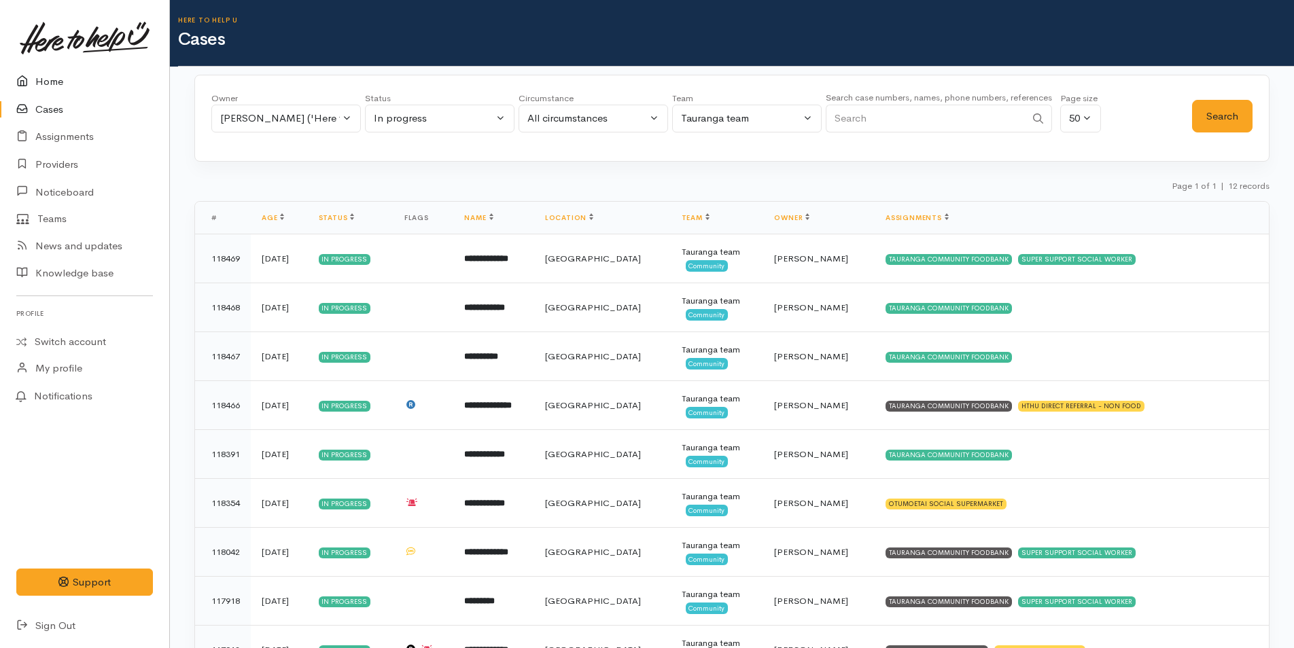
click at [45, 77] on link "Home" at bounding box center [84, 82] width 169 height 28
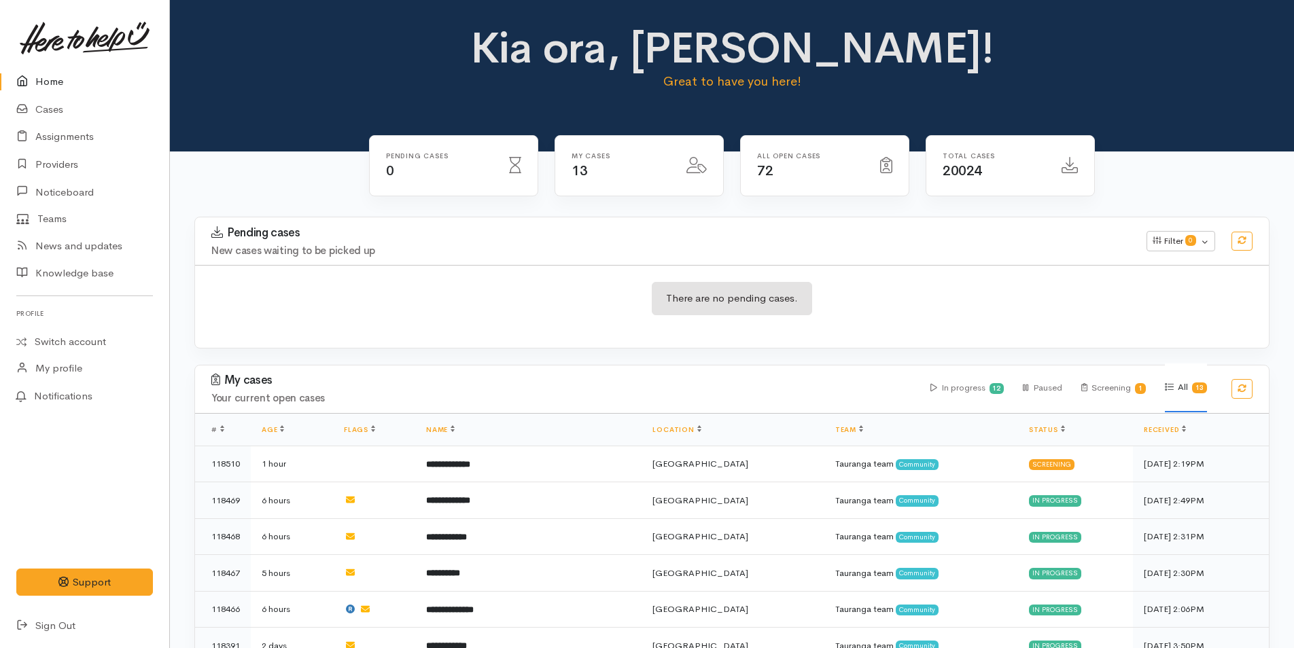
click at [56, 84] on link "Home" at bounding box center [84, 82] width 169 height 28
click at [48, 105] on link "Cases" at bounding box center [84, 110] width 169 height 28
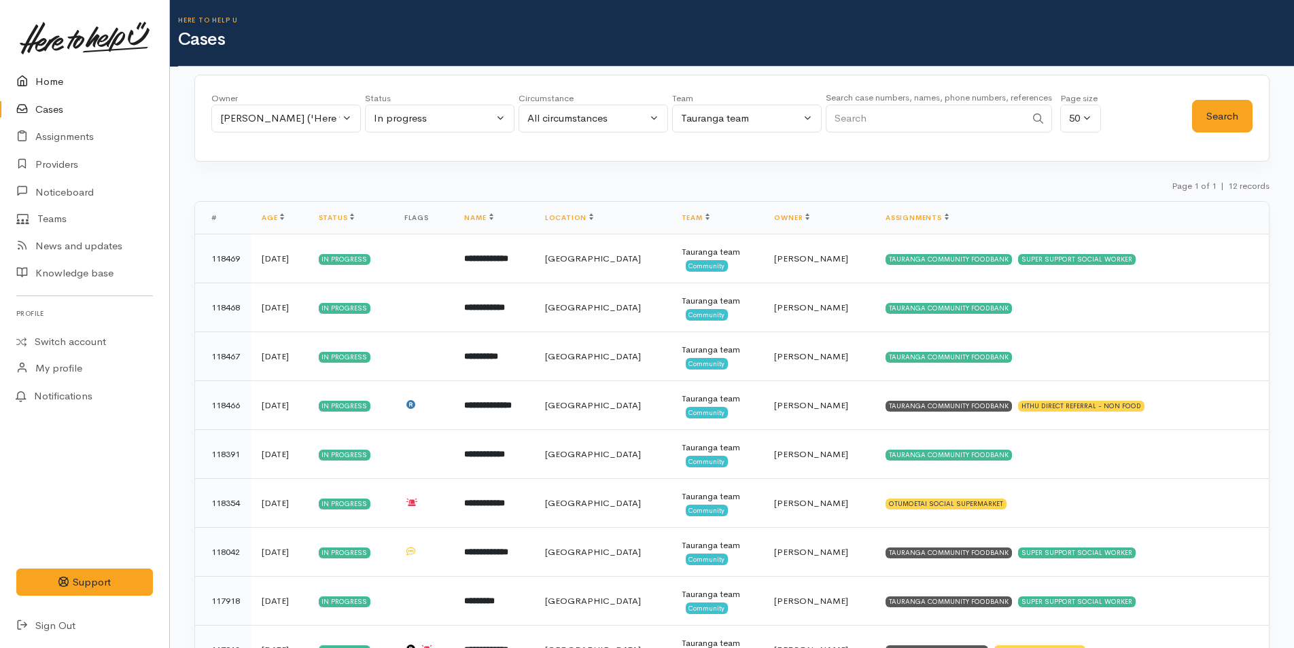
click at [48, 80] on link "Home" at bounding box center [84, 82] width 169 height 28
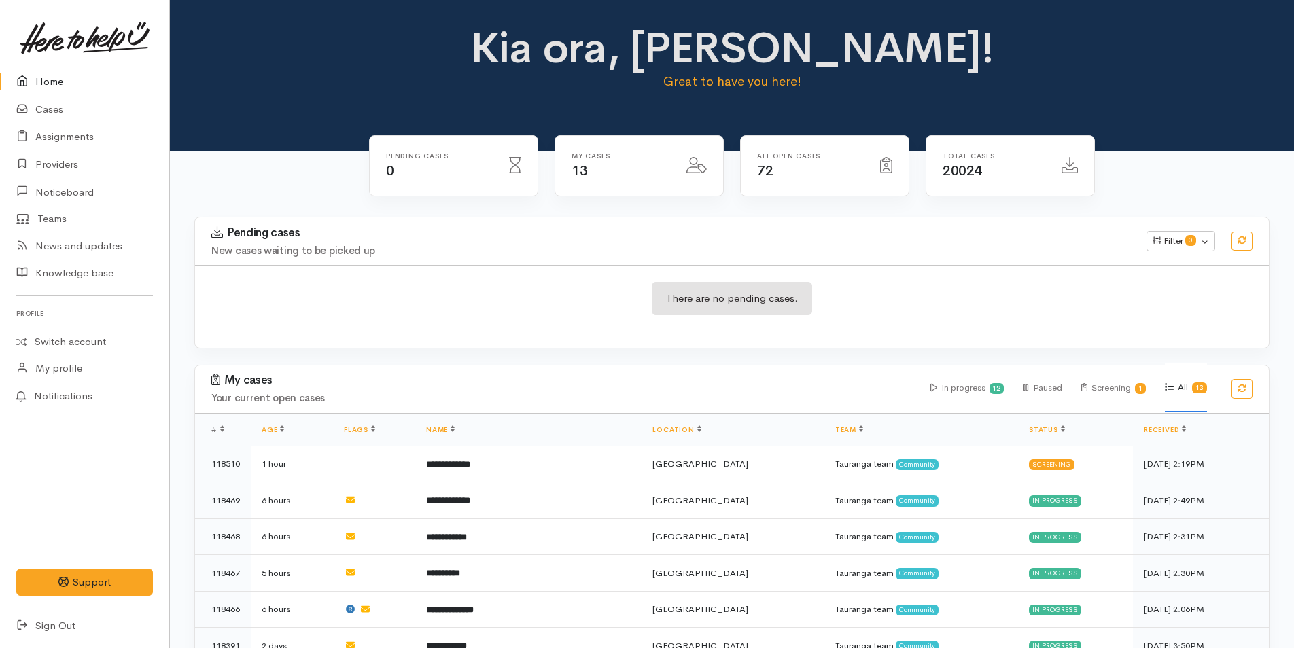
click at [50, 84] on link "Home" at bounding box center [84, 82] width 169 height 28
click at [50, 110] on link "Cases" at bounding box center [84, 110] width 169 height 28
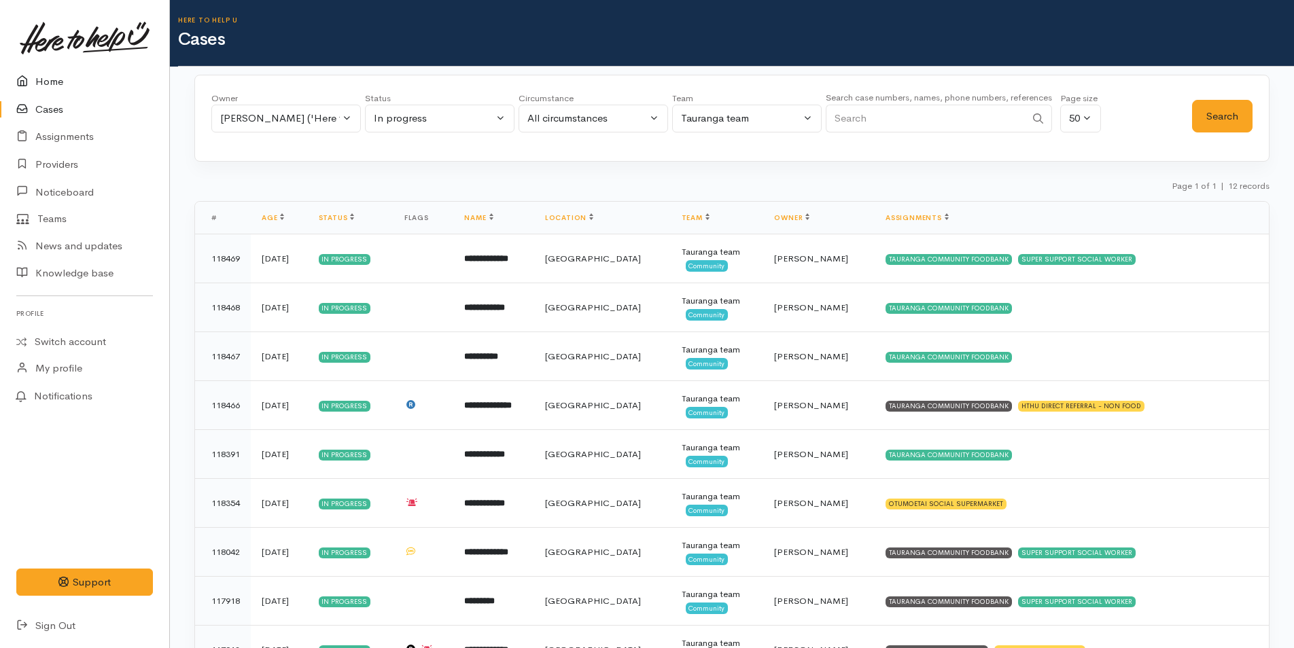
click at [49, 80] on link "Home" at bounding box center [84, 82] width 169 height 28
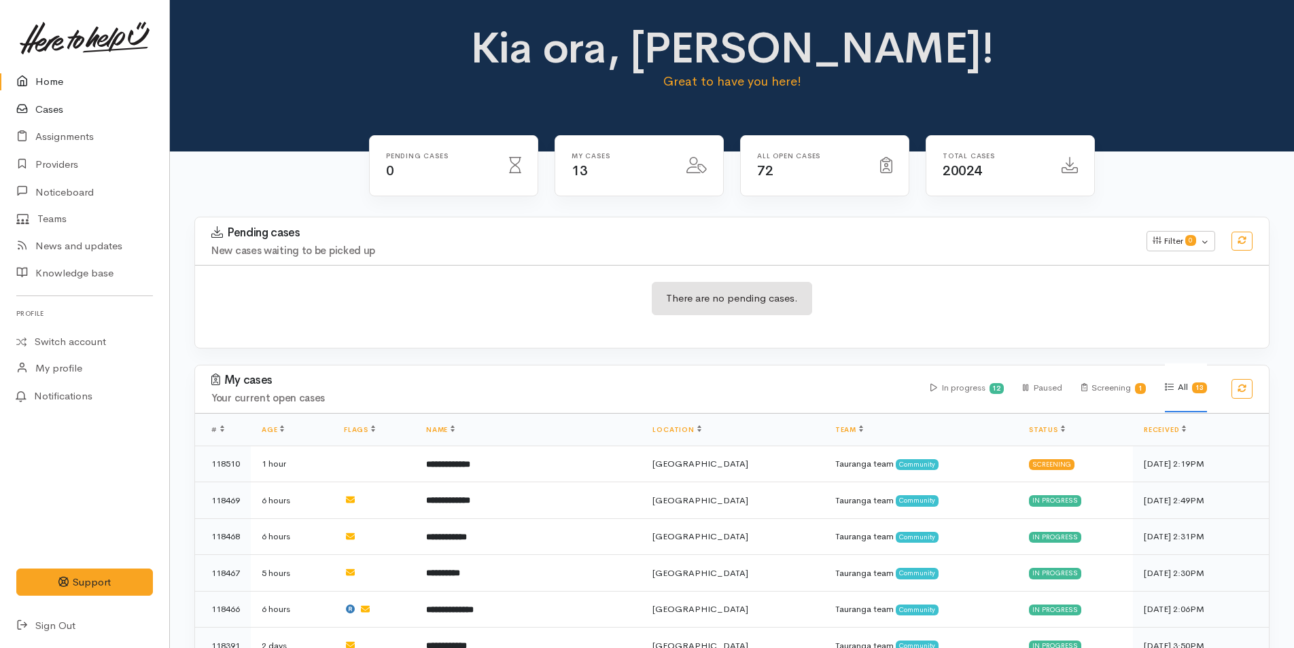
click at [43, 113] on link "Cases" at bounding box center [84, 110] width 169 height 28
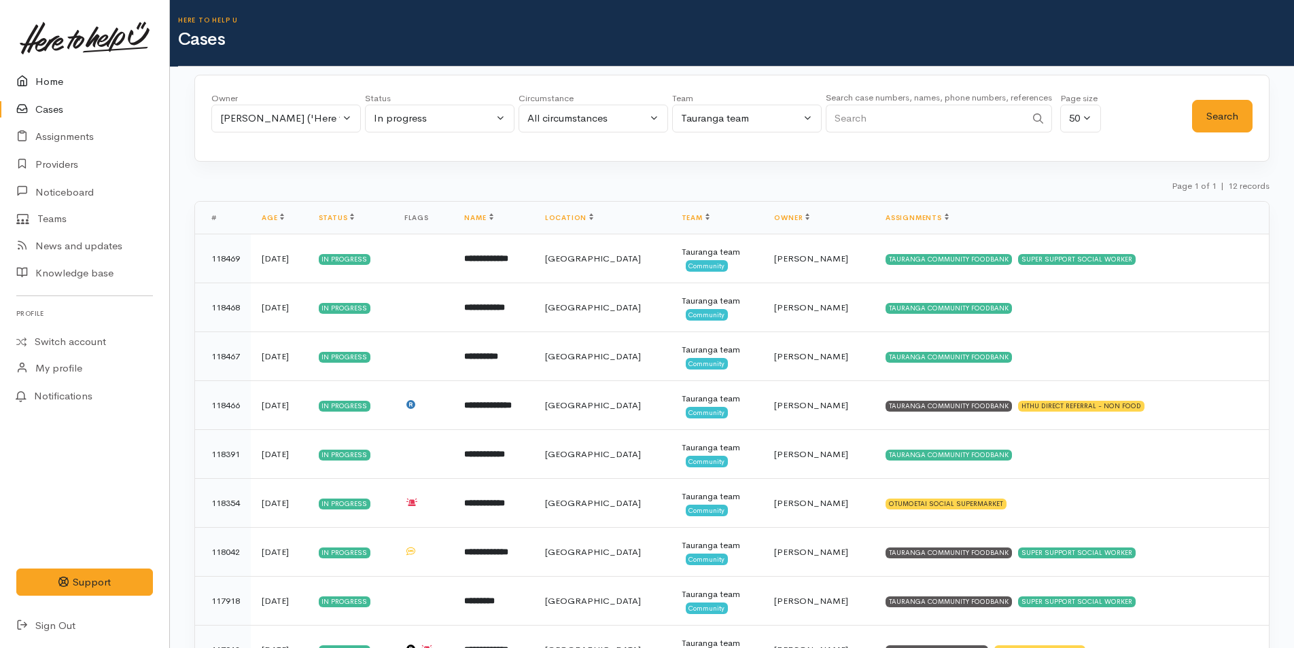
click at [50, 85] on link "Home" at bounding box center [84, 82] width 169 height 28
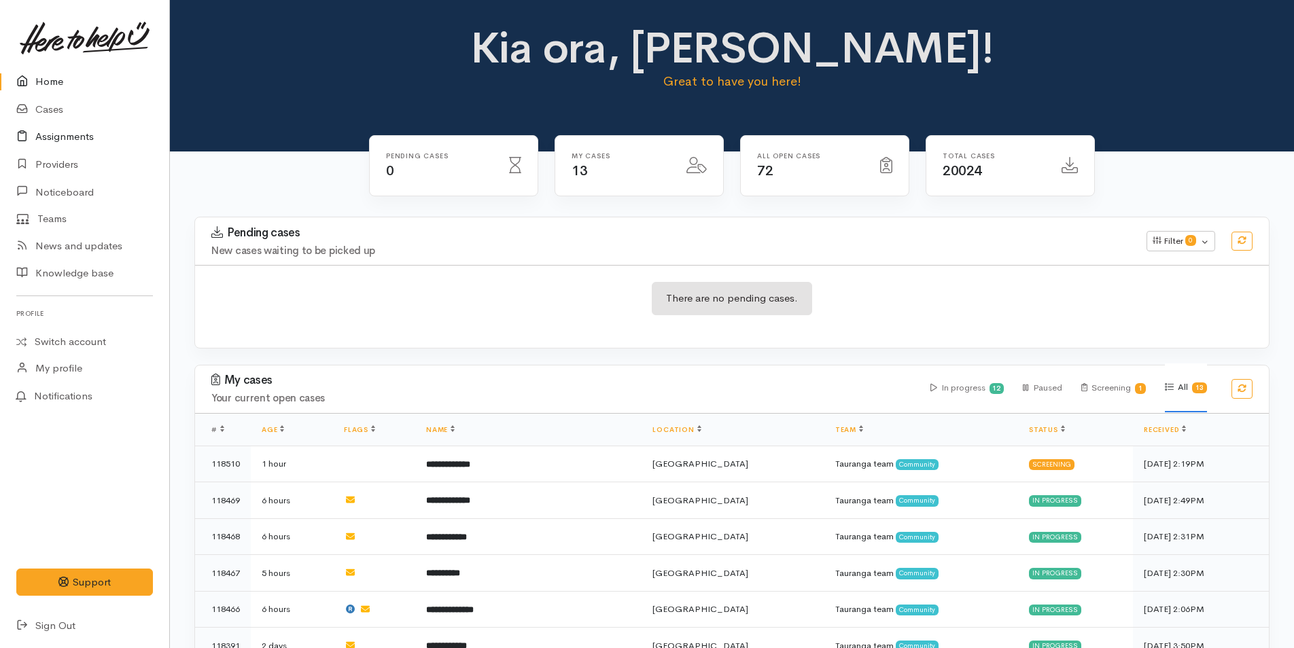
click at [69, 139] on link "Assignments" at bounding box center [84, 137] width 169 height 28
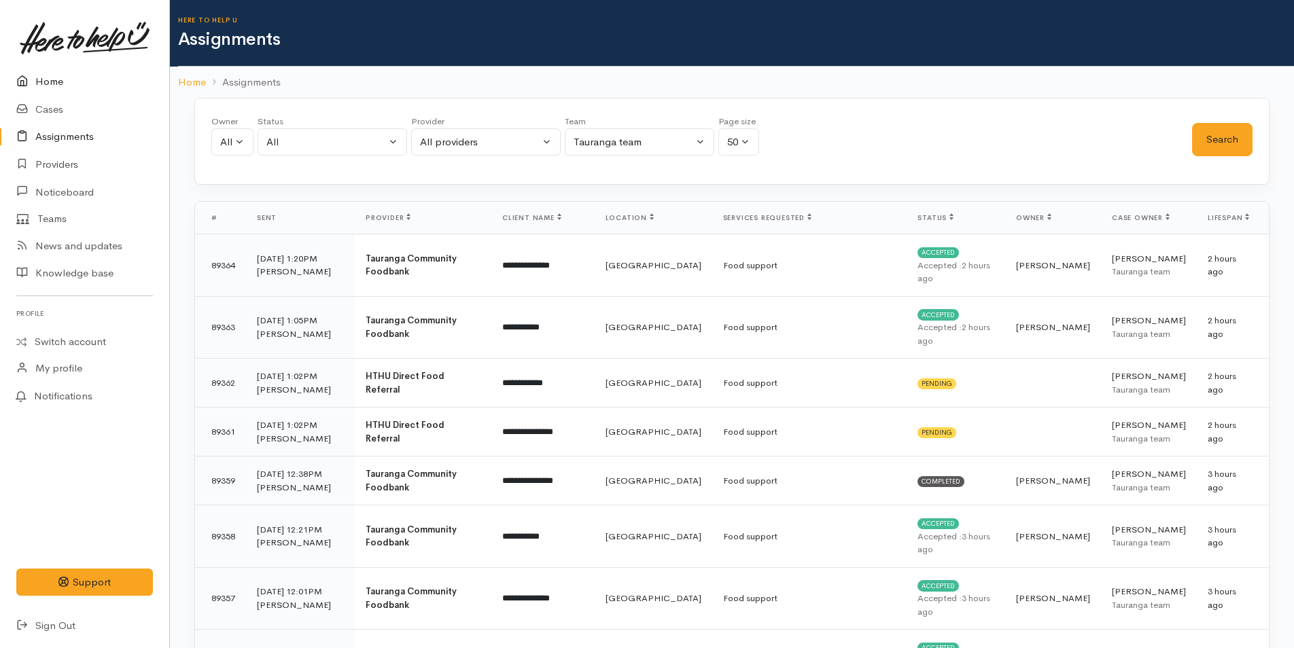
click at [47, 82] on link "Home" at bounding box center [84, 82] width 169 height 28
